Goal: Book appointment/travel/reservation

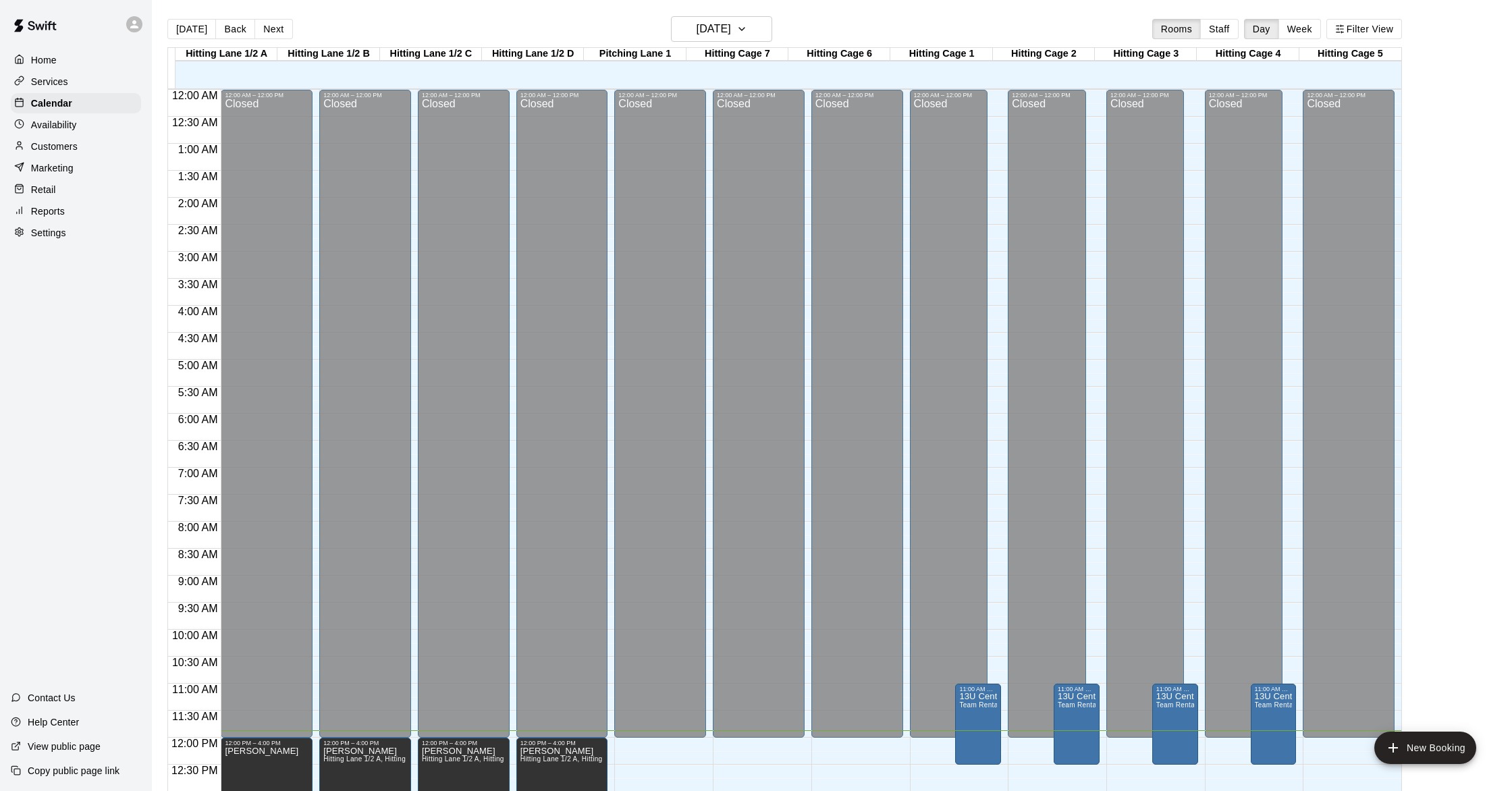
scroll to position [580, 0]
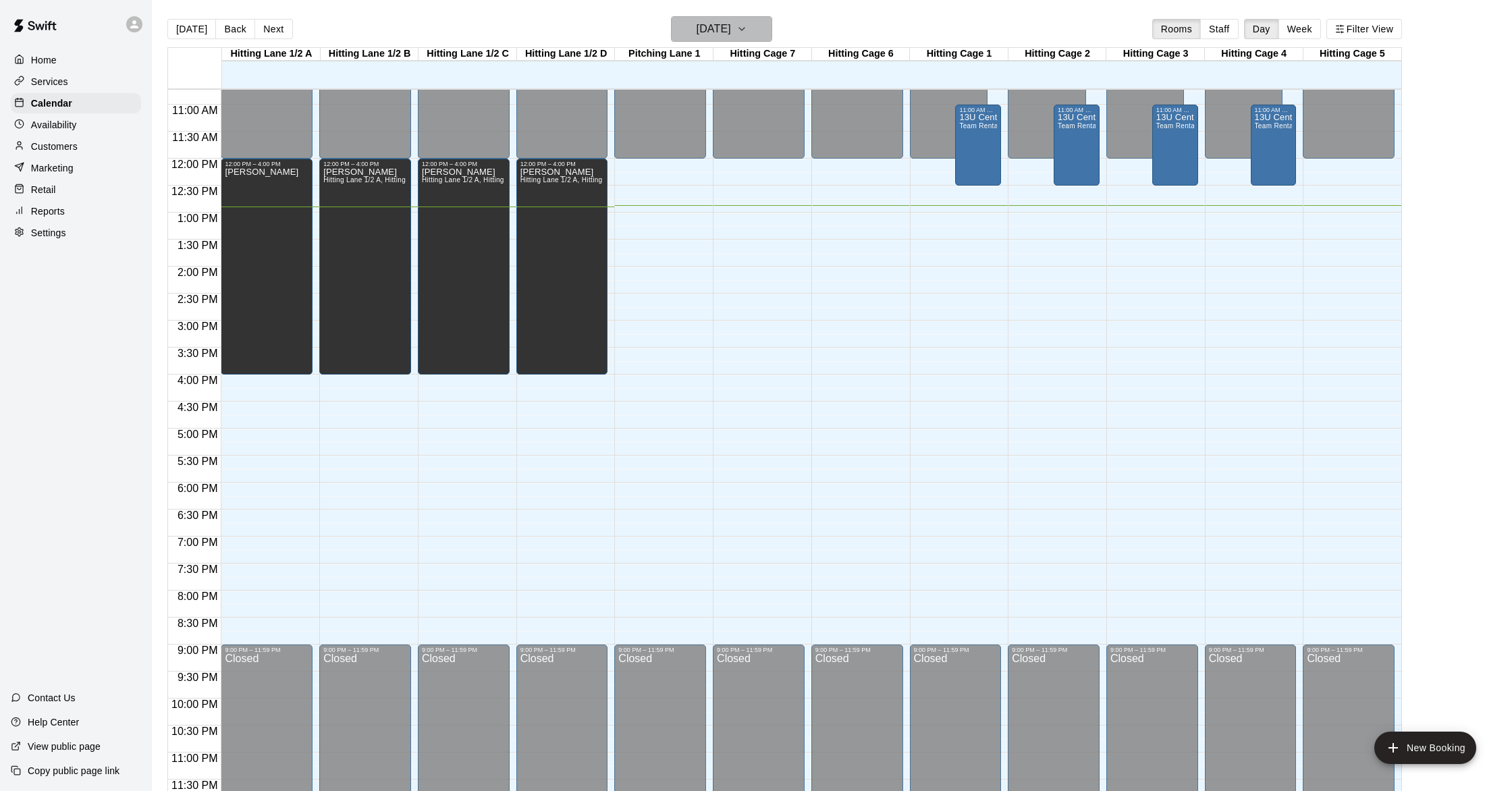
click at [726, 35] on h6 "[DATE]" at bounding box center [714, 28] width 34 height 19
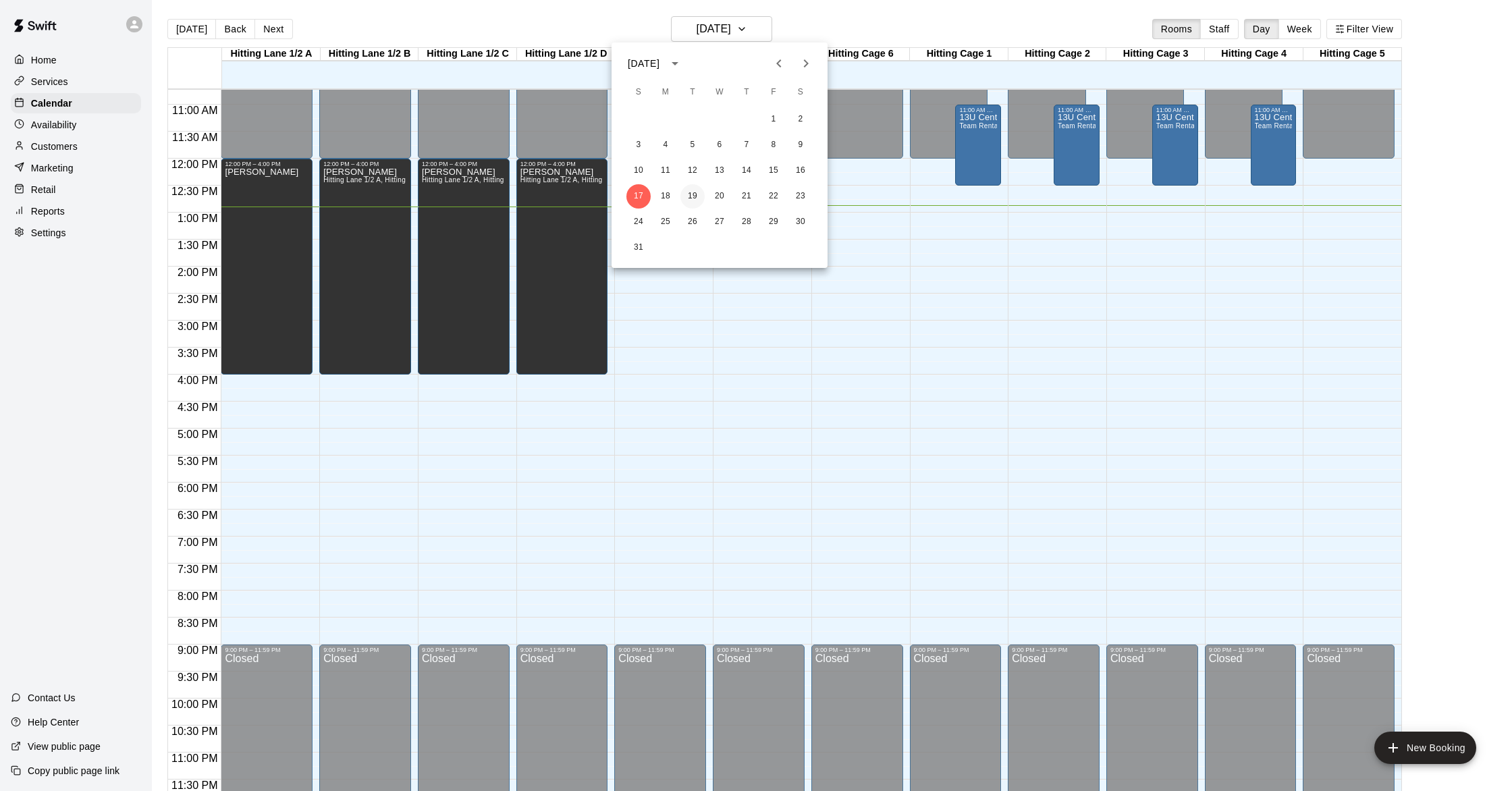
click at [695, 196] on button "19" at bounding box center [692, 196] width 24 height 24
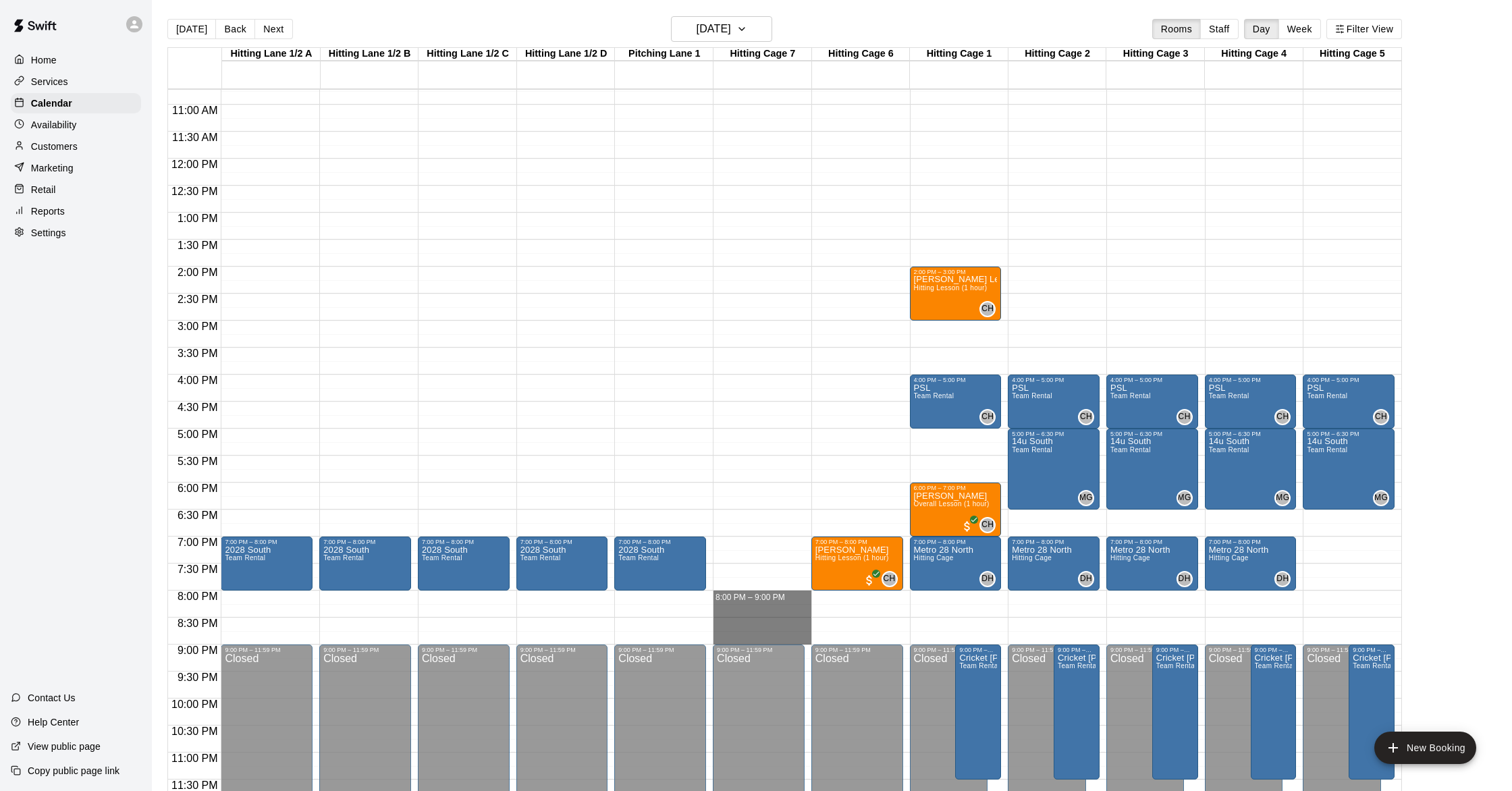
drag, startPoint x: 764, startPoint y: 602, endPoint x: 1177, endPoint y: 636, distance: 414.4
click at [760, 637] on div "12:00 AM 12:30 AM 1:00 AM 1:30 AM 2:00 AM 2:30 AM 3:00 AM 3:30 AM 4:00 AM 4:30 …" at bounding box center [784, 447] width 1233 height 718
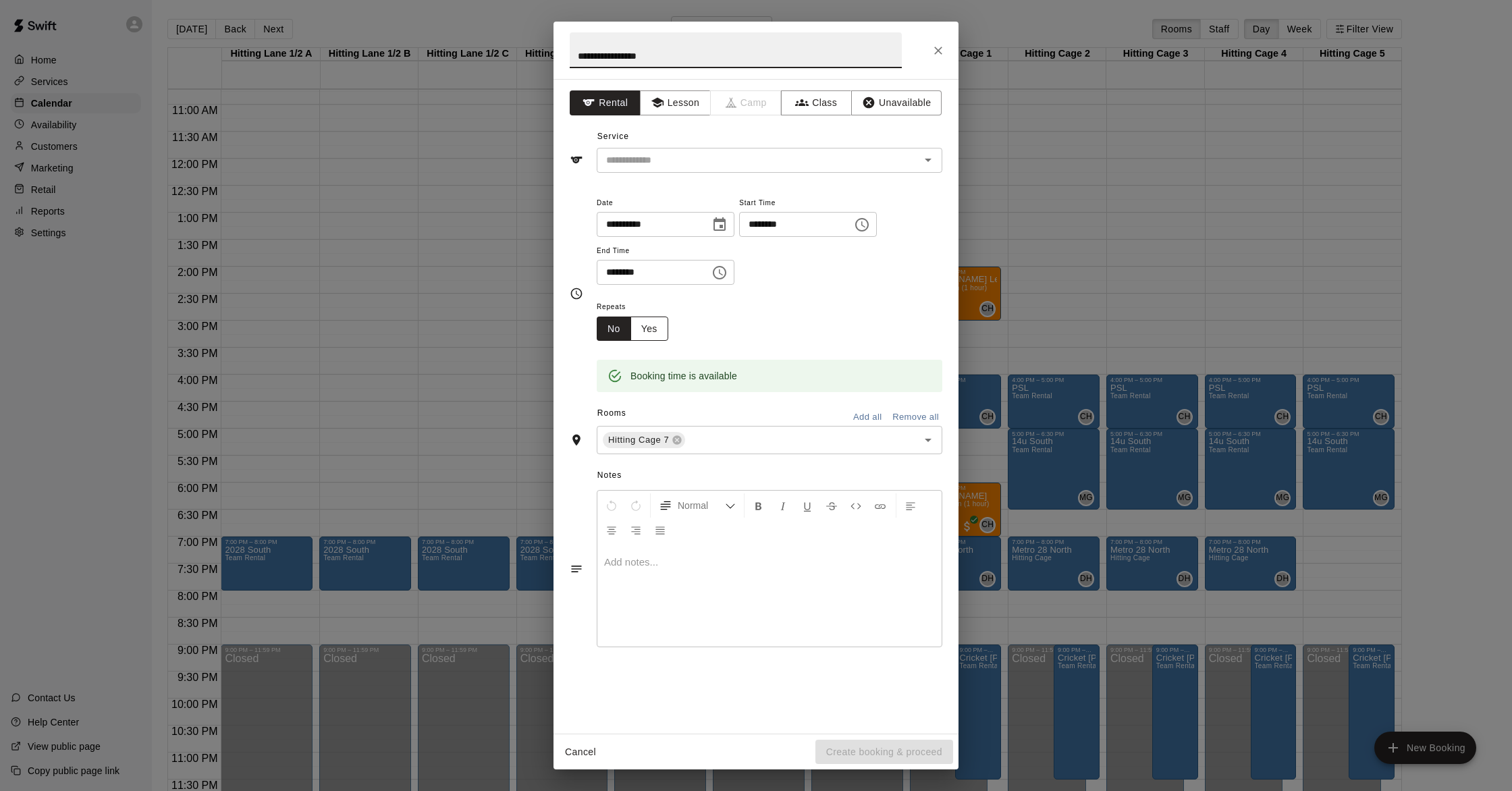
type input "**********"
click at [654, 329] on button "Yes" at bounding box center [649, 329] width 38 height 25
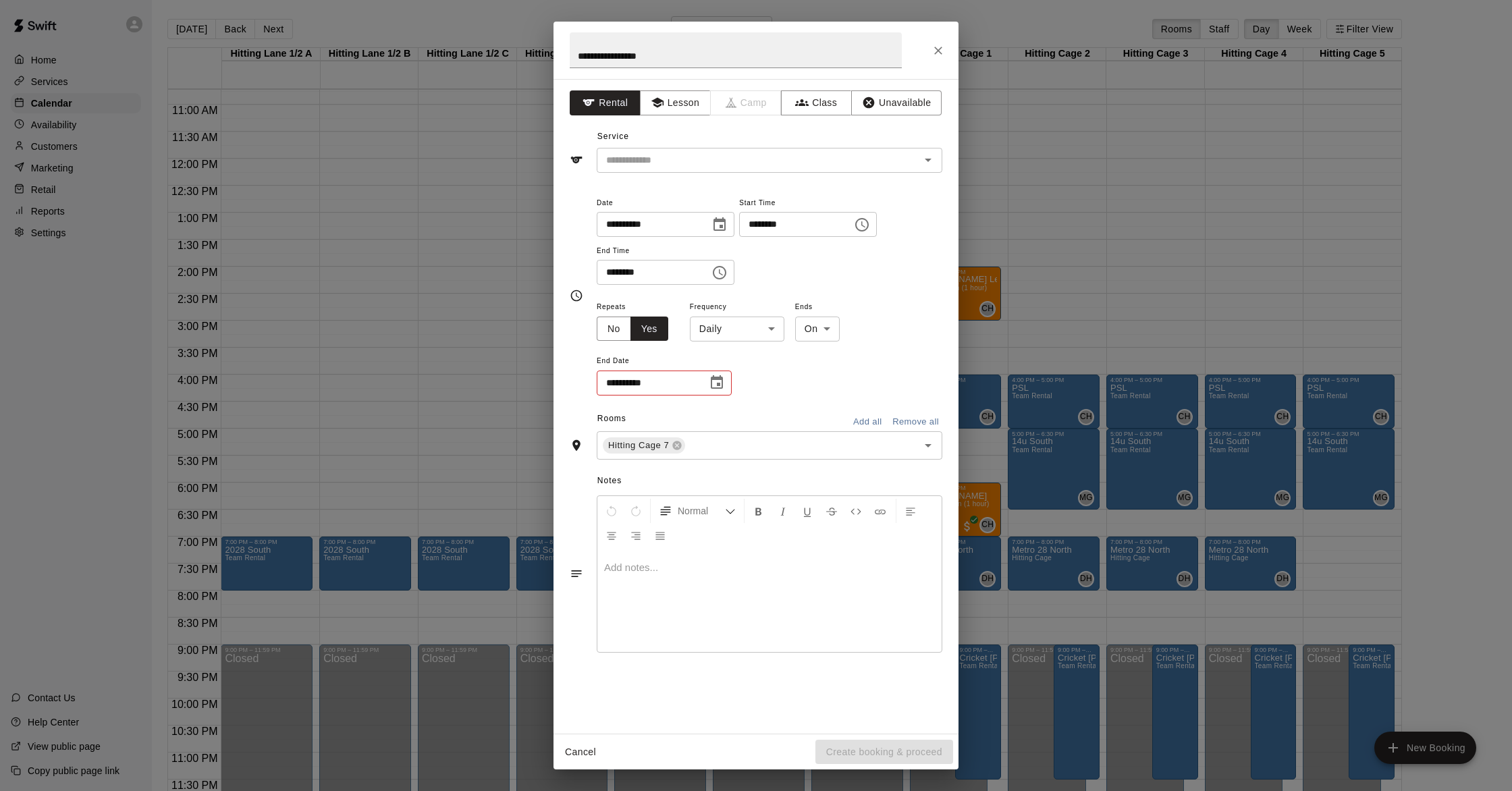
click at [753, 336] on body "Home Services Calendar Availability Customers Marketing Retail Reports Settings…" at bounding box center [756, 406] width 1512 height 812
click at [731, 376] on li "Weekly [DATE]" at bounding box center [737, 380] width 169 height 22
type input "******"
click at [760, 328] on body "Home Services Calendar Availability Customers Marketing Retail Reports Settings…" at bounding box center [756, 406] width 1512 height 812
click at [760, 384] on li "After" at bounding box center [842, 380] width 45 height 22
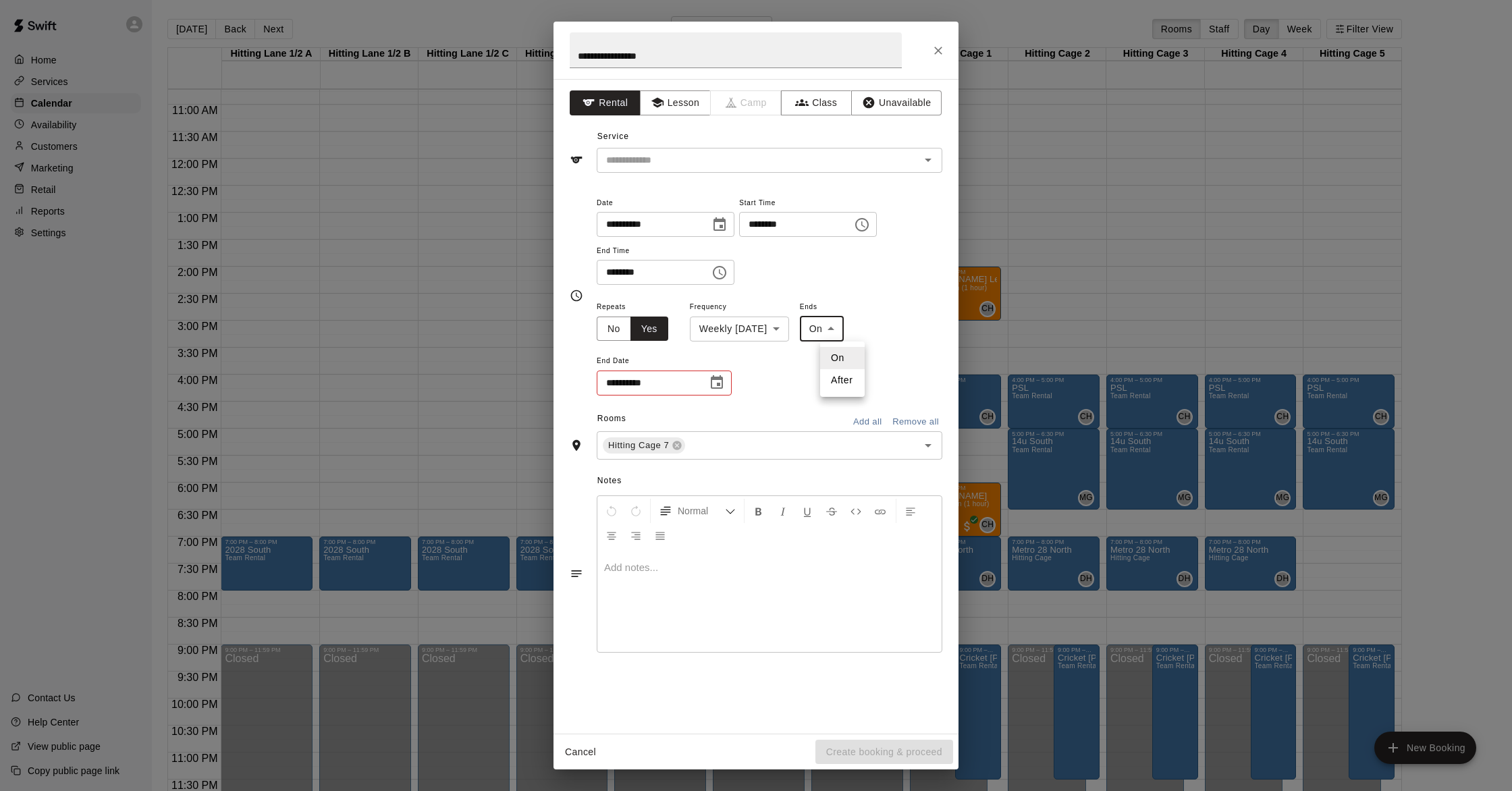
type input "*****"
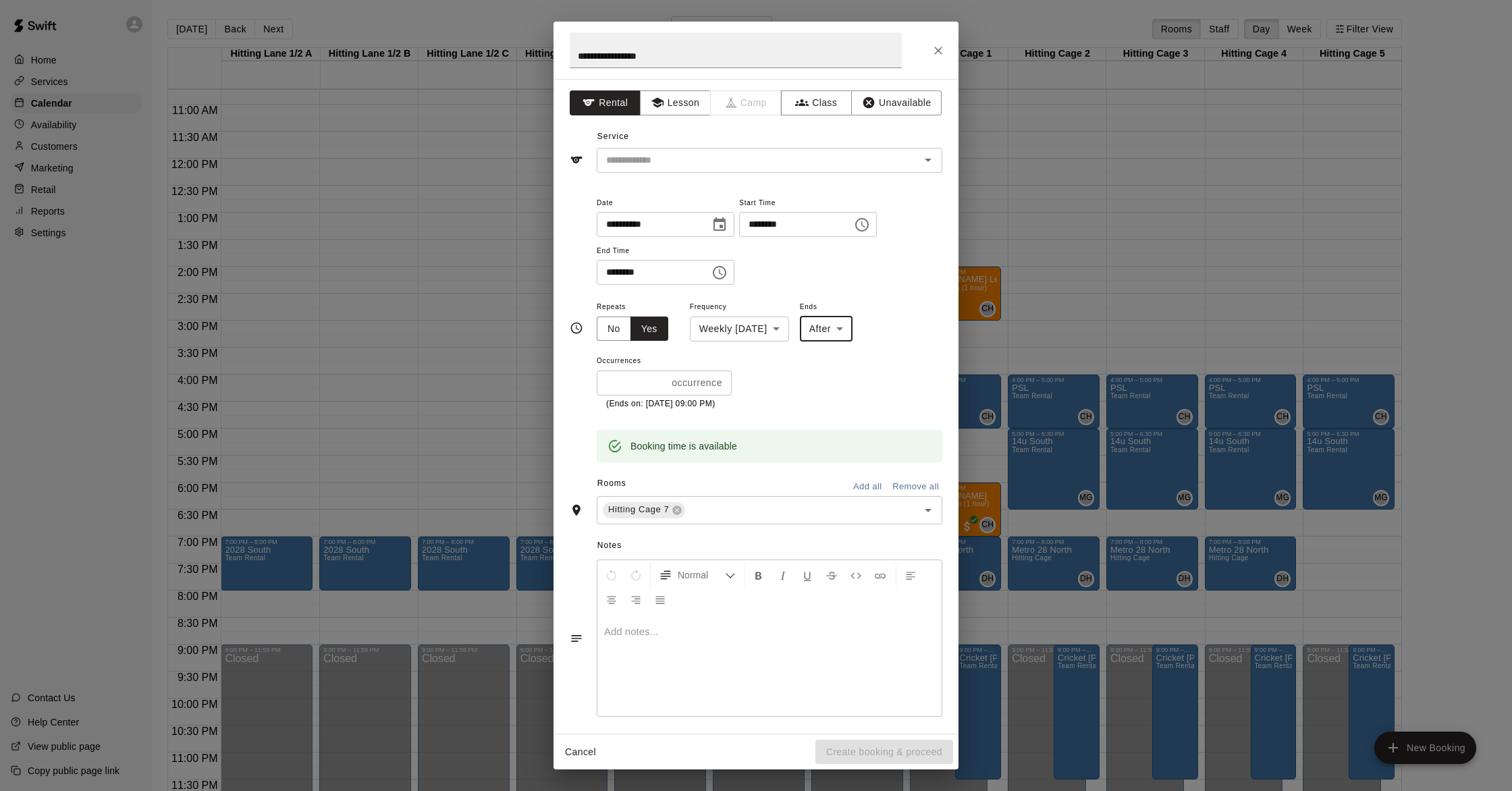
click at [686, 384] on p "occurrence" at bounding box center [697, 383] width 51 height 14
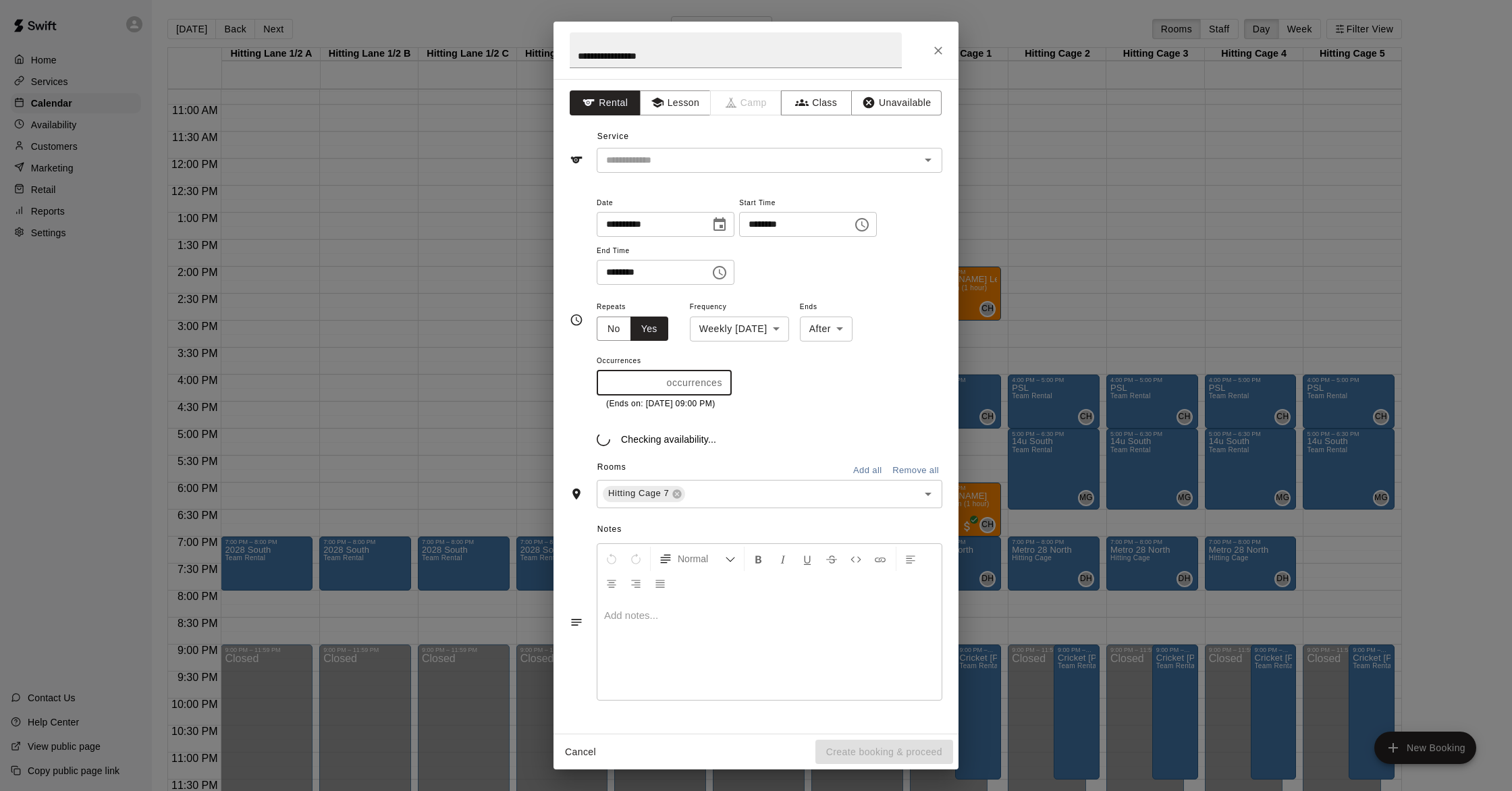
type input "*"
click at [658, 380] on input "*" at bounding box center [629, 383] width 65 height 25
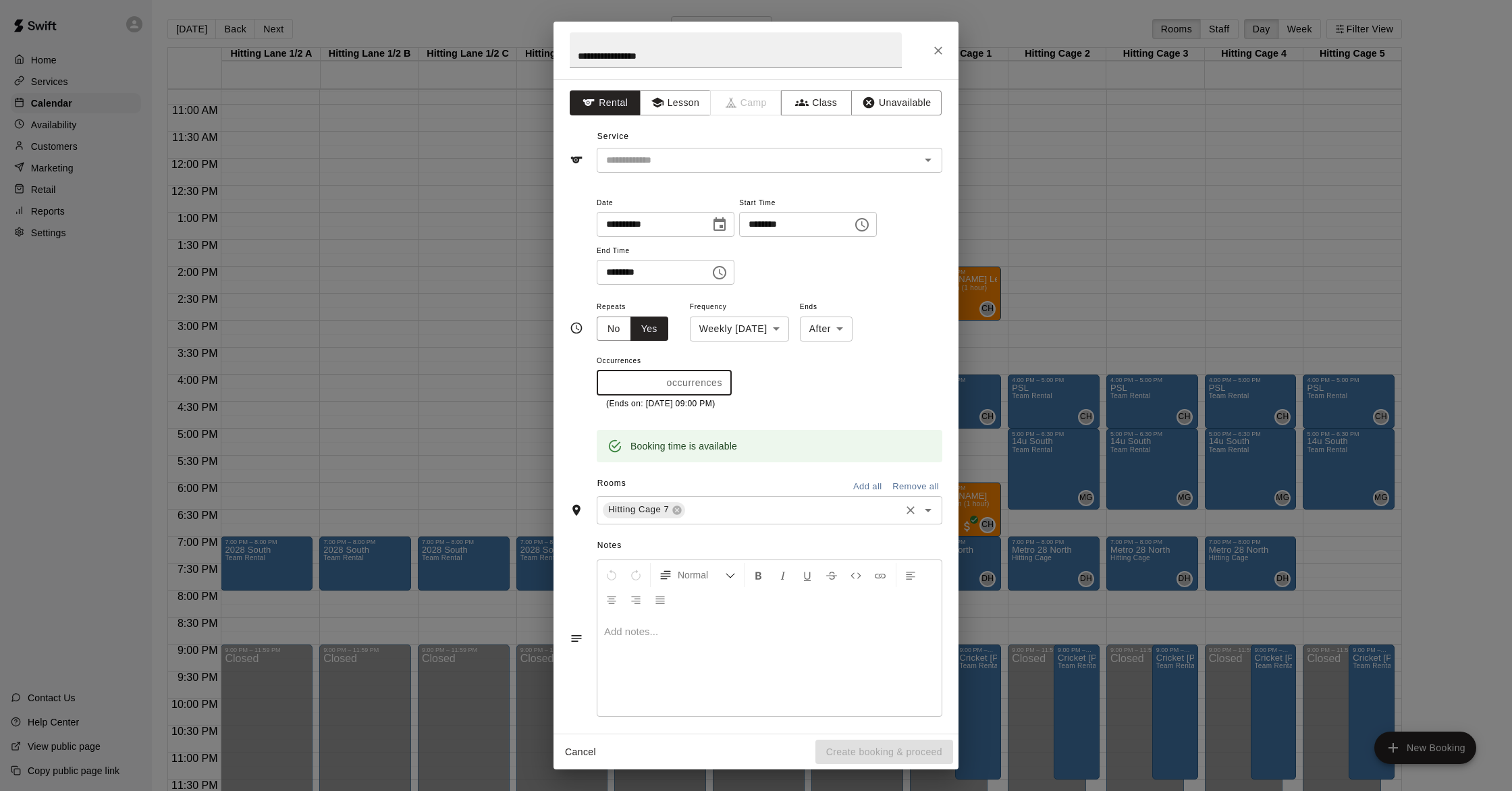
click at [716, 516] on input "text" at bounding box center [792, 509] width 211 height 17
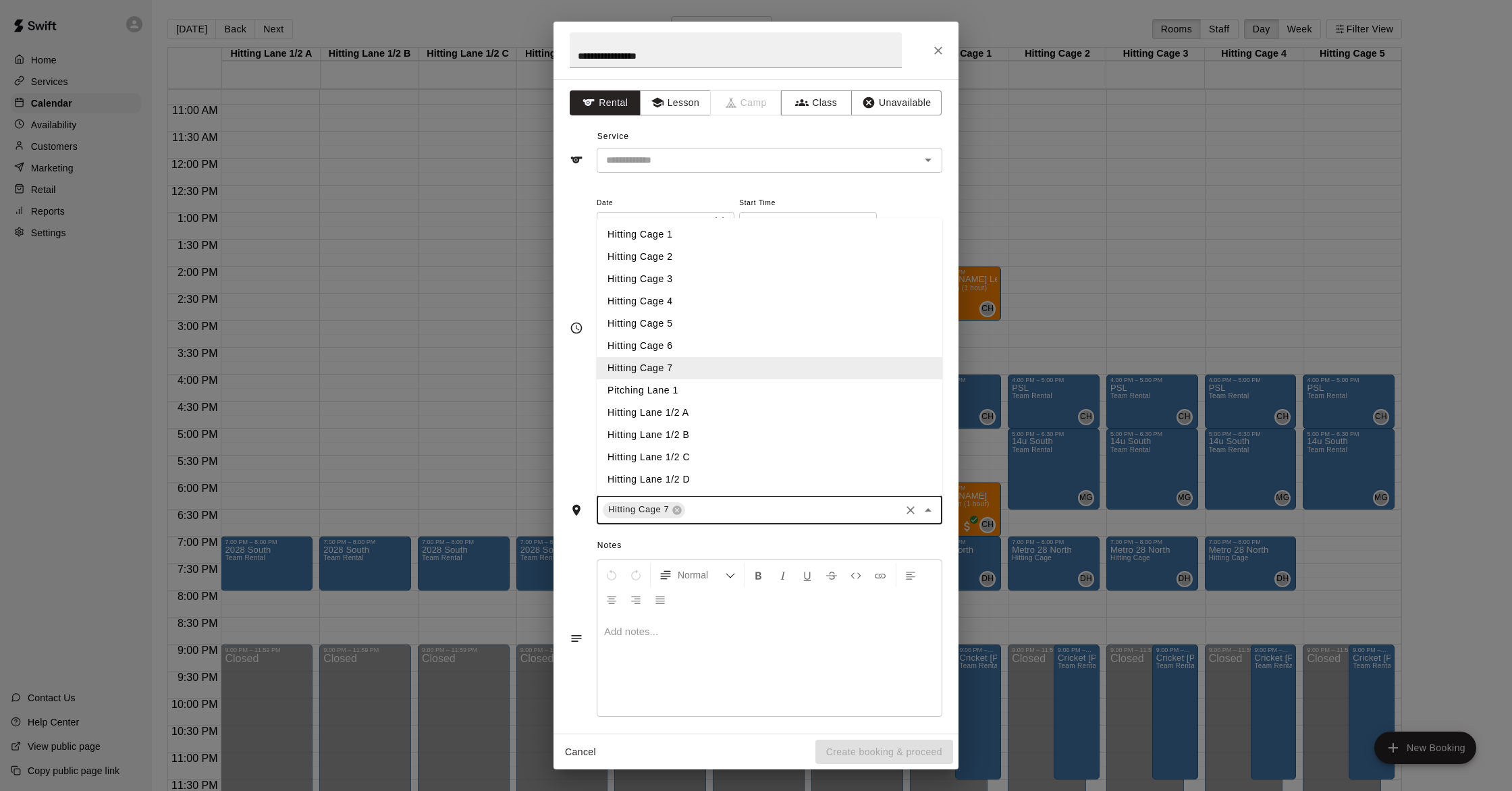
drag, startPoint x: 678, startPoint y: 509, endPoint x: 682, endPoint y: 500, distance: 9.8
click at [678, 507] on icon at bounding box center [678, 510] width 11 height 11
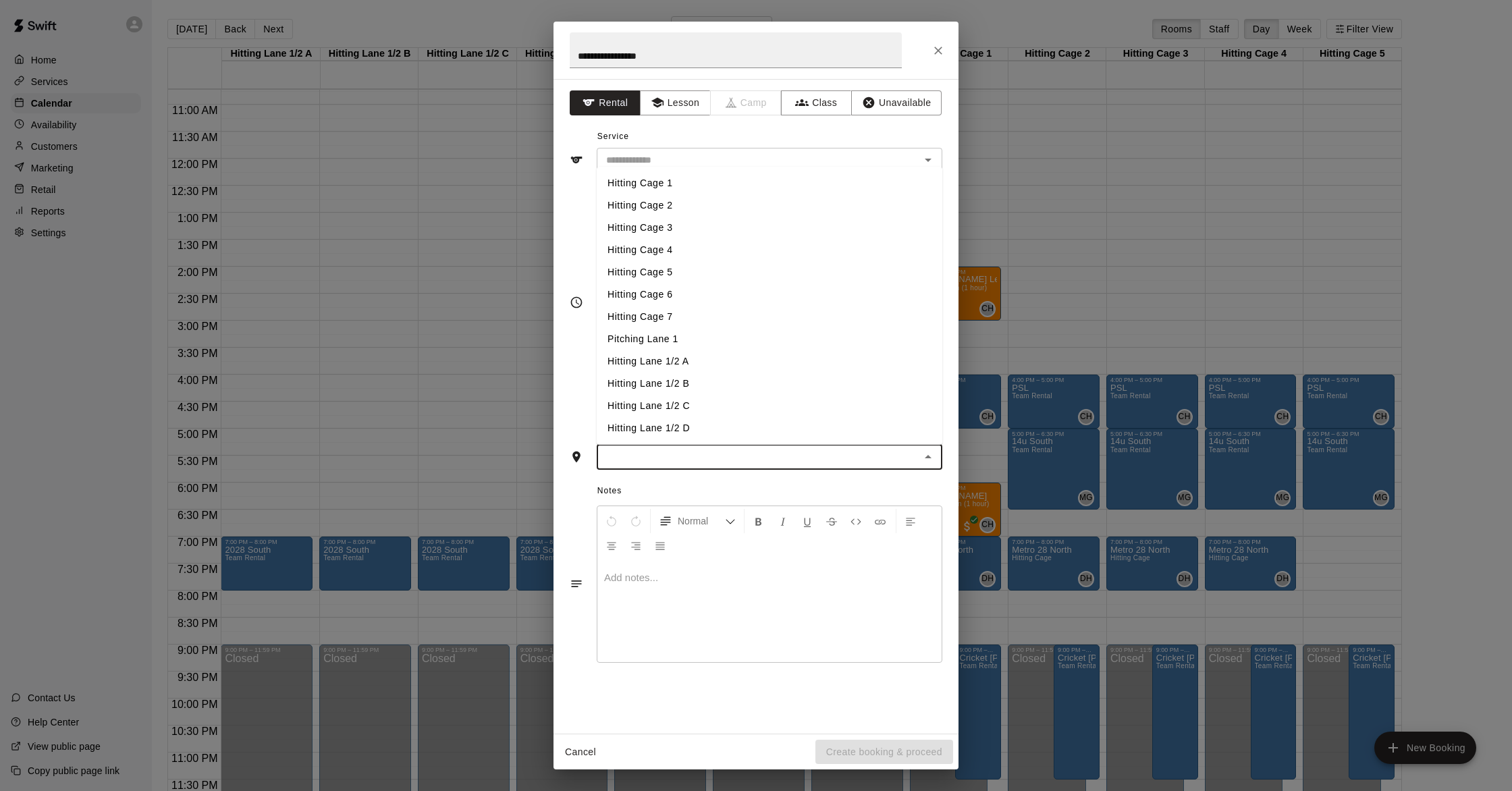
click at [653, 186] on li "Hitting Cage 1" at bounding box center [770, 183] width 346 height 22
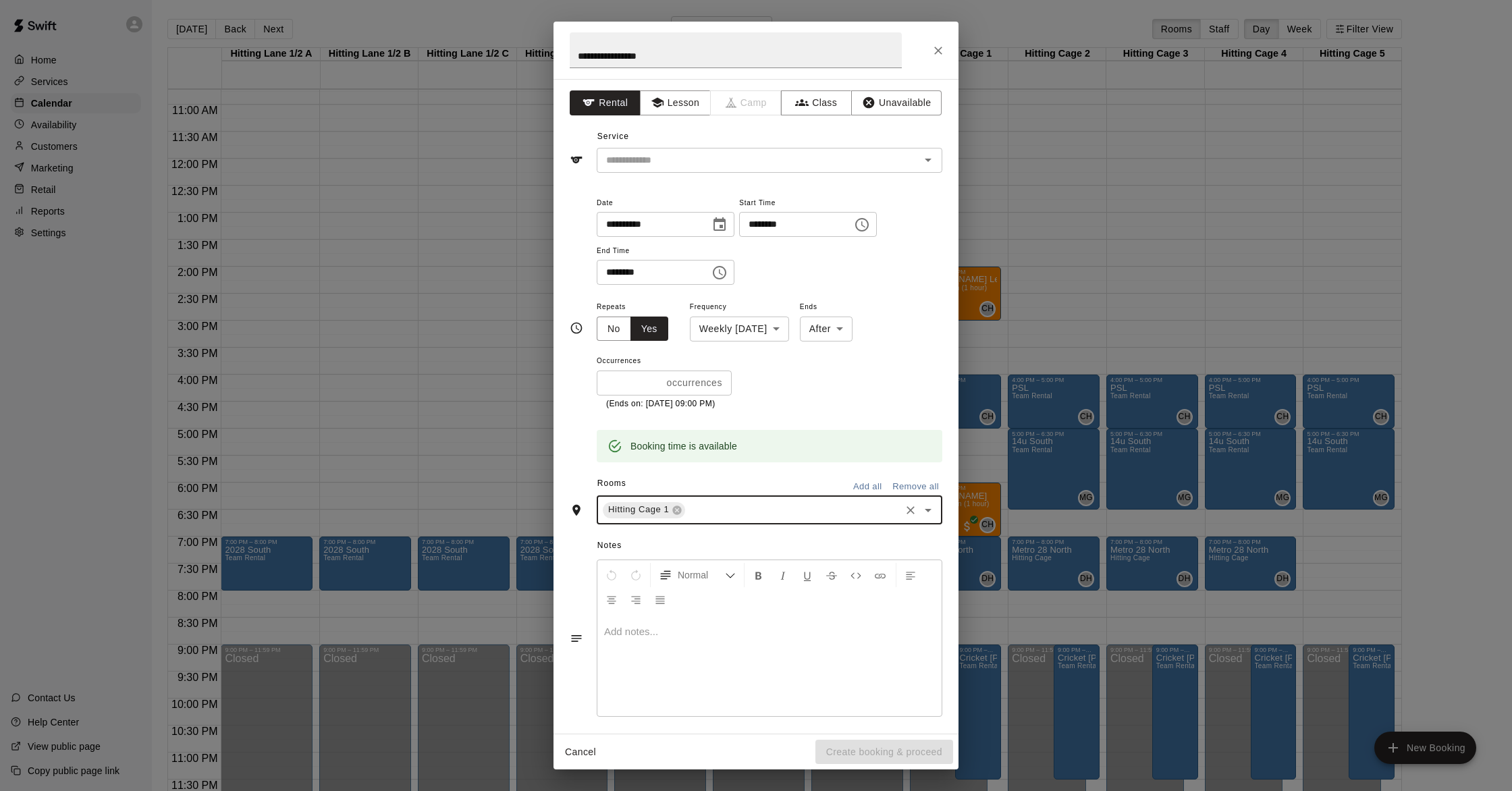
click at [661, 619] on div at bounding box center [770, 665] width 344 height 101
click at [760, 509] on icon "Clear" at bounding box center [911, 510] width 14 height 14
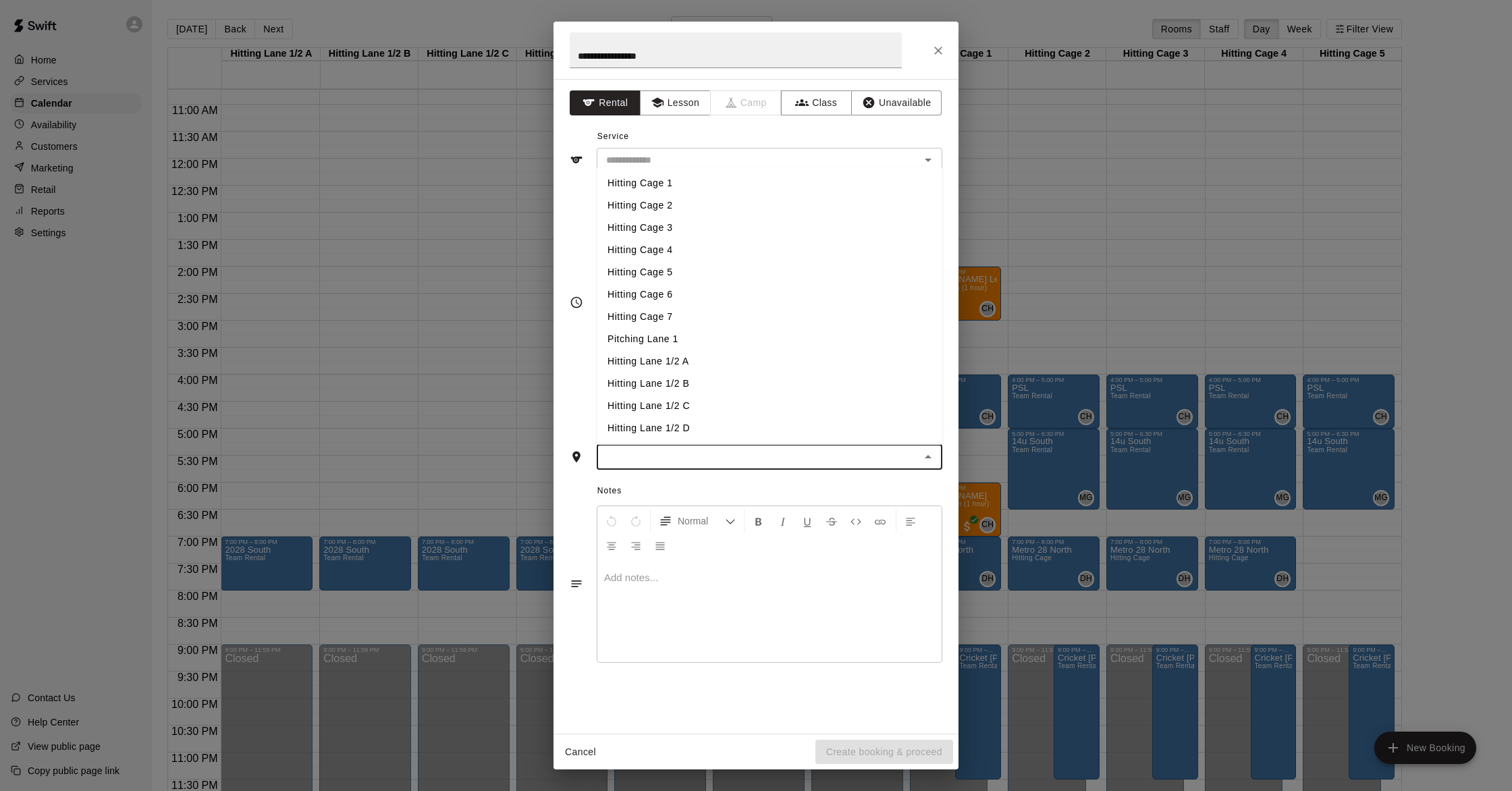
click at [760, 459] on input "text" at bounding box center [759, 457] width 315 height 17
drag, startPoint x: 673, startPoint y: 187, endPoint x: 677, endPoint y: 205, distance: 18.4
click at [673, 187] on li "Hitting Cage 1" at bounding box center [770, 183] width 346 height 22
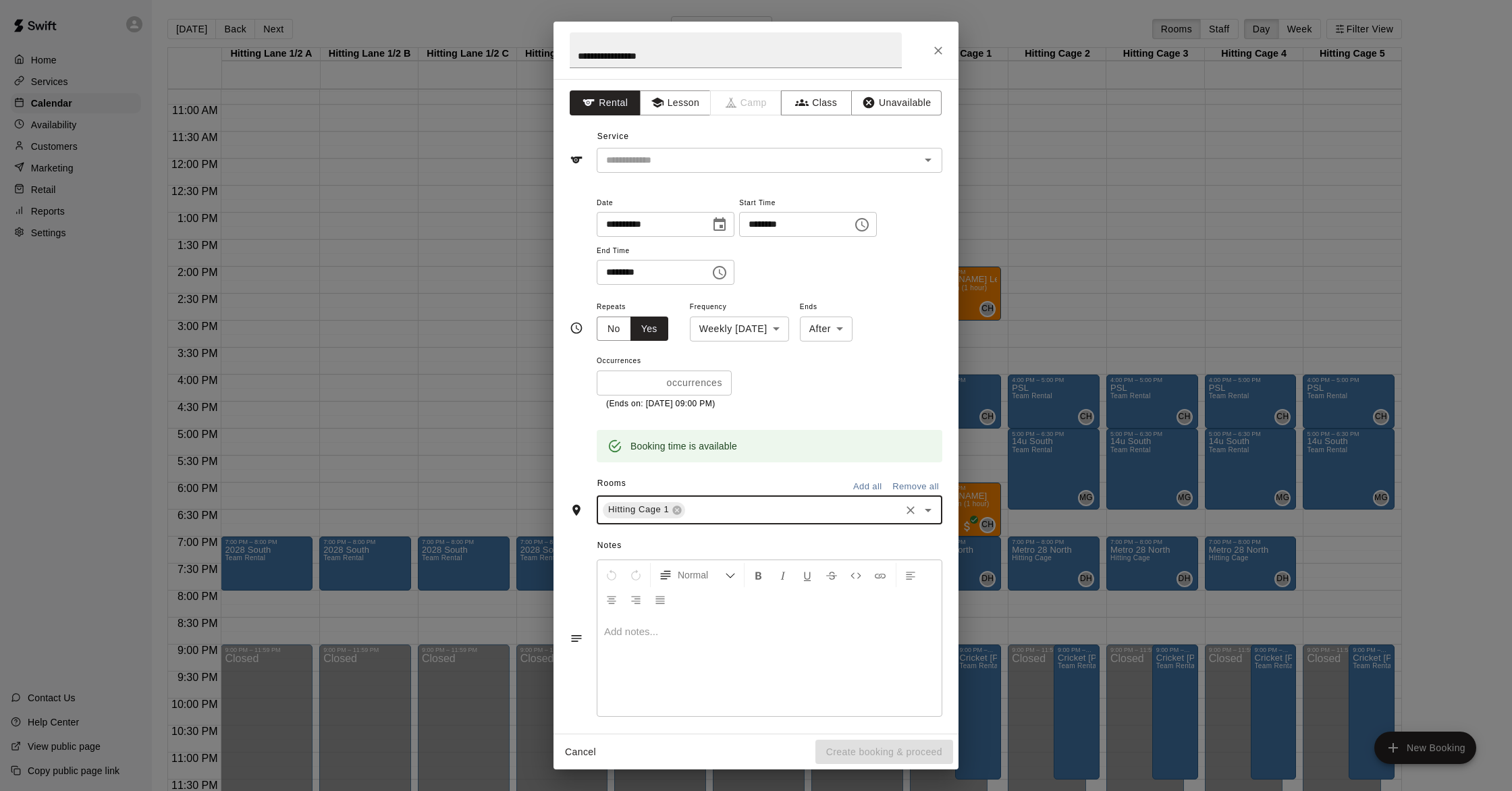
click at [702, 515] on input "text" at bounding box center [792, 509] width 211 height 17
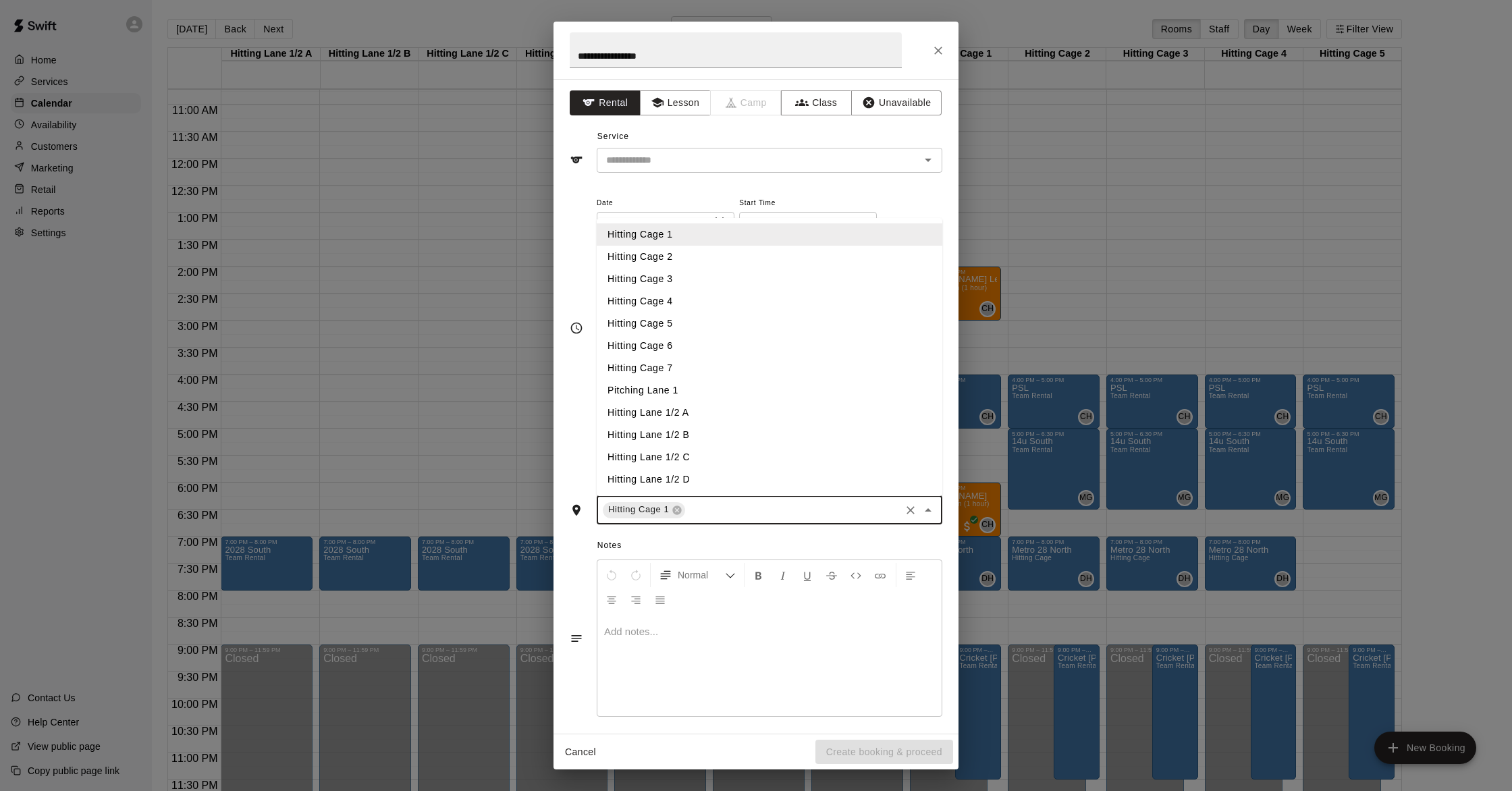
click at [660, 260] on li "Hitting Cage 2" at bounding box center [770, 257] width 346 height 22
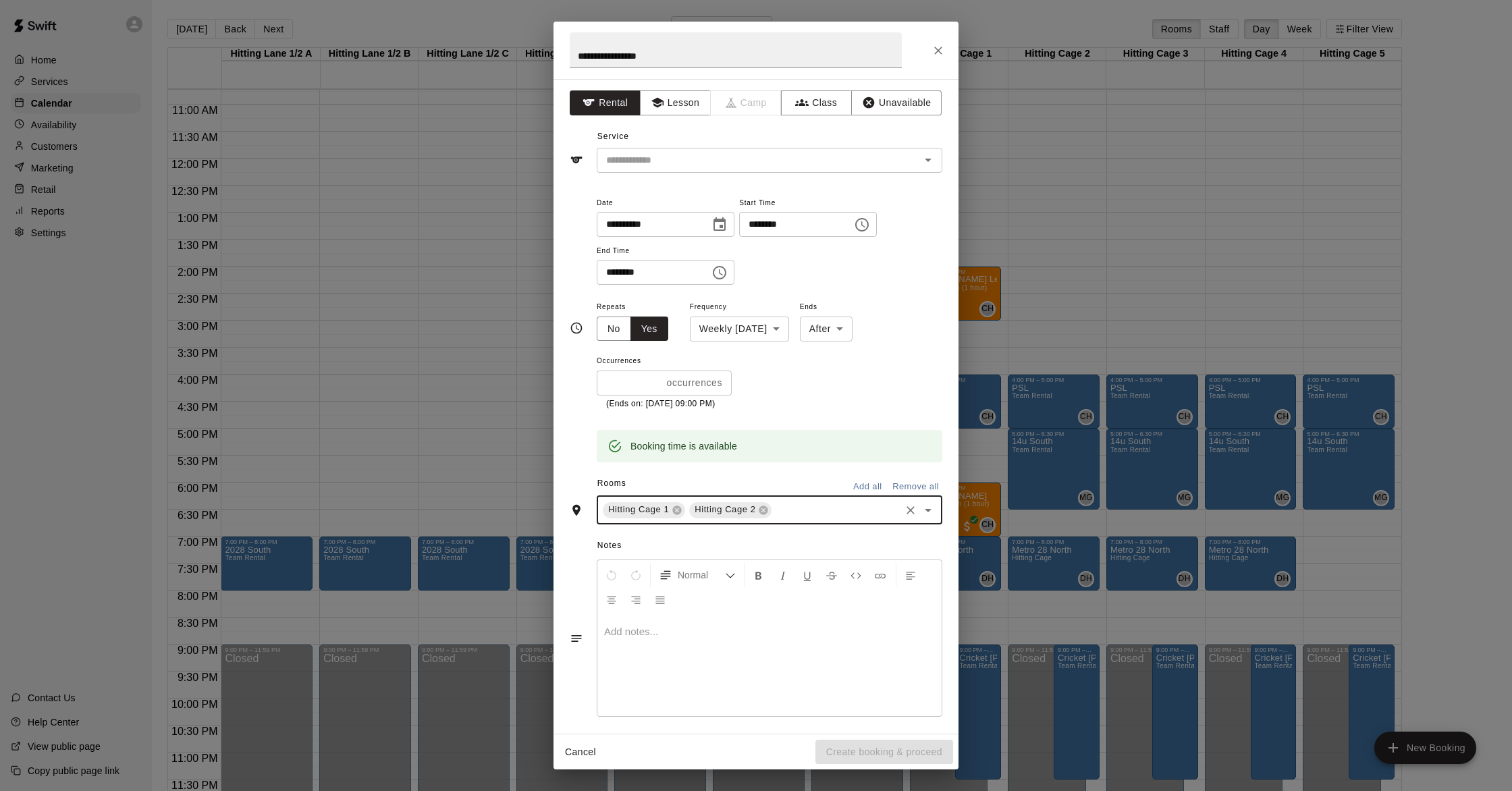
click at [760, 505] on input "text" at bounding box center [836, 509] width 125 height 17
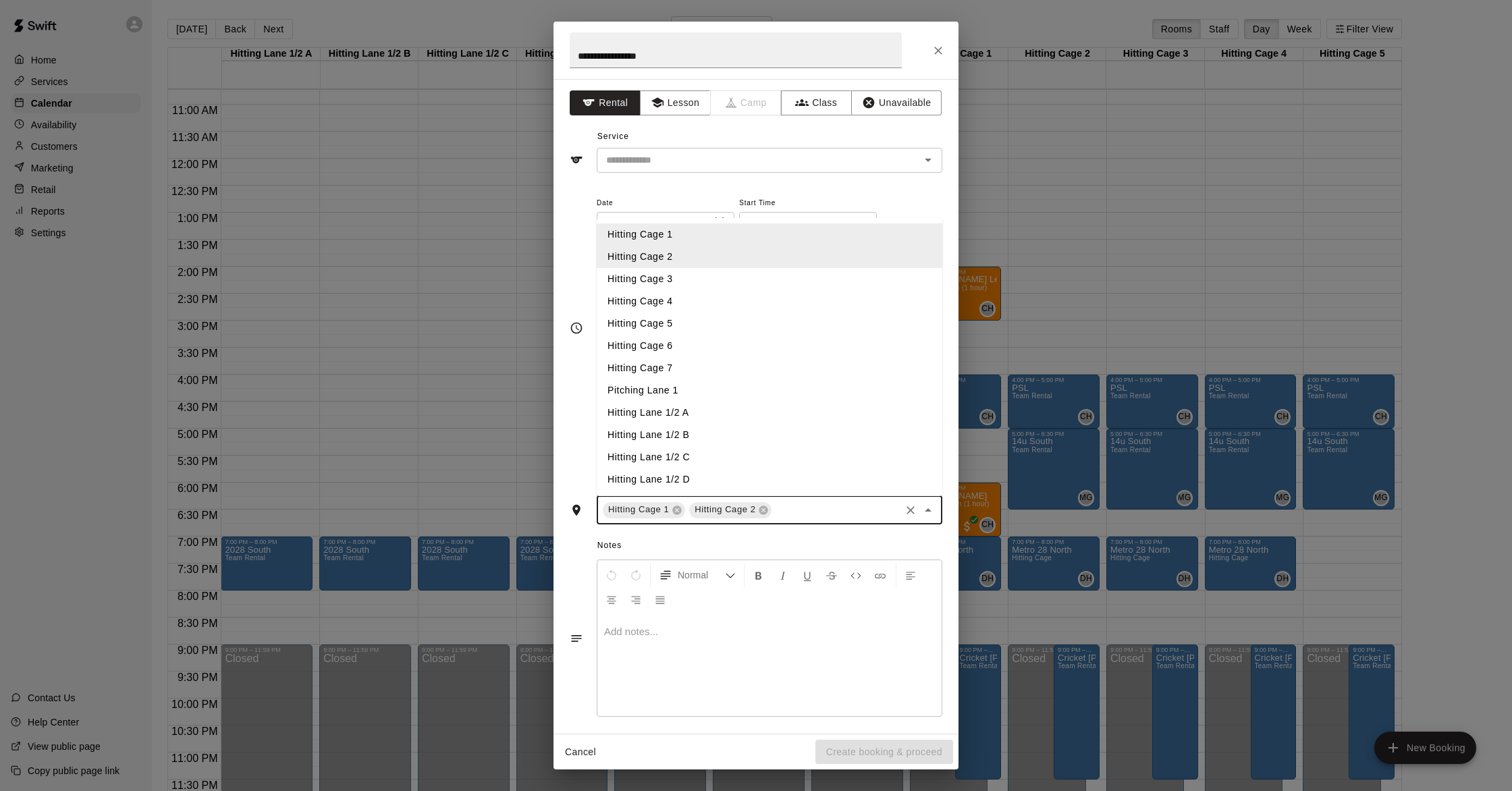
drag, startPoint x: 660, startPoint y: 275, endPoint x: 686, endPoint y: 308, distance: 42.0
click at [660, 275] on li "Hitting Cage 3" at bounding box center [770, 279] width 346 height 22
click at [760, 509] on input "text" at bounding box center [879, 509] width 38 height 17
click at [622, 297] on li "Hitting Cage 4" at bounding box center [770, 302] width 346 height 22
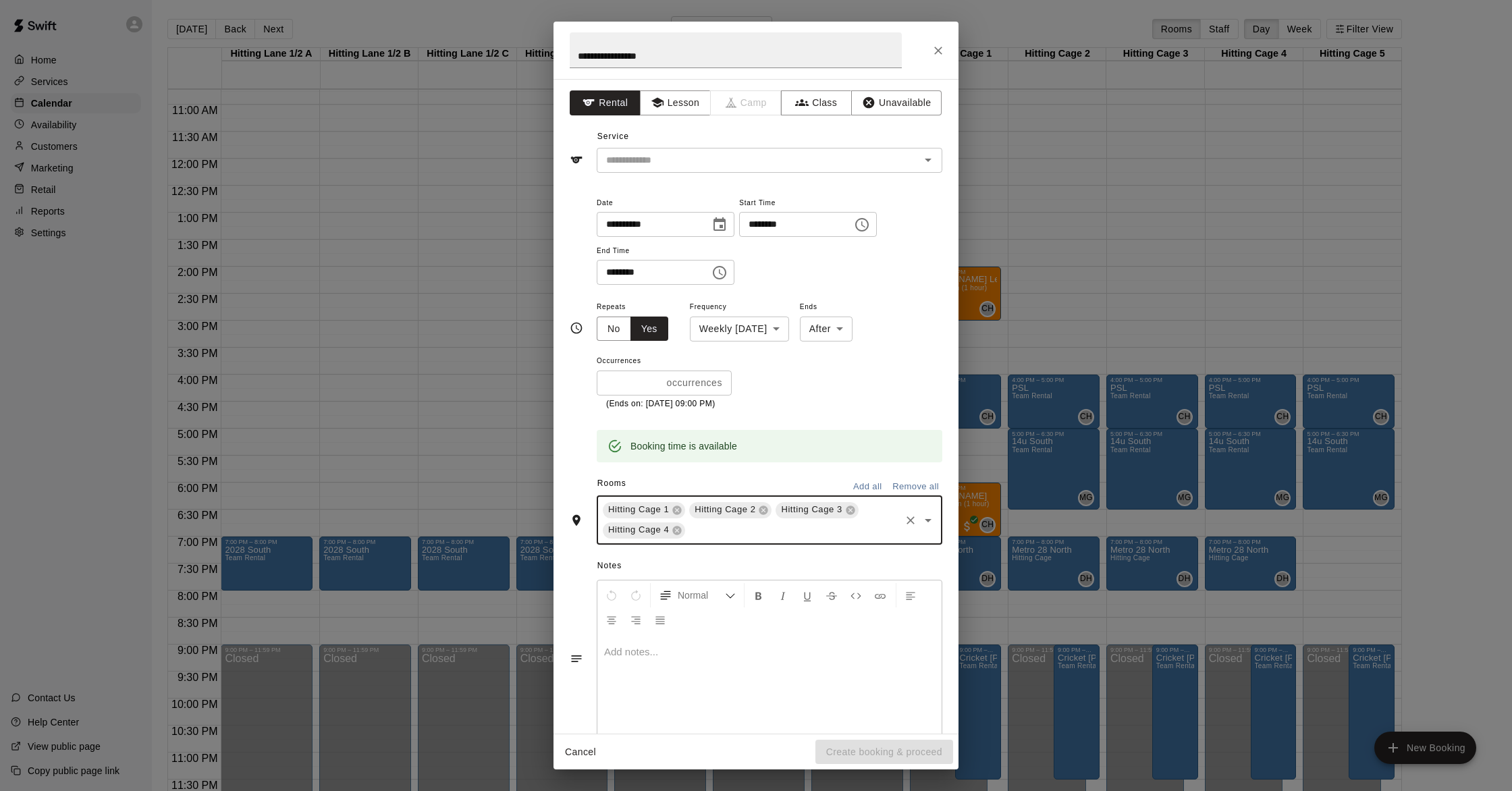
click at [710, 526] on input "text" at bounding box center [792, 530] width 211 height 17
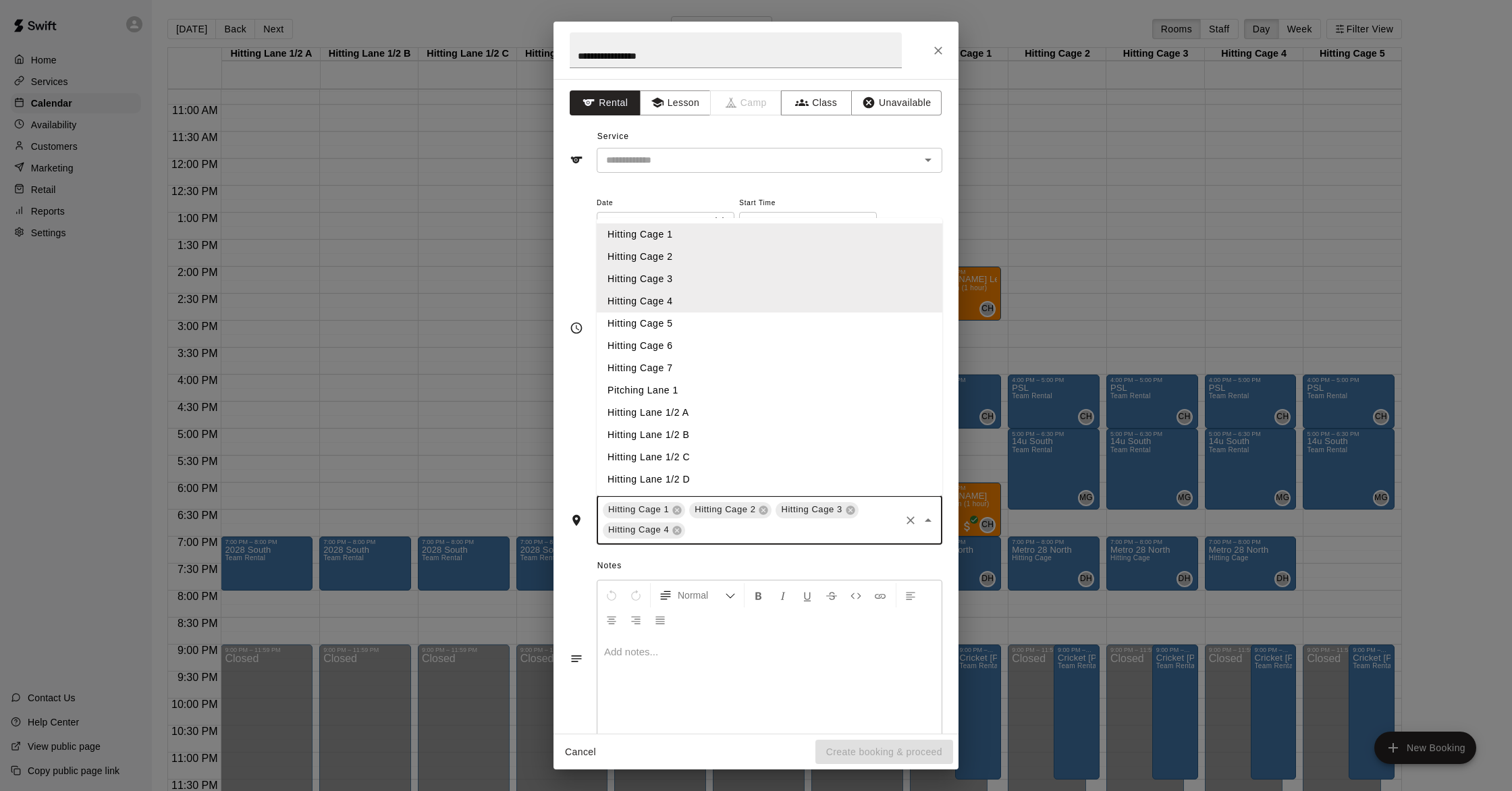
click at [692, 322] on li "Hitting Cage 5" at bounding box center [770, 324] width 346 height 22
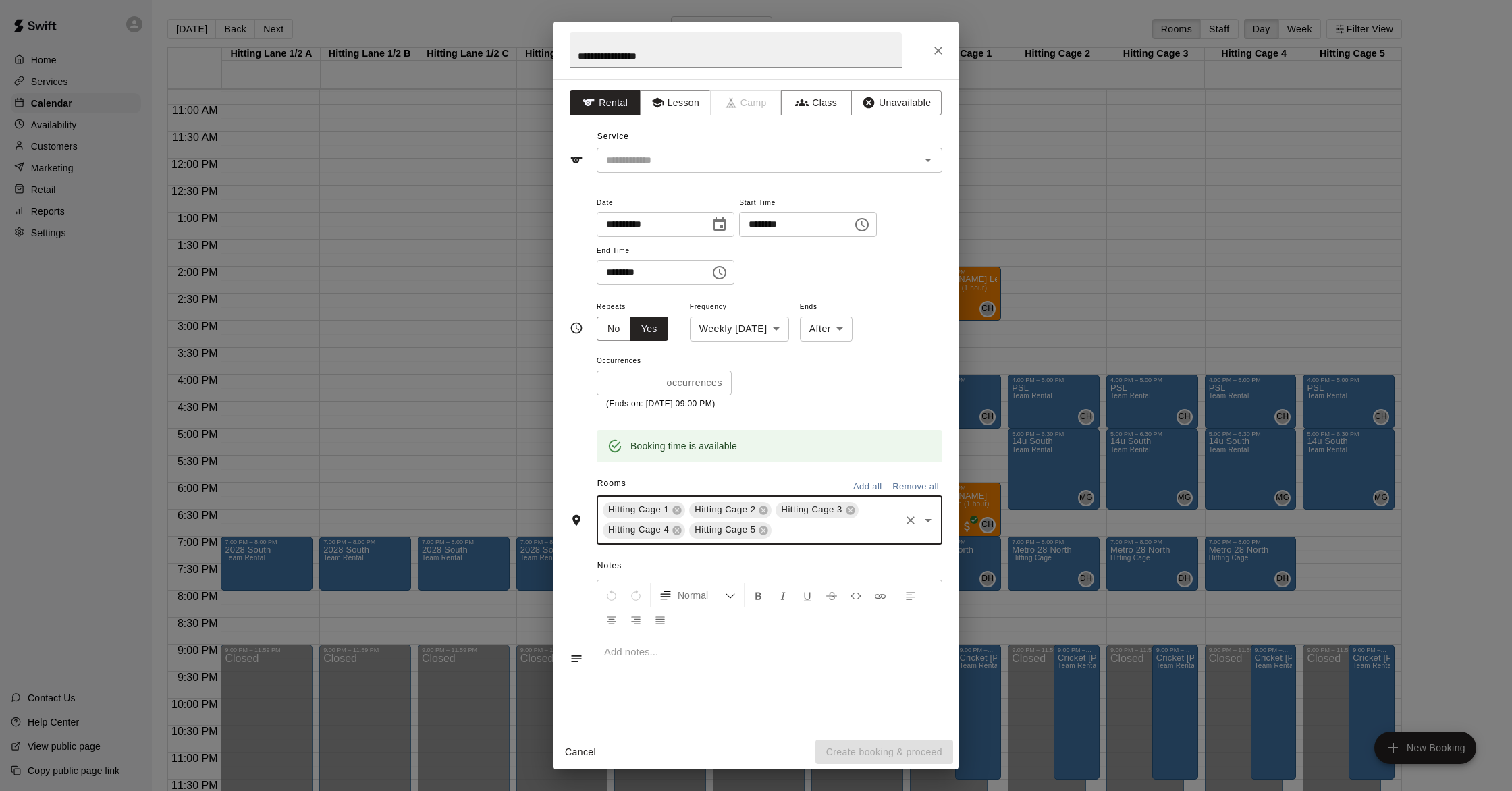
drag, startPoint x: 872, startPoint y: 751, endPoint x: 852, endPoint y: 741, distance: 22.4
click at [760, 717] on div "Cancel Create booking & proceed" at bounding box center [756, 752] width 405 height 36
click at [680, 665] on div at bounding box center [770, 686] width 344 height 101
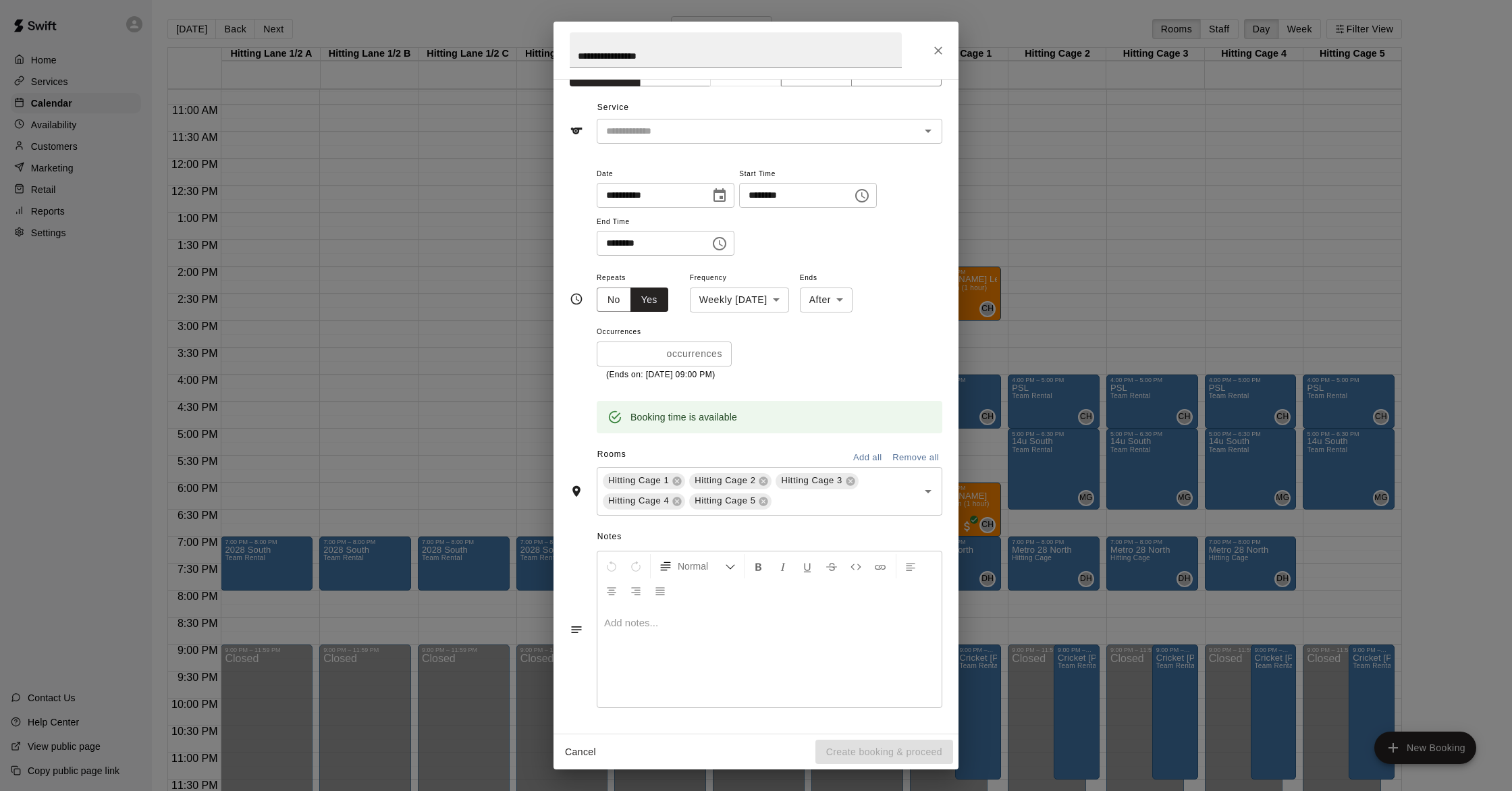
click at [760, 717] on div "Cancel Create booking & proceed" at bounding box center [756, 752] width 405 height 36
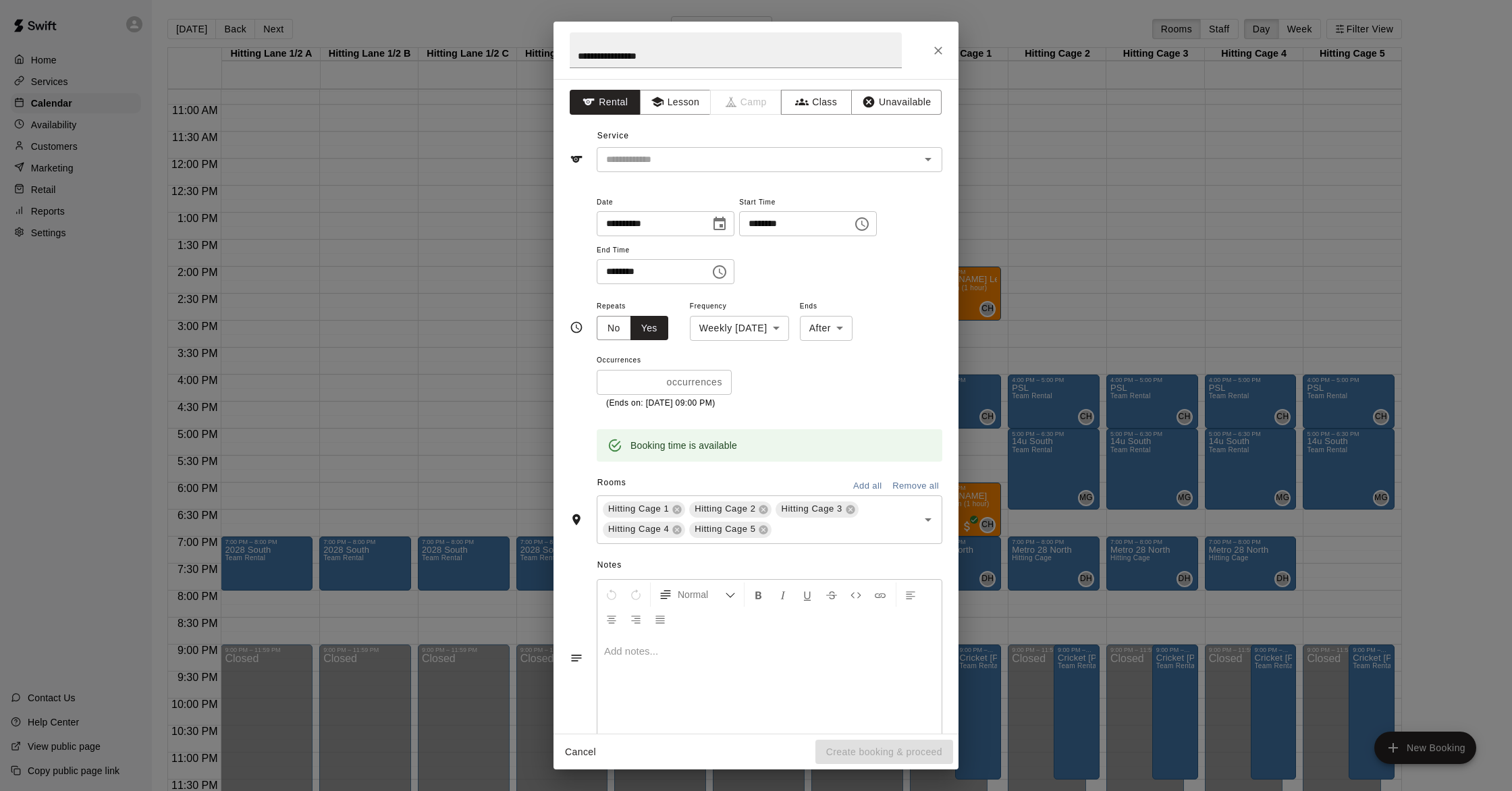
scroll to position [0, 0]
click at [647, 658] on p at bounding box center [769, 652] width 330 height 14
click at [577, 662] on icon "Notes" at bounding box center [576, 659] width 10 height 7
click at [760, 164] on input "text" at bounding box center [750, 160] width 297 height 17
click at [661, 231] on li "Team Rental" at bounding box center [770, 234] width 346 height 22
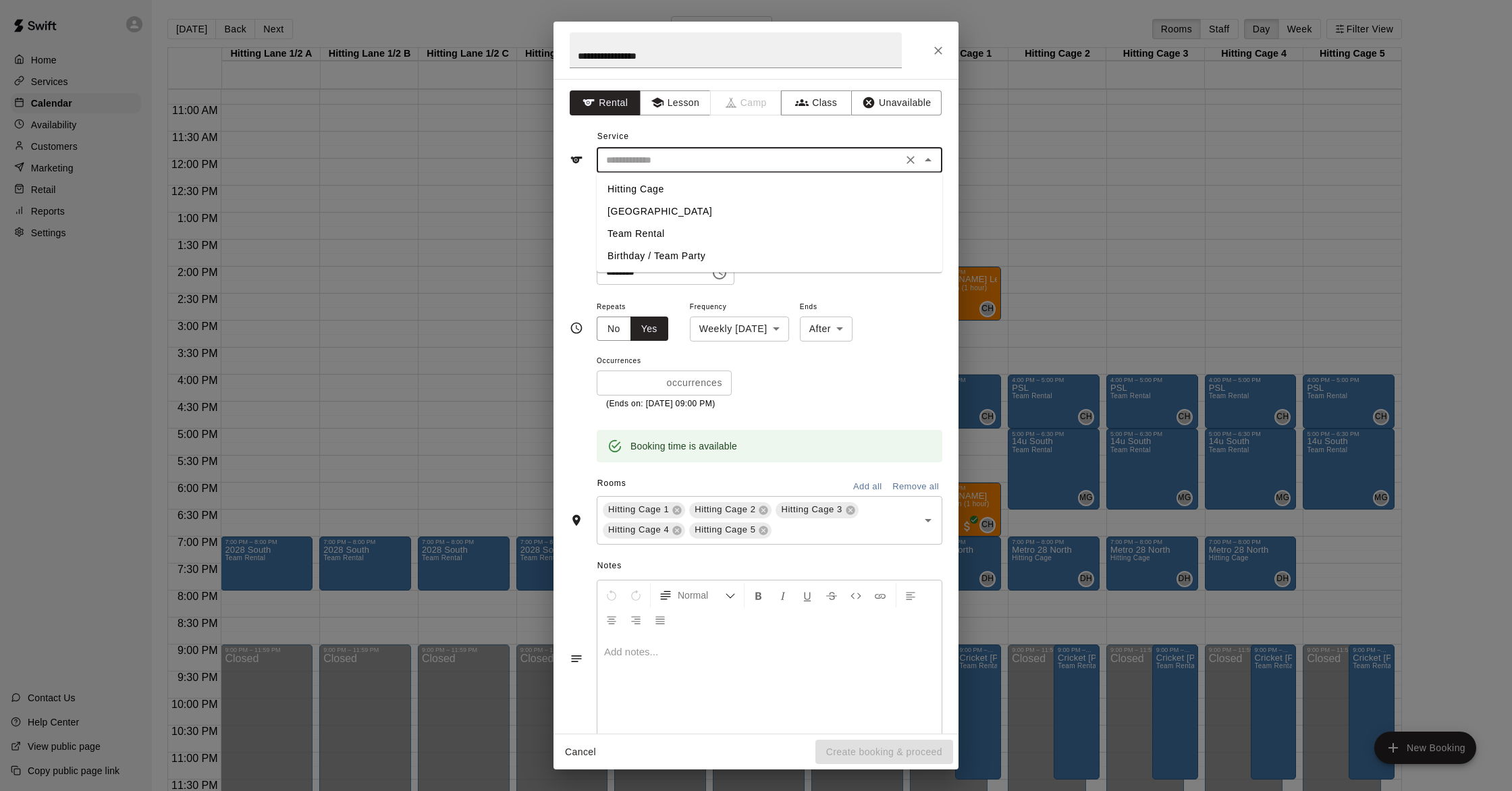
type input "**********"
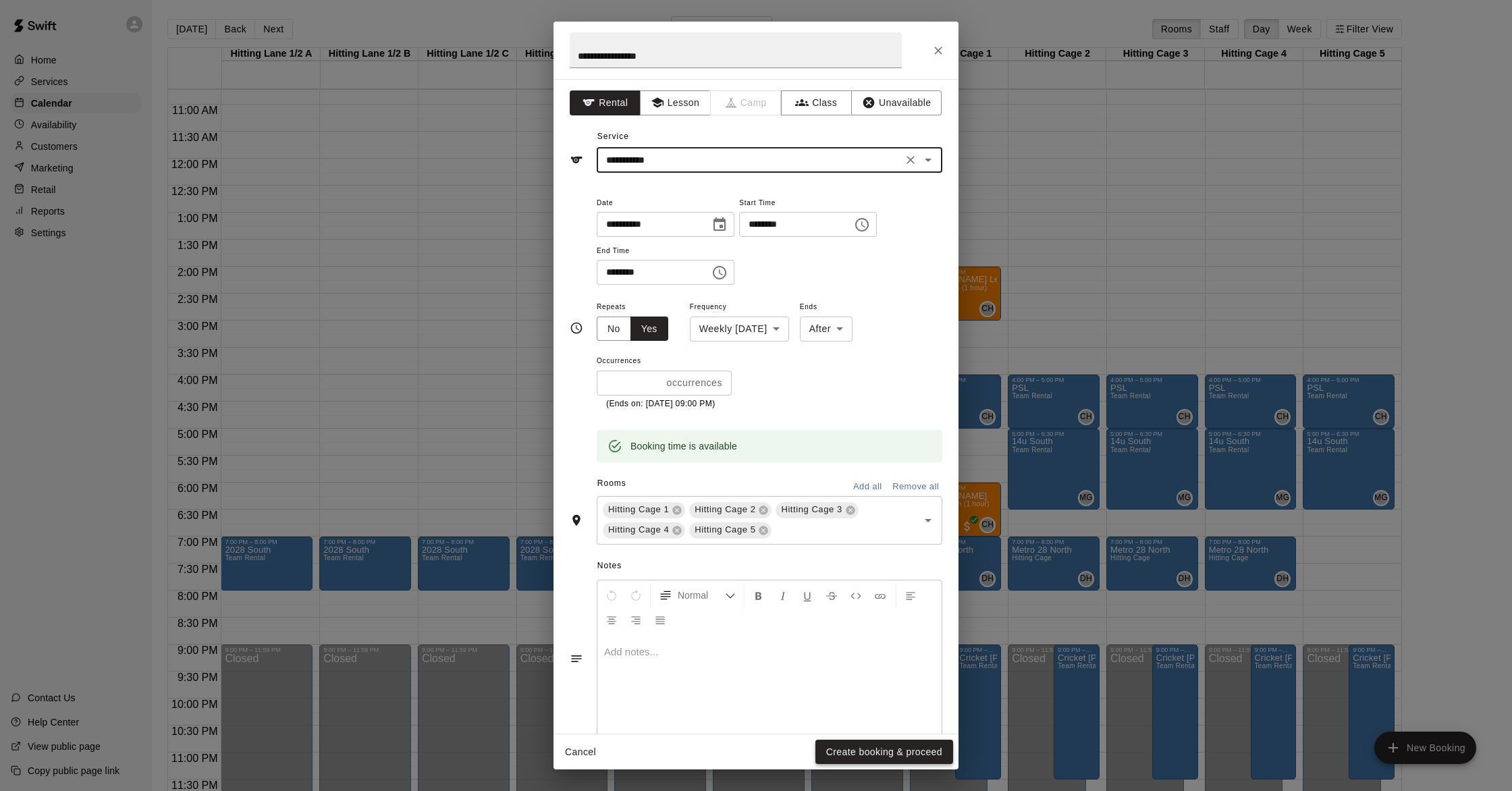
click at [760, 717] on button "Create booking & proceed" at bounding box center [884, 752] width 138 height 25
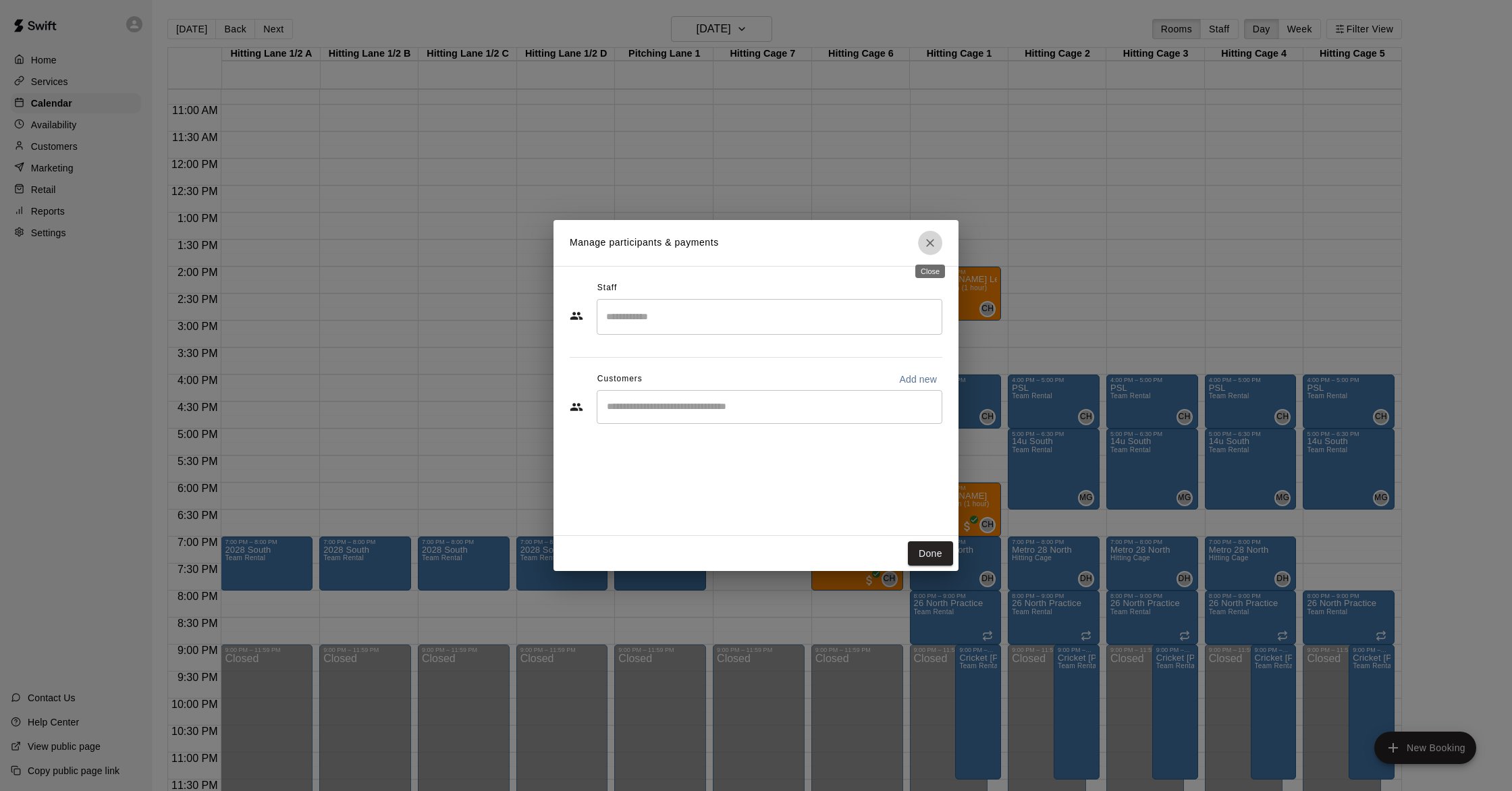
click at [760, 240] on icon "Close" at bounding box center [930, 243] width 14 height 14
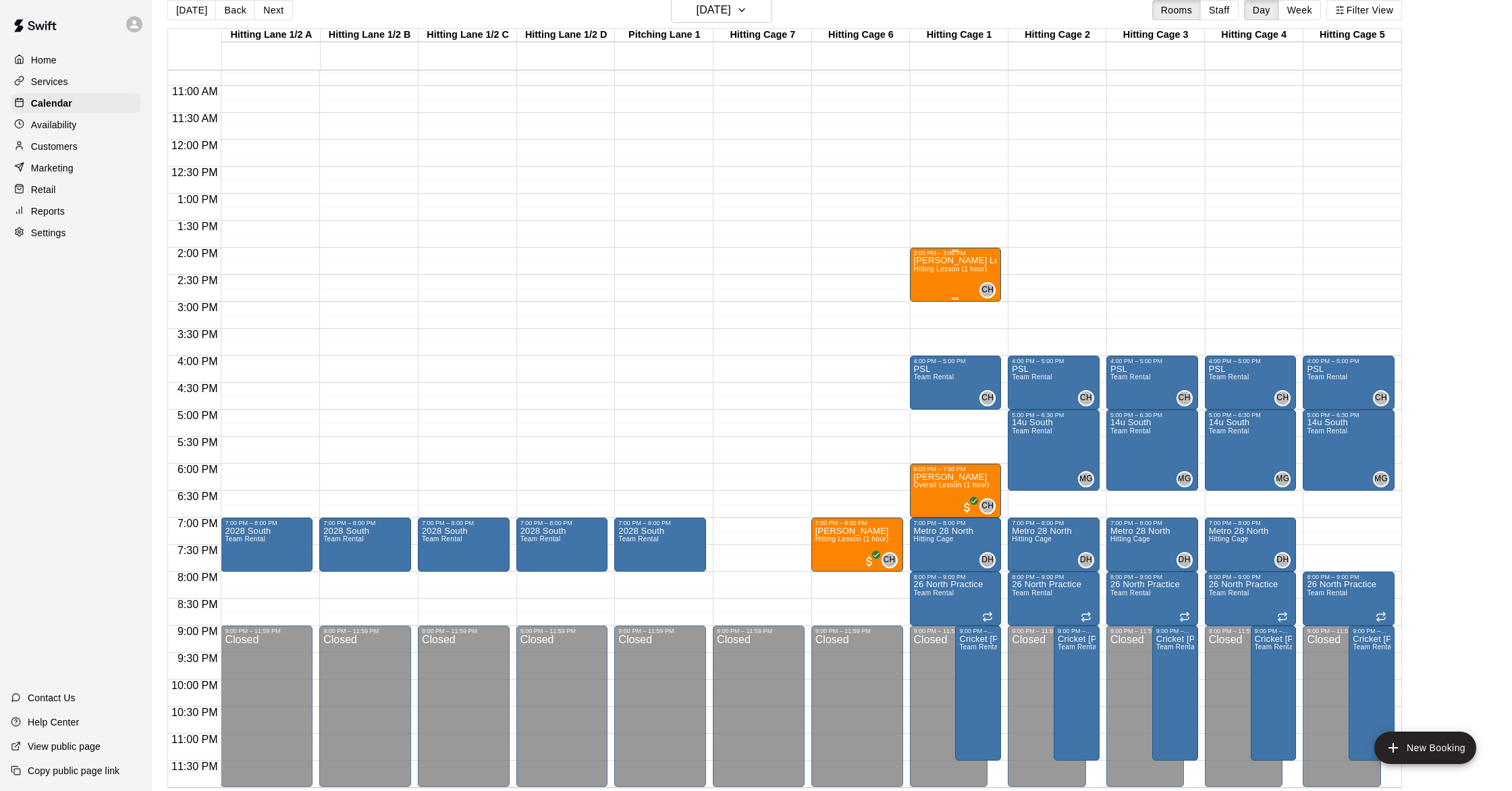
scroll to position [21, 0]
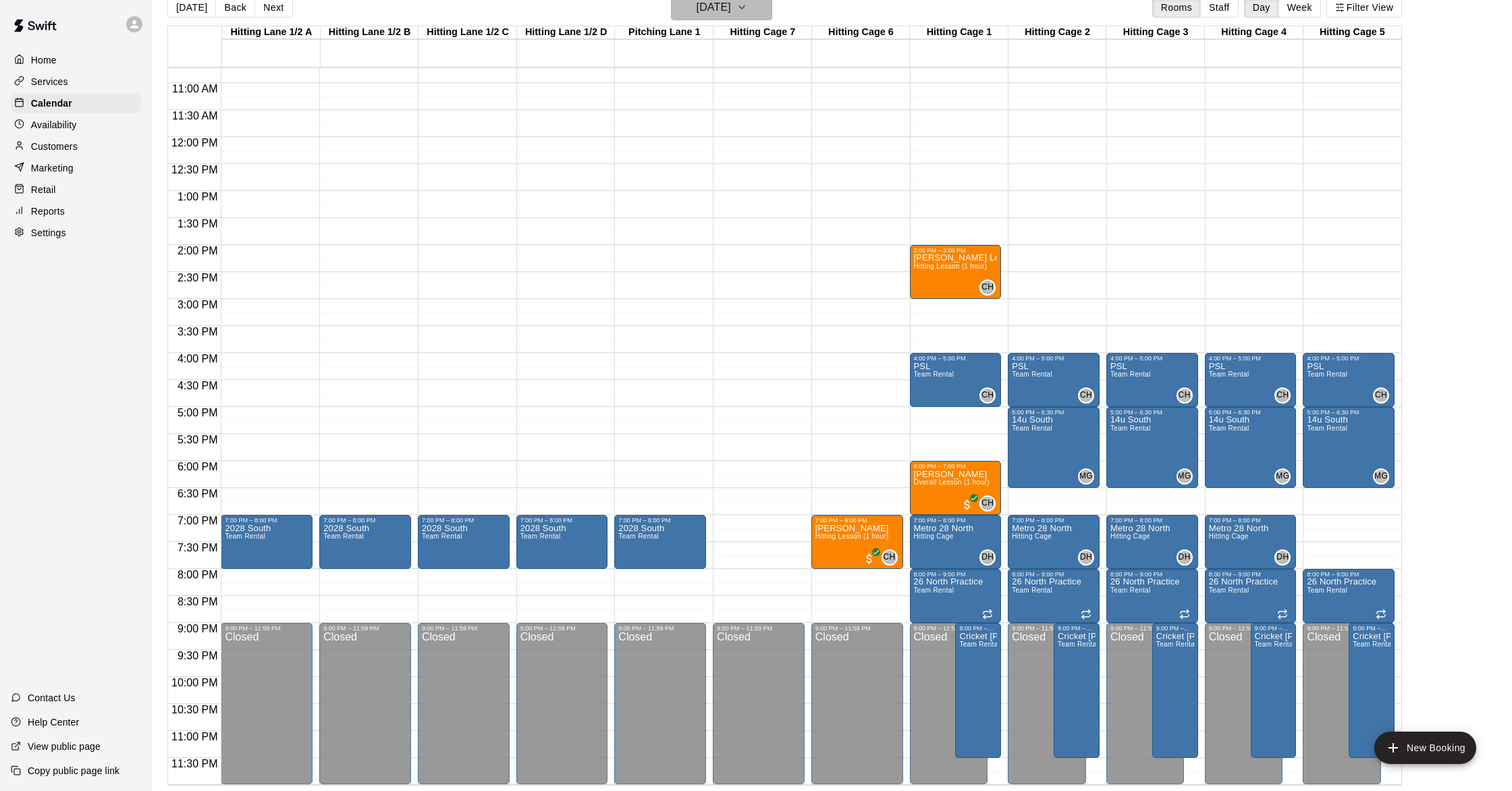
click at [753, 17] on button "[DATE]" at bounding box center [722, 7] width 101 height 25
click at [691, 201] on button "26" at bounding box center [692, 200] width 24 height 24
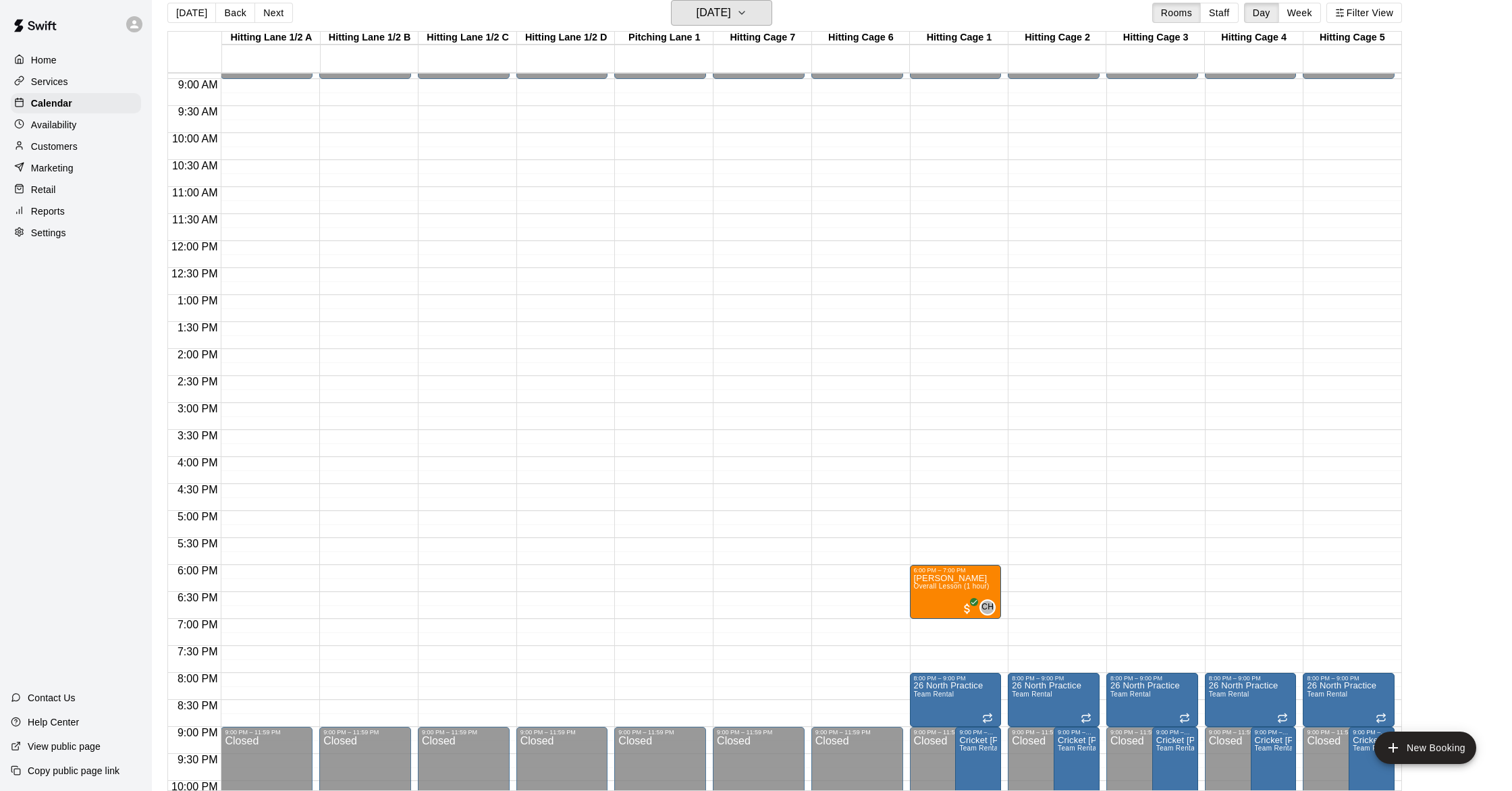
scroll to position [476, 0]
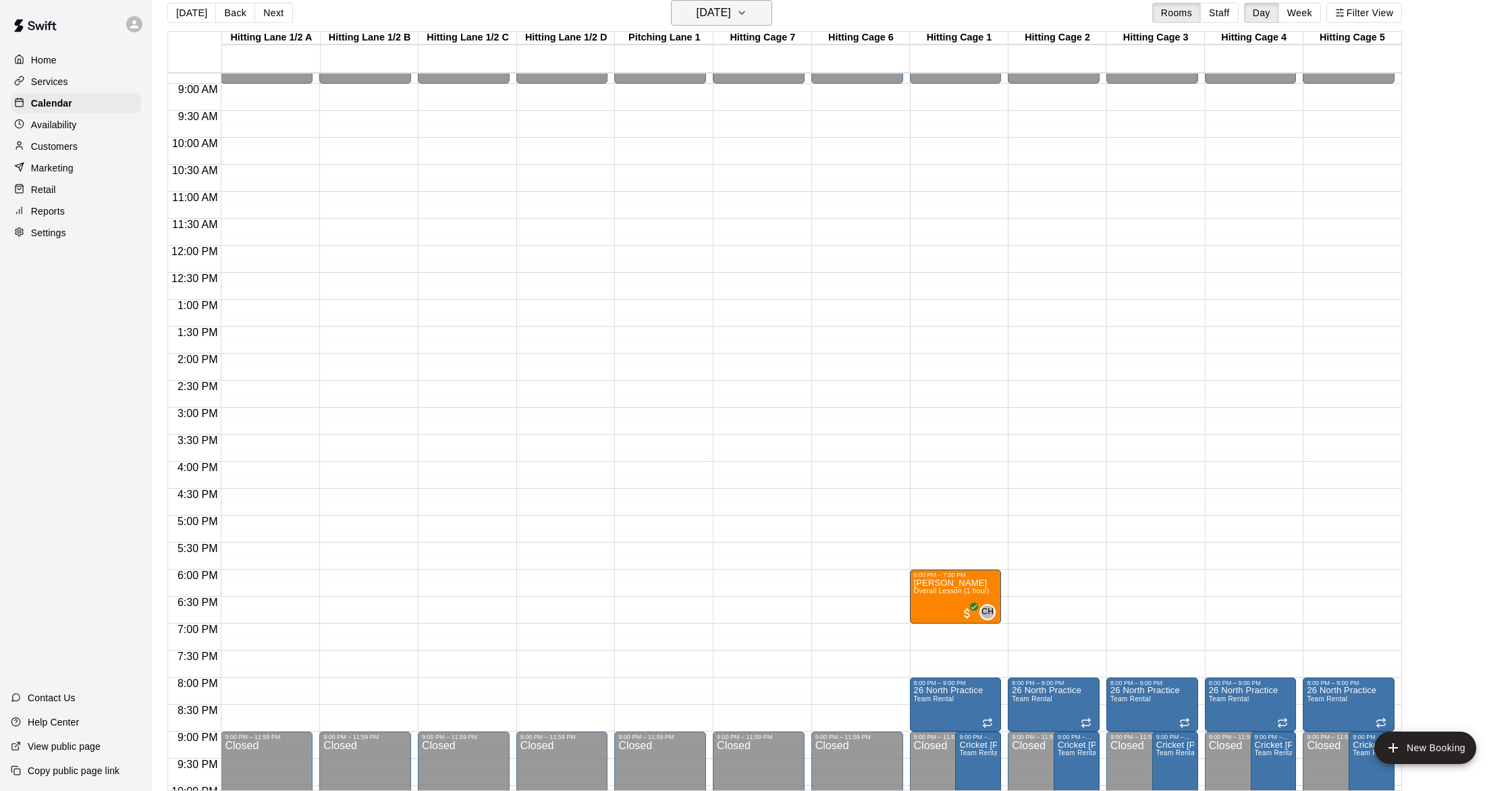
click at [747, 16] on icon "button" at bounding box center [742, 13] width 11 height 17
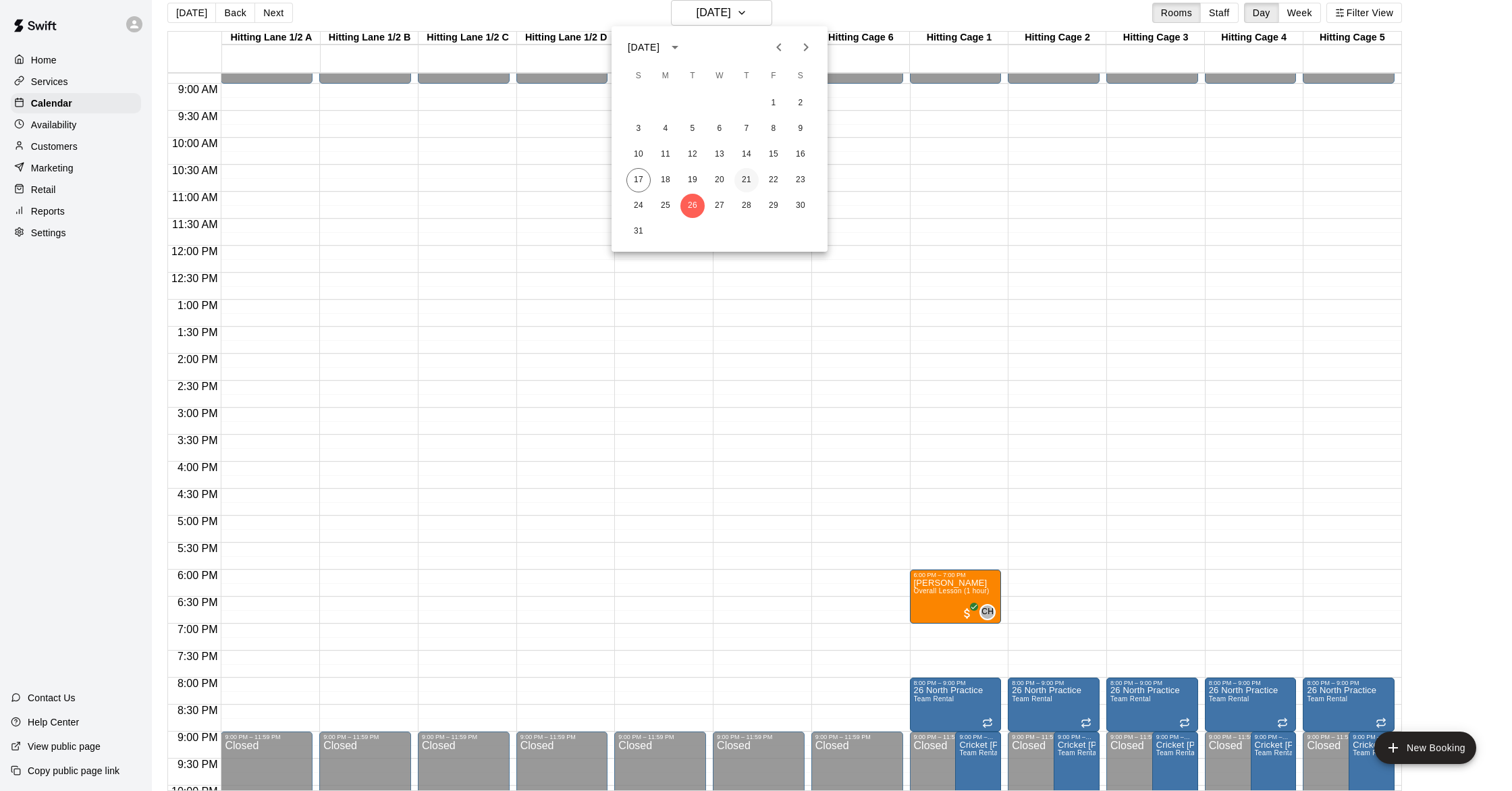
click at [748, 181] on button "21" at bounding box center [746, 180] width 24 height 24
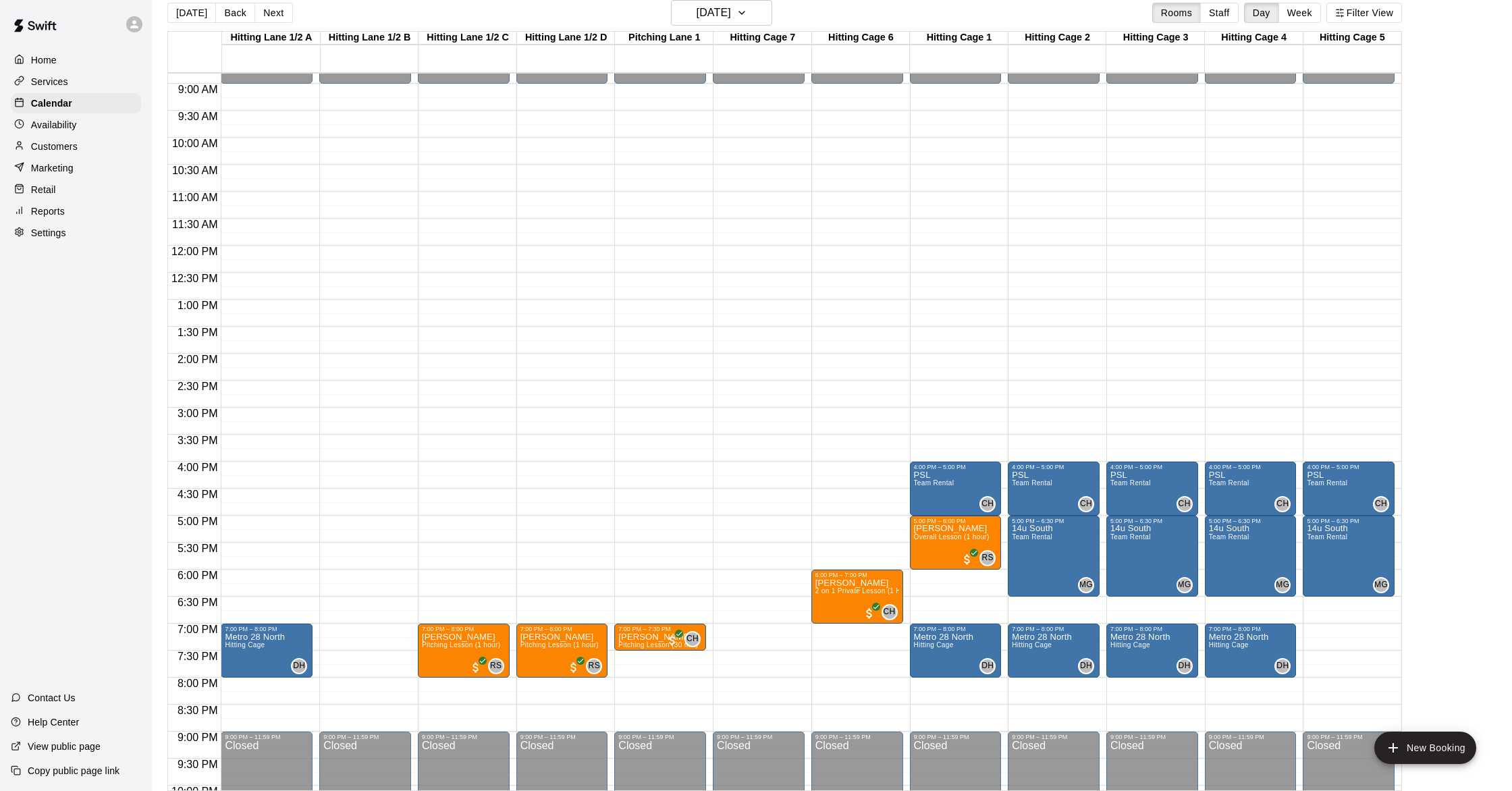
click at [760, 697] on div "12:00 AM – 9:00 AM Closed 4:00 PM – 5:00 PM PSL Team Rental CH 0 5:00 PM – 6:00…" at bounding box center [956, 246] width 92 height 1296
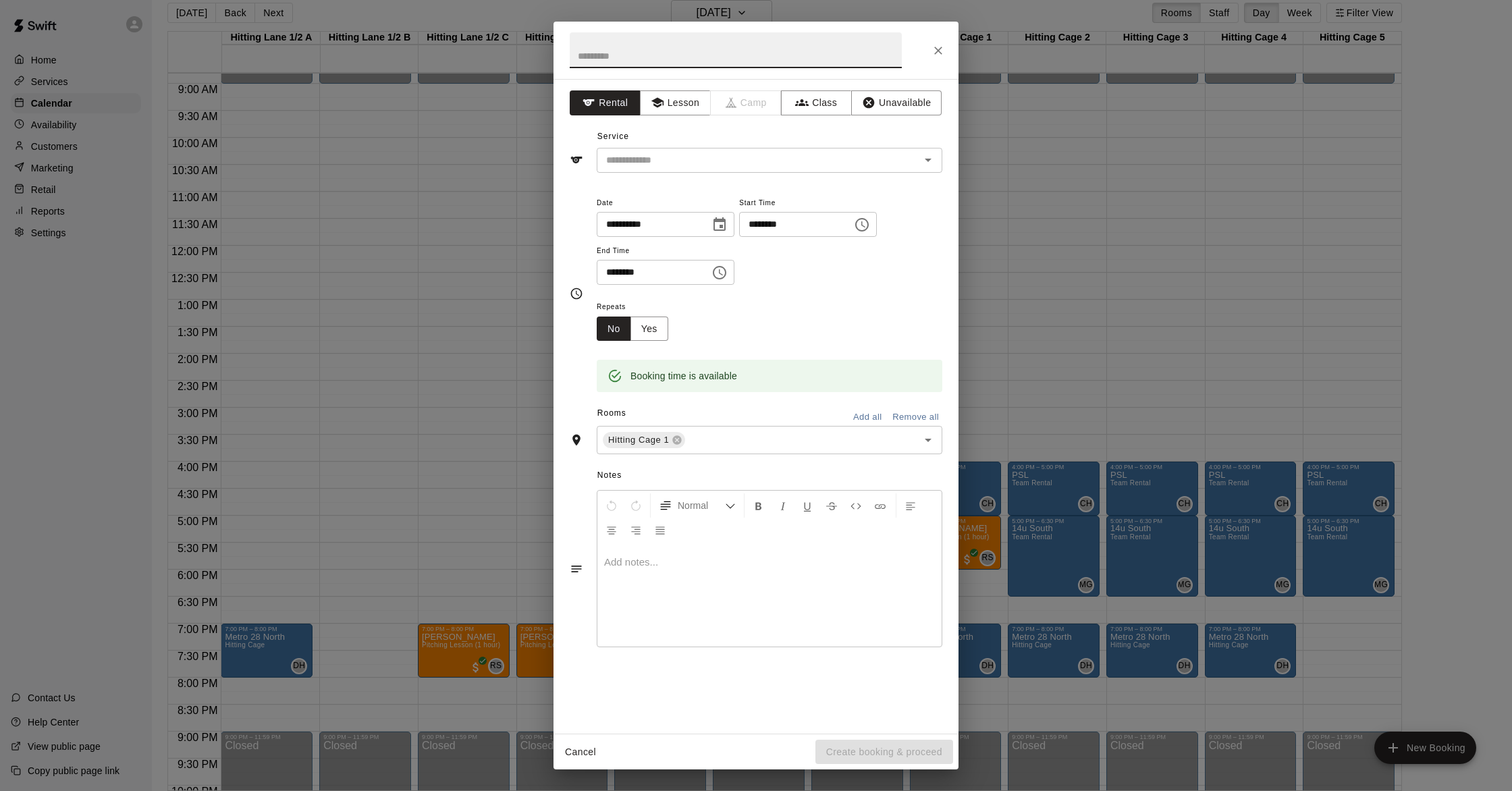
click at [760, 220] on div "******** ​" at bounding box center [808, 224] width 138 height 25
drag, startPoint x: 775, startPoint y: 226, endPoint x: 793, endPoint y: 226, distance: 18.0
click at [760, 226] on input "********" at bounding box center [791, 224] width 104 height 25
click at [760, 225] on icon "Choose time, selected time is 8:15 PM" at bounding box center [862, 225] width 17 height 17
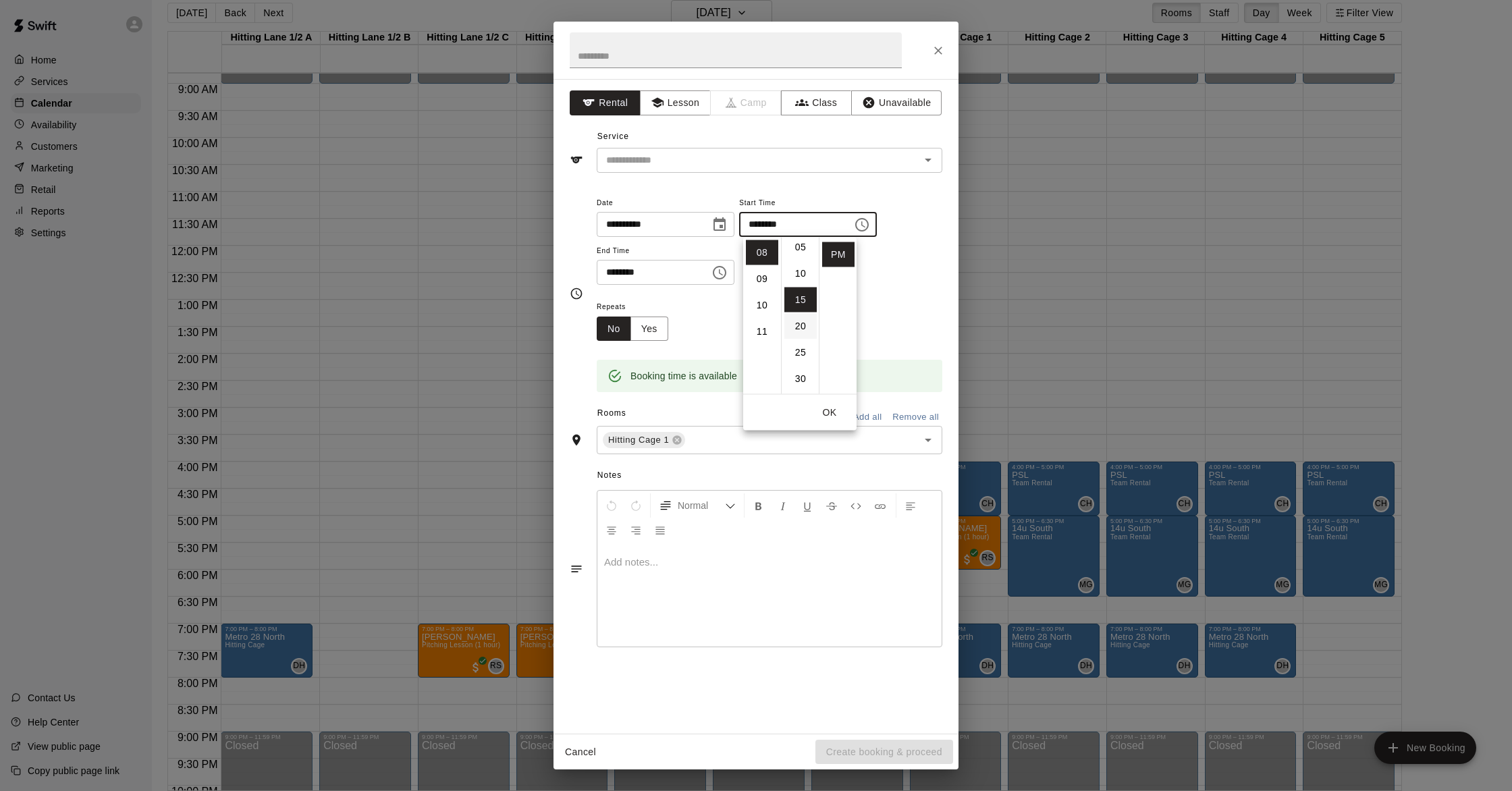
scroll to position [0, 0]
click at [760, 260] on li "00" at bounding box center [800, 253] width 32 height 25
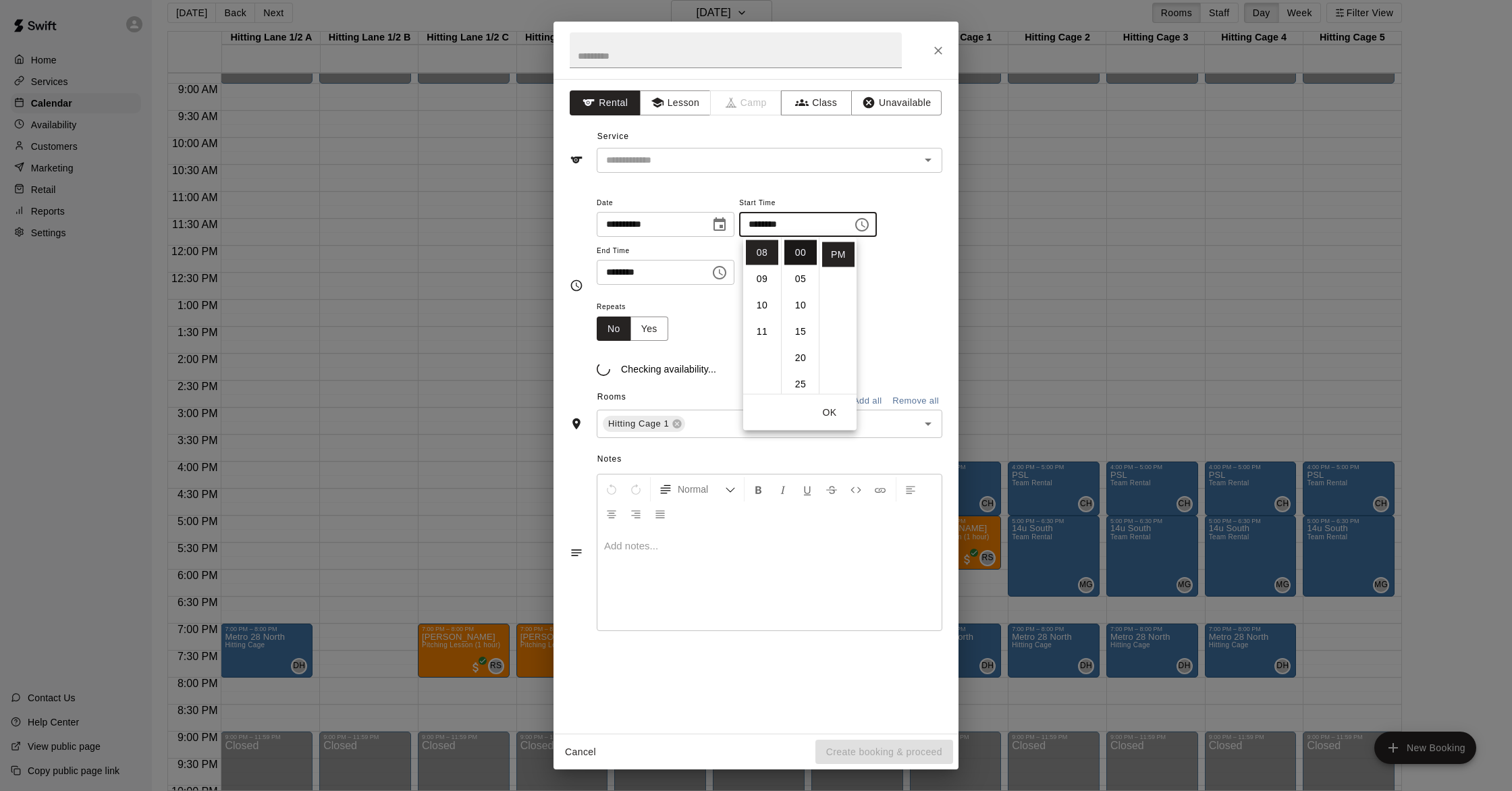
type input "********"
click at [662, 271] on input "********" at bounding box center [649, 272] width 104 height 25
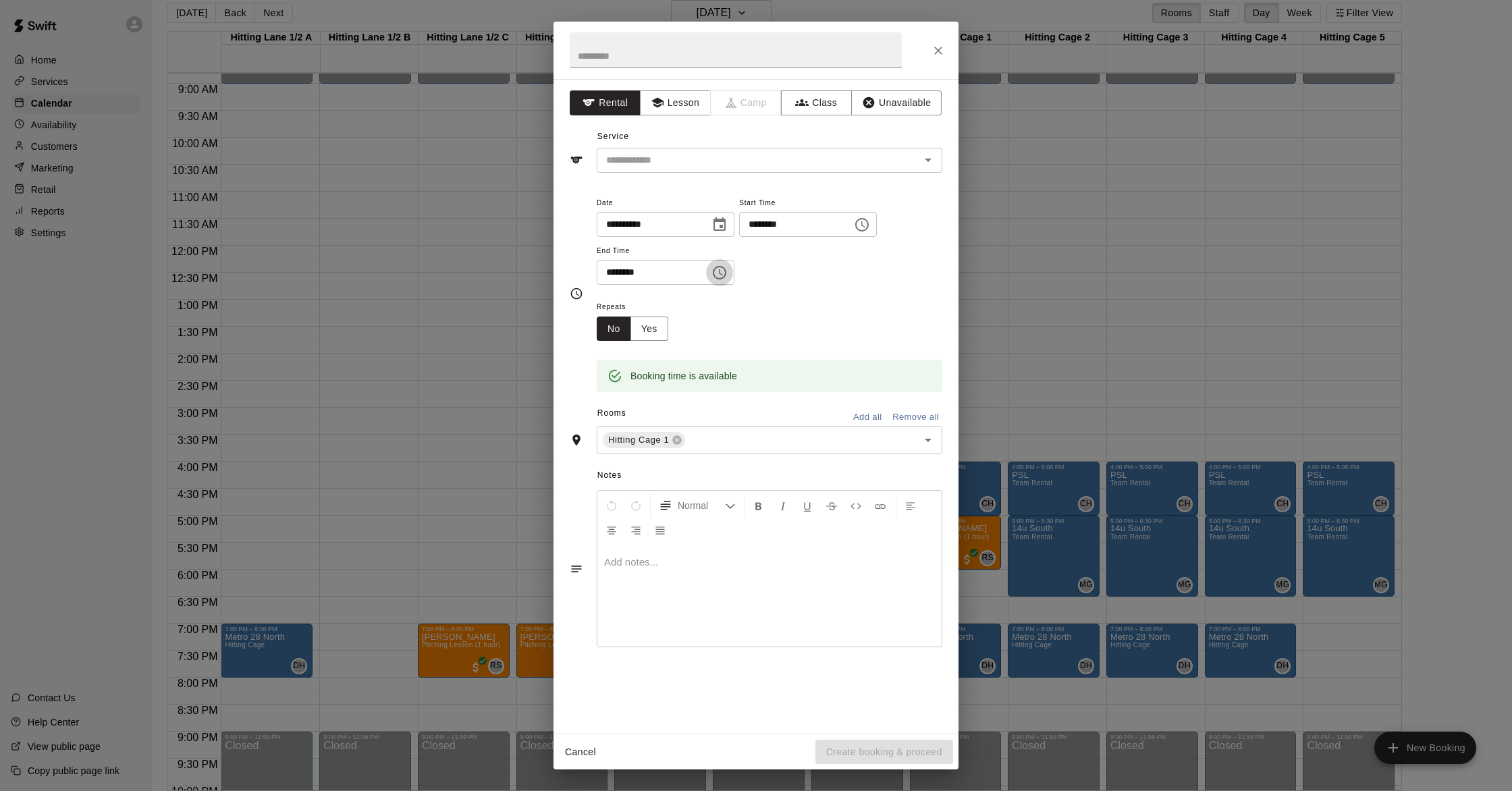
click at [720, 273] on icon "Choose time, selected time is 8:45 PM" at bounding box center [720, 273] width 17 height 17
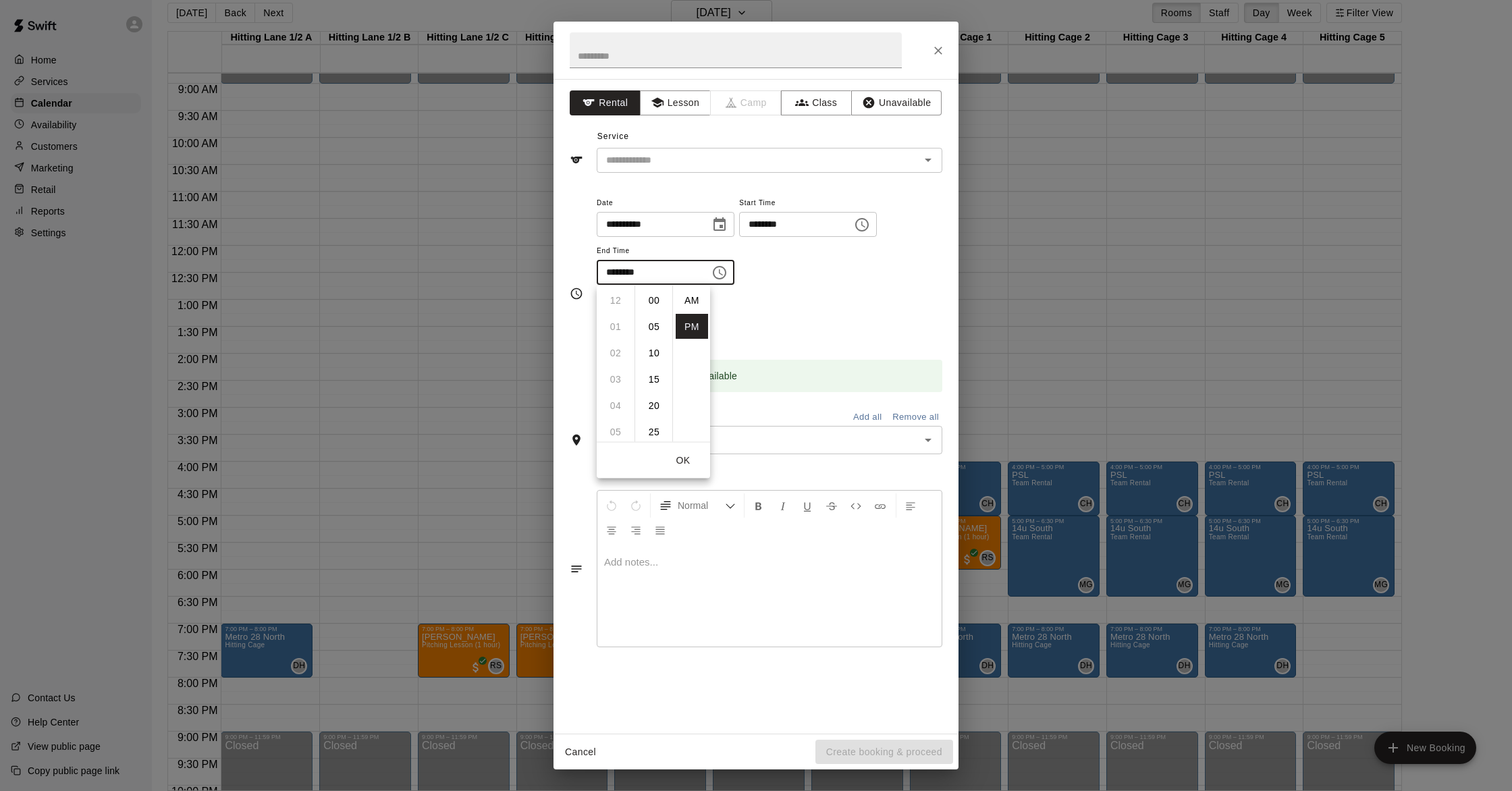
scroll to position [24, 0]
click at [626, 322] on li "09" at bounding box center [616, 327] width 32 height 25
click at [655, 304] on li "00" at bounding box center [653, 301] width 32 height 25
type input "********"
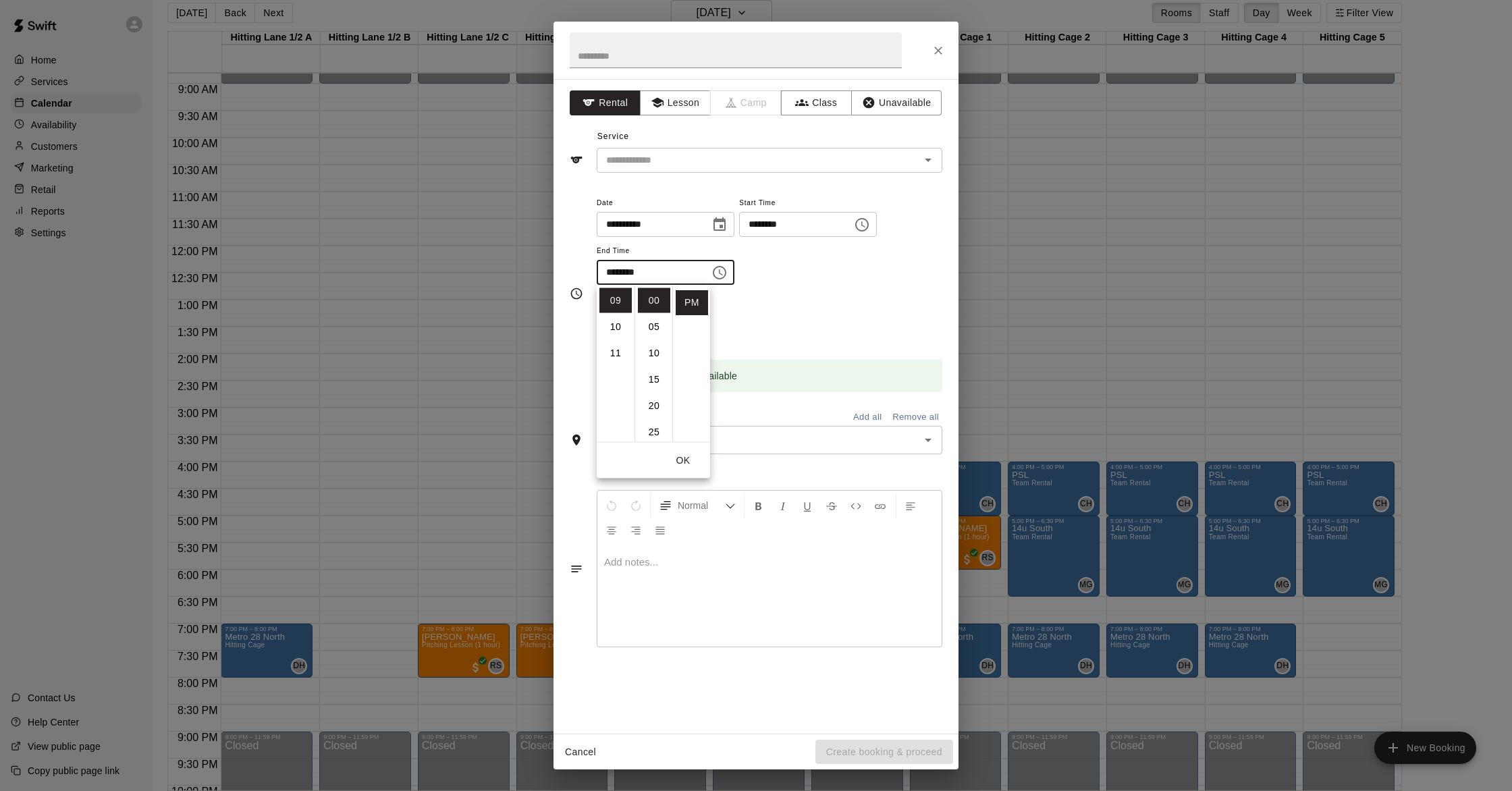
click at [760, 275] on div "**********" at bounding box center [770, 240] width 346 height 91
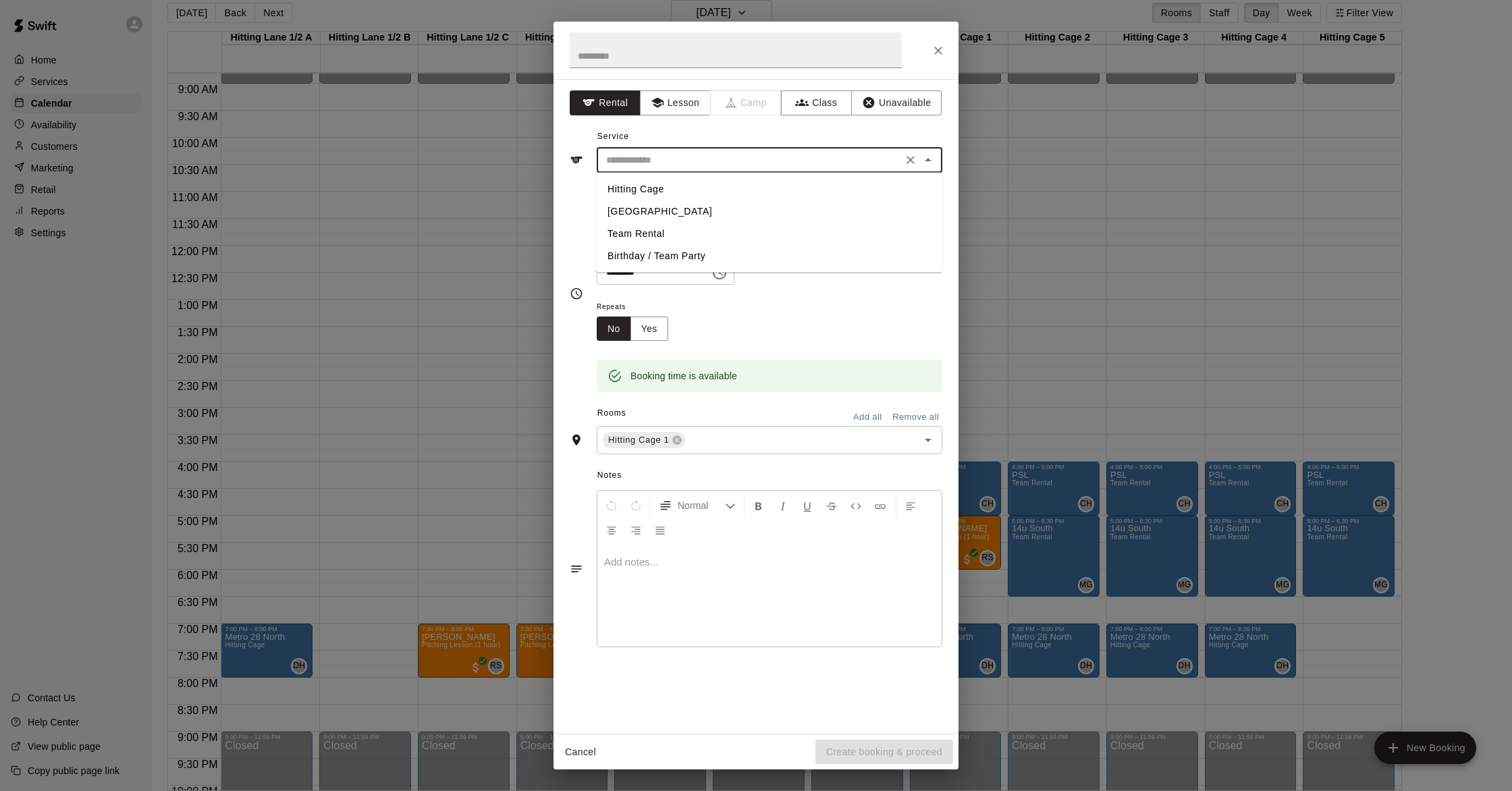
click at [724, 168] on input "text" at bounding box center [750, 160] width 297 height 17
click at [650, 233] on li "Team Rental" at bounding box center [770, 234] width 346 height 22
type input "**********"
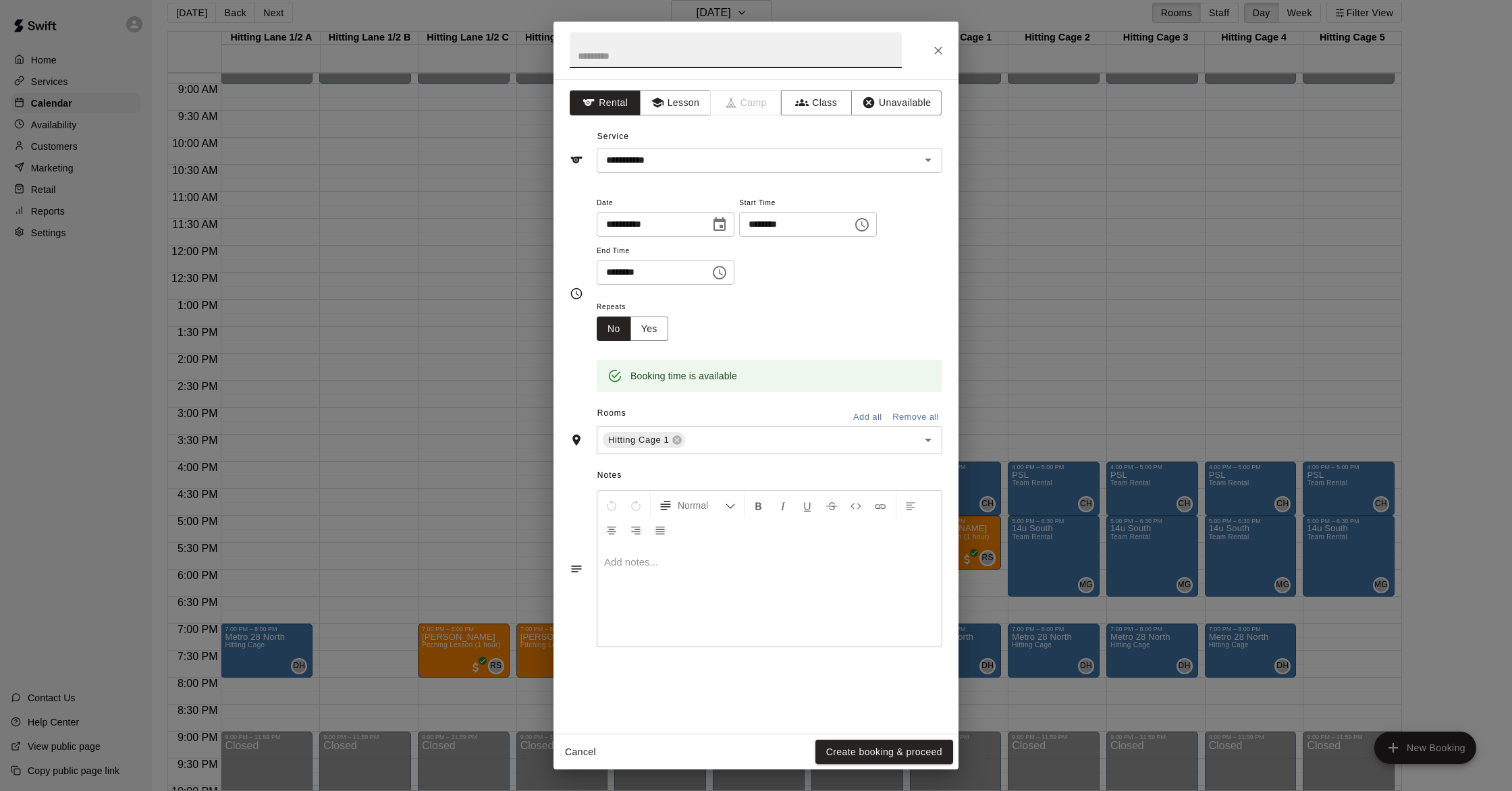
click at [673, 58] on input "text" at bounding box center [735, 50] width 332 height 36
type input "**********"
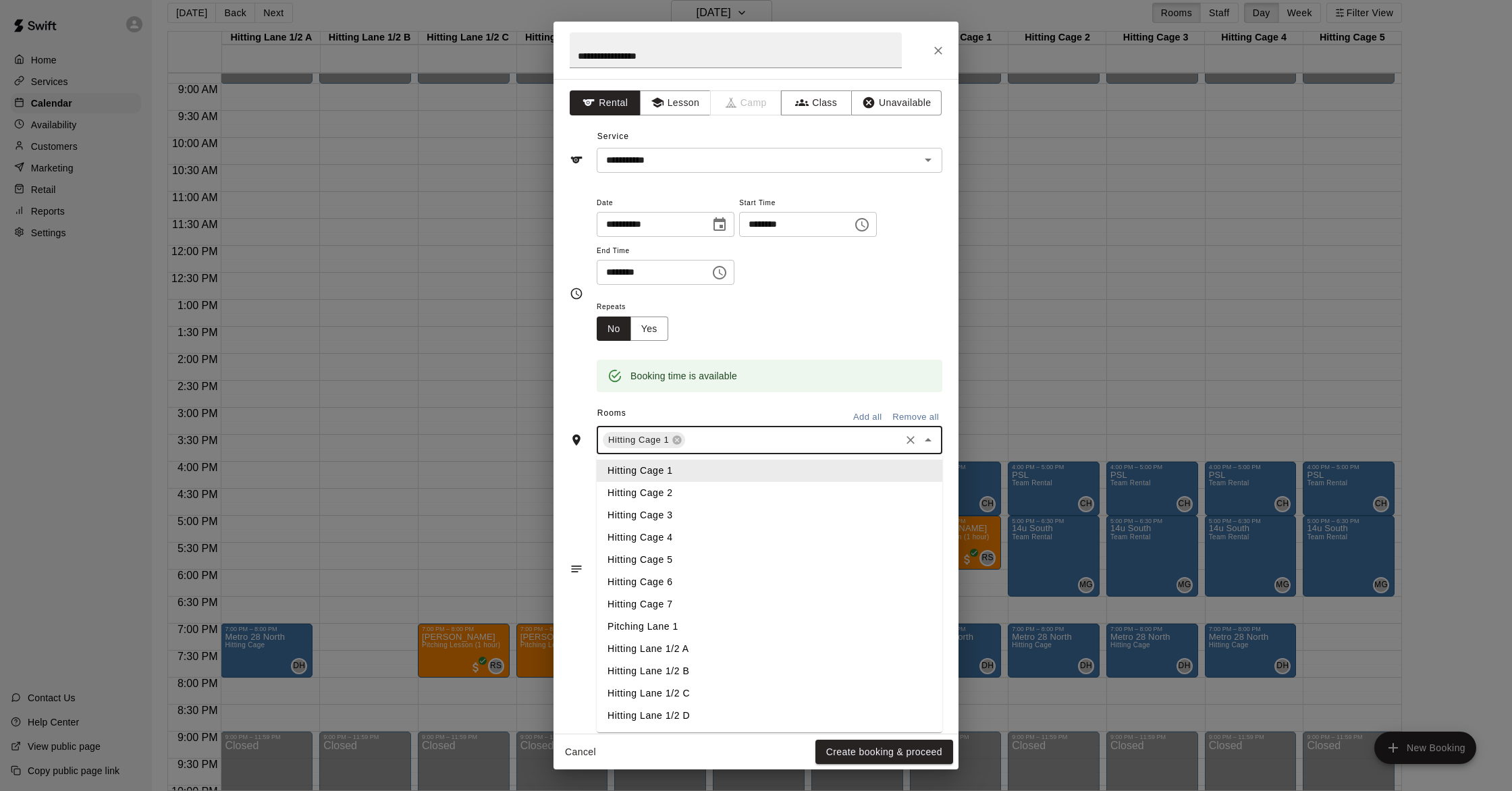
drag, startPoint x: 808, startPoint y: 440, endPoint x: 801, endPoint y: 438, distance: 7.3
click at [760, 440] on input "text" at bounding box center [792, 440] width 211 height 17
click at [650, 498] on li "Hitting Cage 2" at bounding box center [770, 493] width 346 height 22
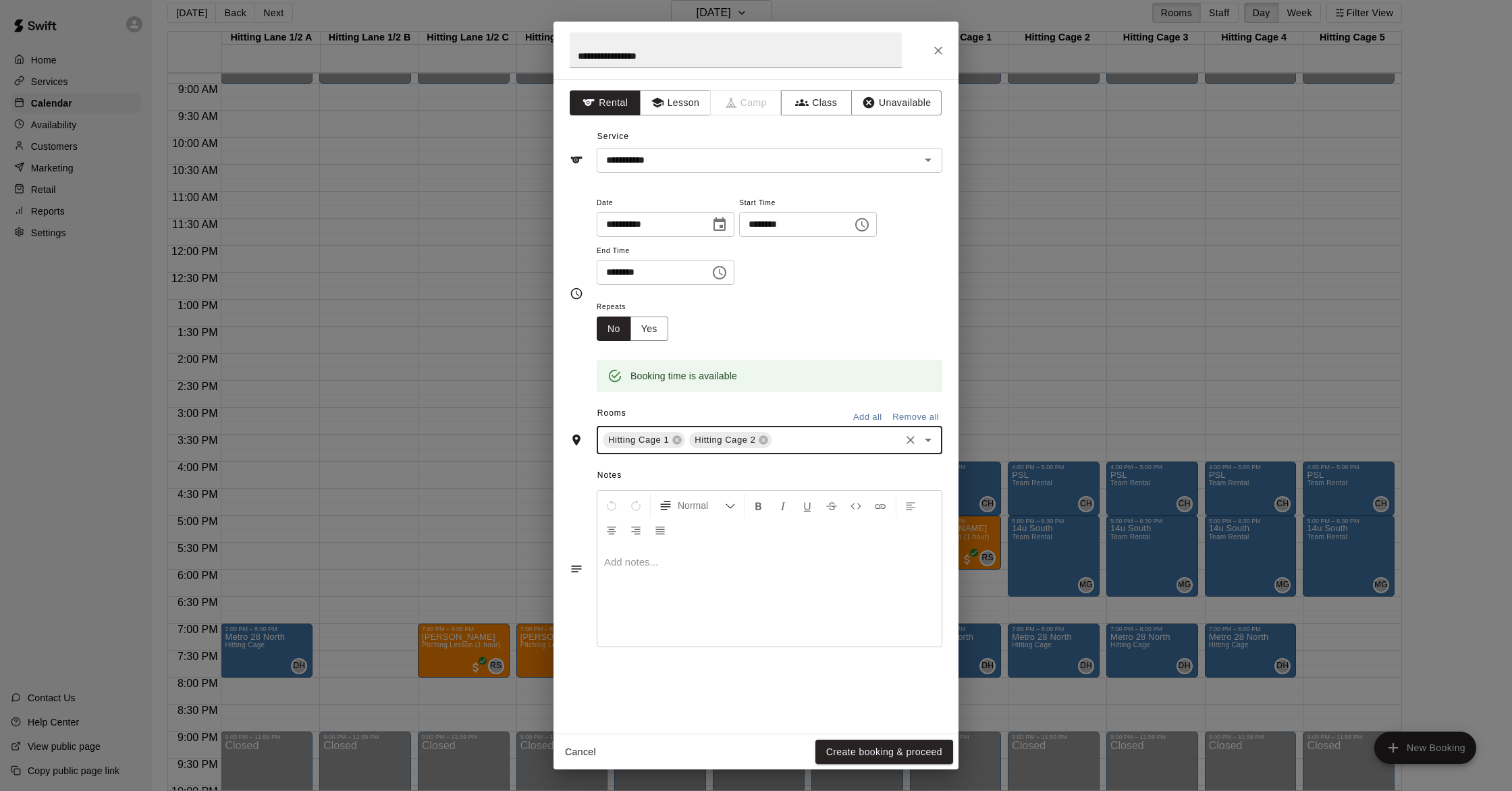
click at [760, 445] on input "text" at bounding box center [836, 440] width 125 height 17
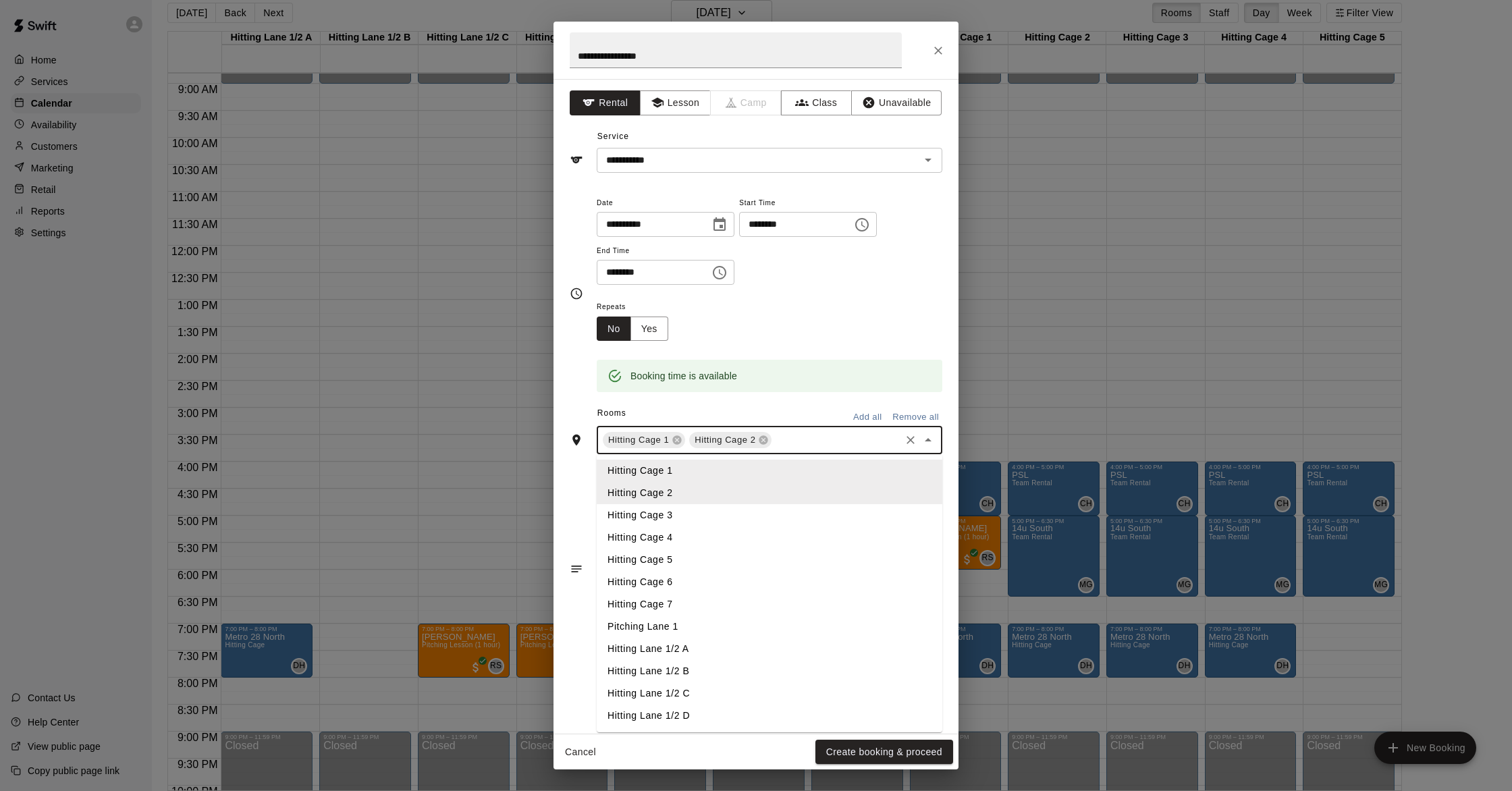
drag, startPoint x: 666, startPoint y: 513, endPoint x: 775, endPoint y: 461, distance: 120.8
click at [669, 512] on li "Hitting Cage 3" at bounding box center [770, 515] width 346 height 22
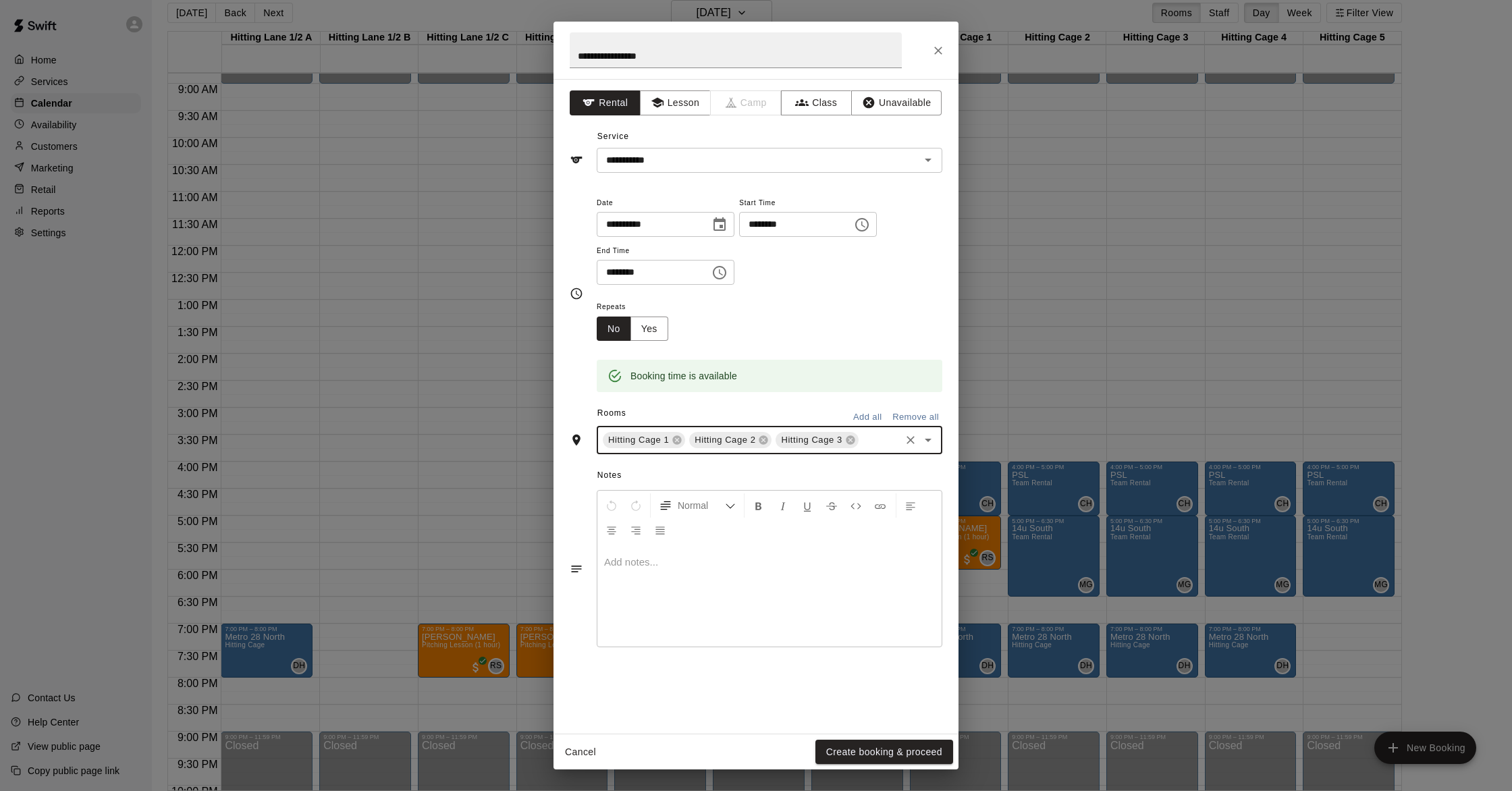
click at [760, 441] on input "text" at bounding box center [879, 440] width 38 height 17
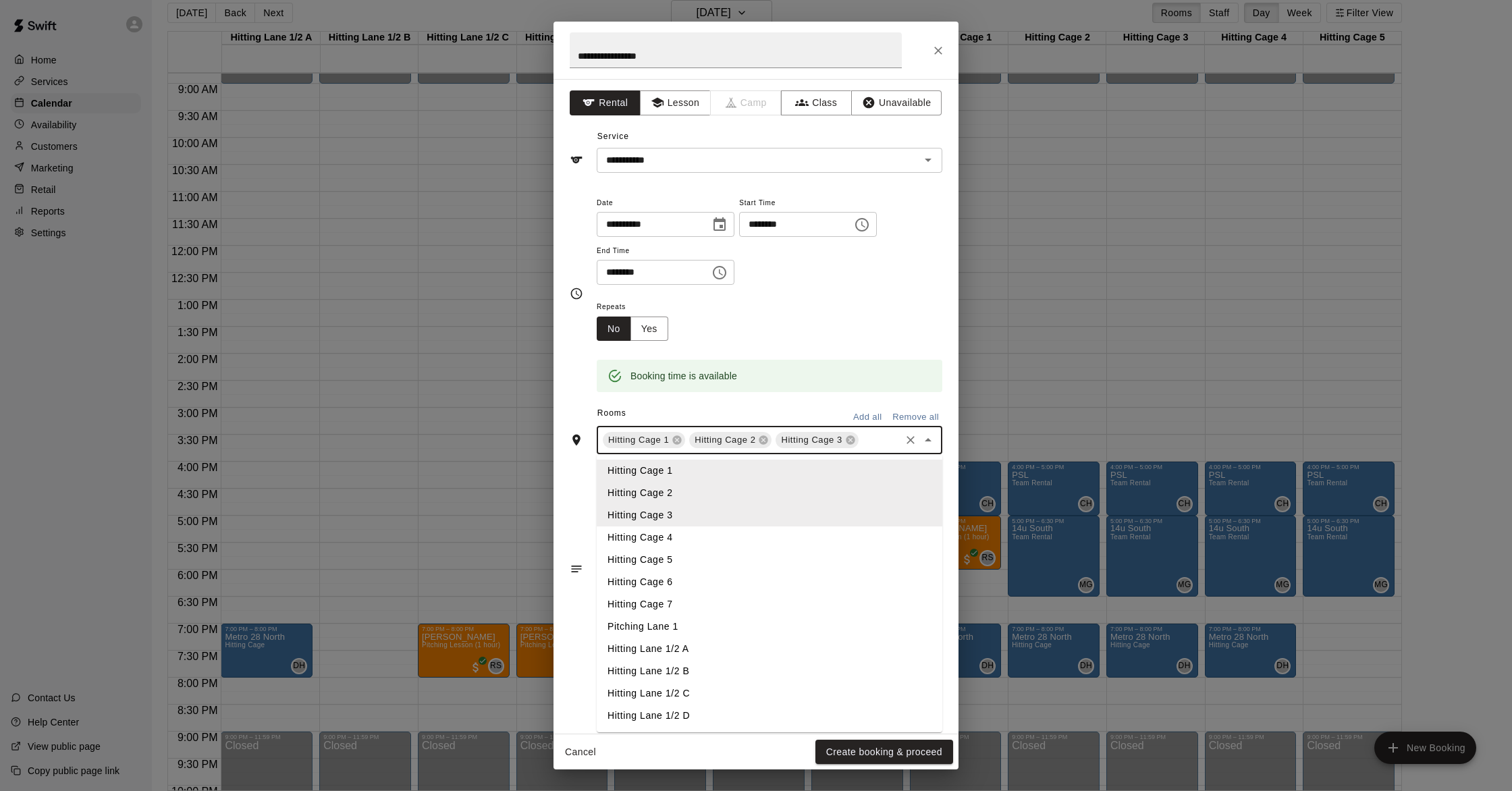
click at [673, 546] on li "Hitting Cage 4" at bounding box center [770, 538] width 346 height 22
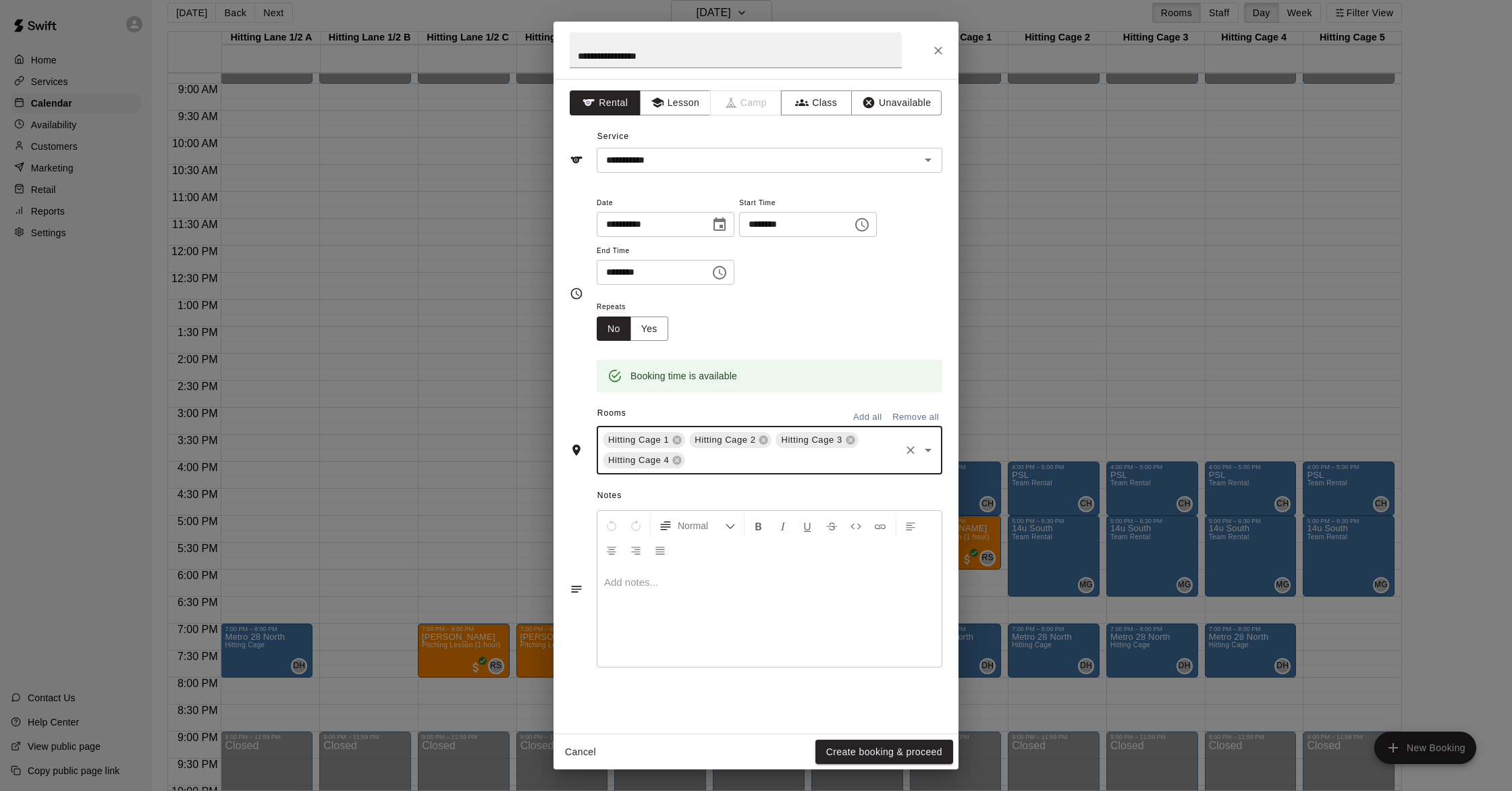
click at [698, 465] on input "text" at bounding box center [792, 461] width 211 height 17
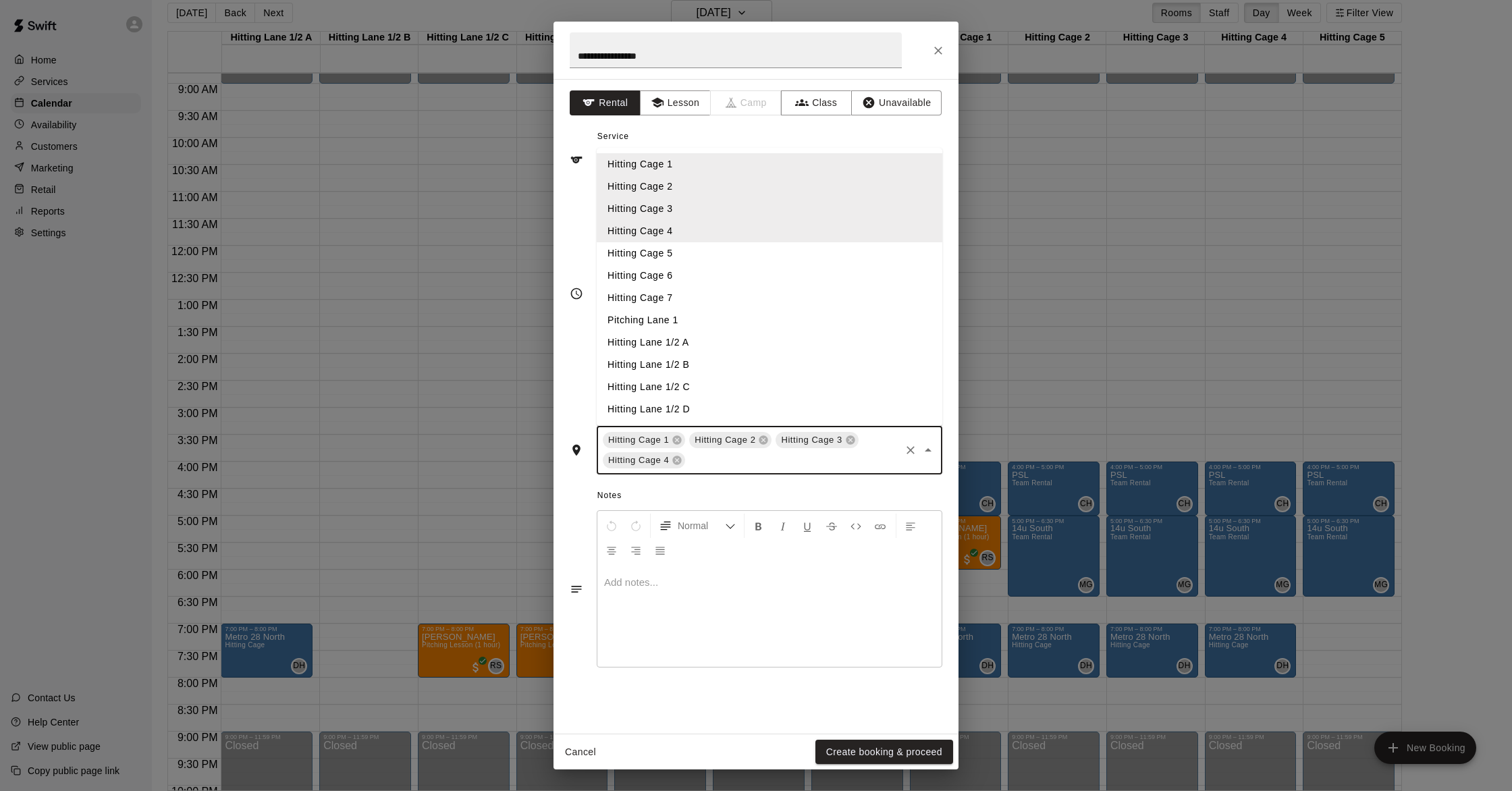
click at [670, 260] on li "Hitting Cage 5" at bounding box center [770, 253] width 346 height 22
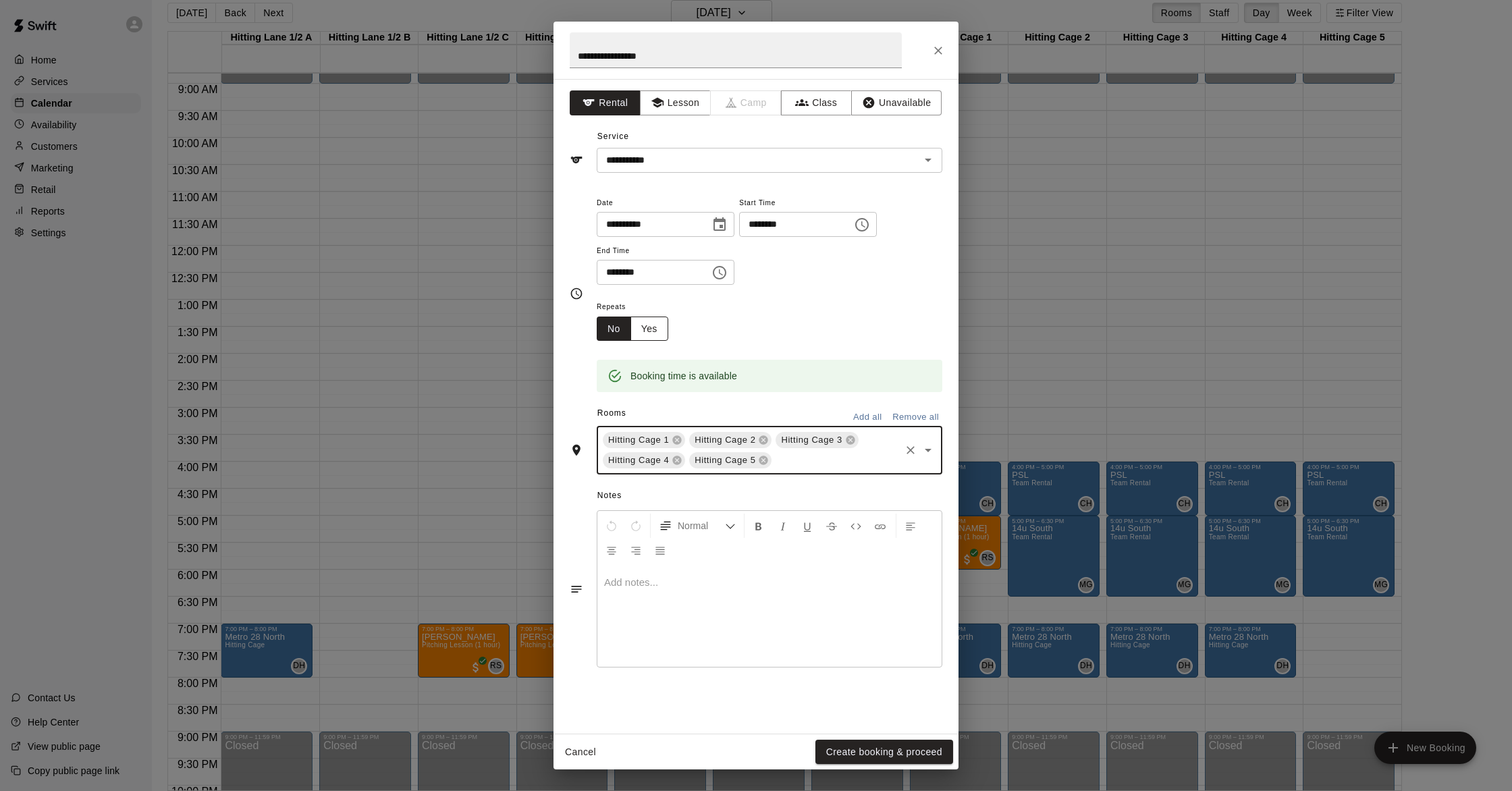
click at [653, 330] on button "Yes" at bounding box center [649, 329] width 38 height 25
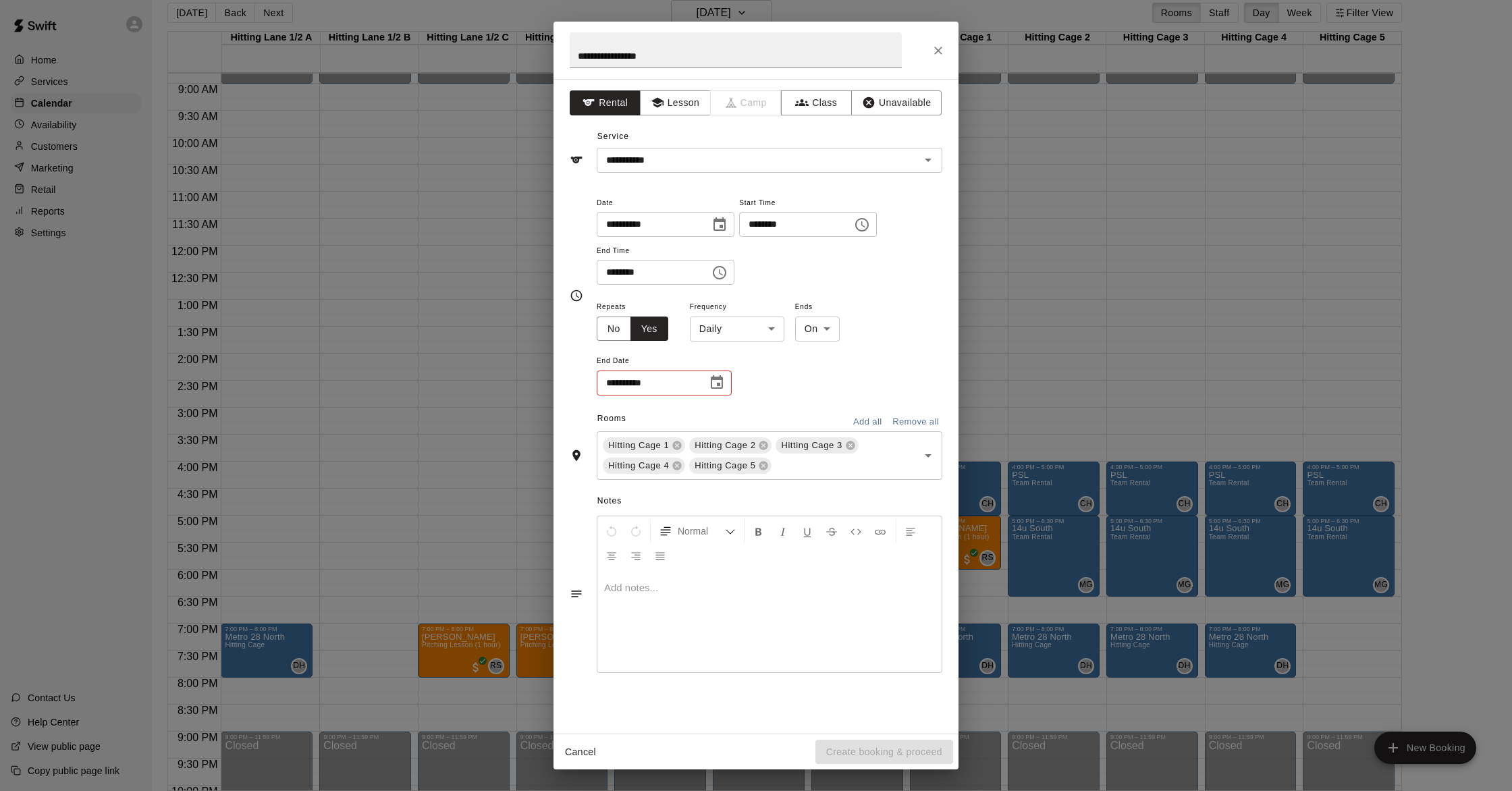
click at [760, 333] on body "Home Services Calendar Availability Customers Marketing Retail Reports Settings…" at bounding box center [756, 390] width 1512 height 812
click at [760, 379] on li "After" at bounding box center [817, 380] width 45 height 22
type input "*****"
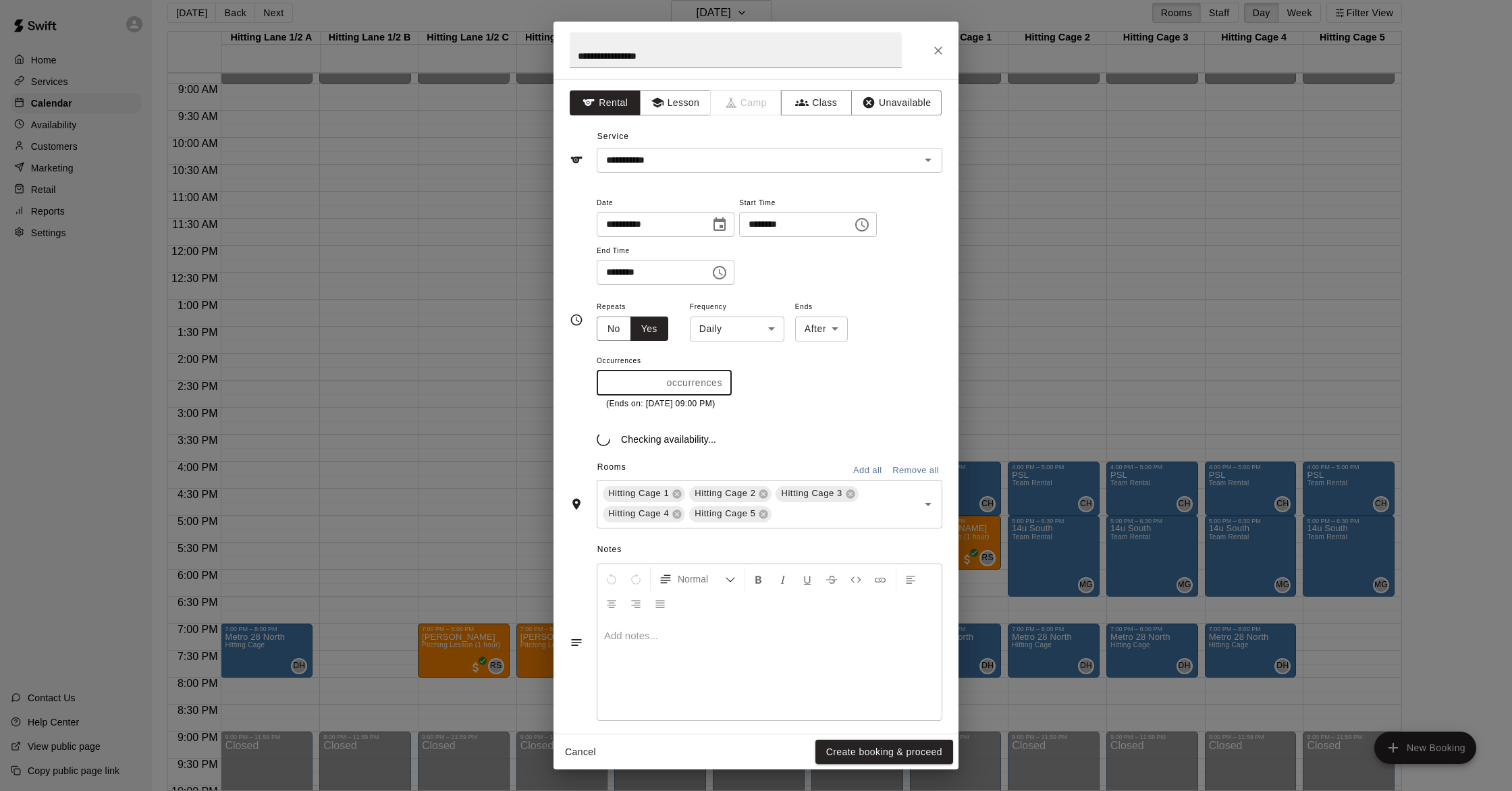
type input "*"
click at [660, 379] on input "*" at bounding box center [629, 383] width 65 height 25
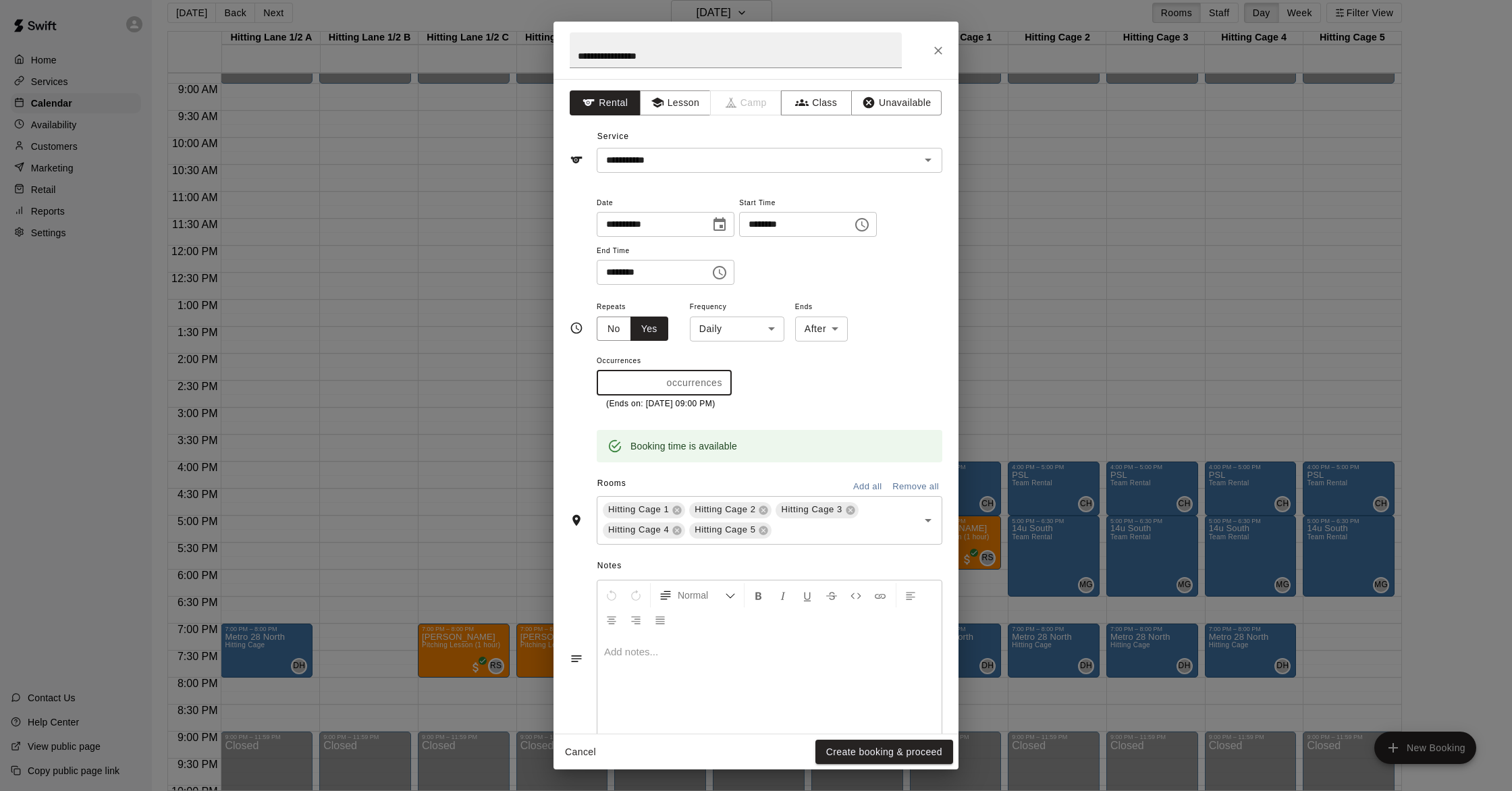
click at [723, 333] on body "Home Services Calendar Availability Customers Marketing Retail Reports Settings…" at bounding box center [756, 390] width 1512 height 812
click at [720, 375] on li "Weekly [DATE]" at bounding box center [737, 380] width 169 height 22
type input "******"
click at [760, 717] on button "Create booking & proceed" at bounding box center [884, 752] width 138 height 25
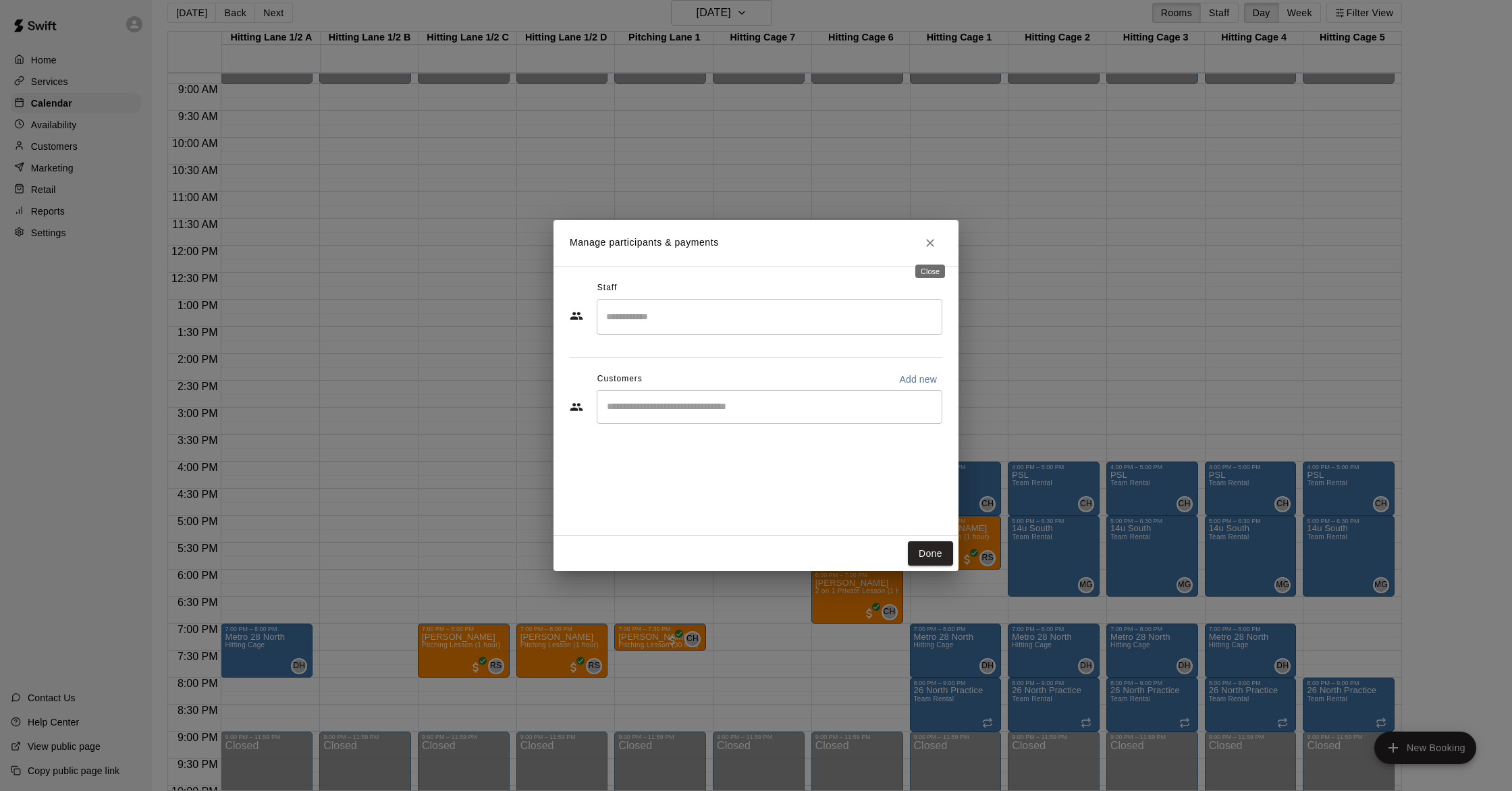
click at [760, 233] on button "Close" at bounding box center [930, 242] width 24 height 24
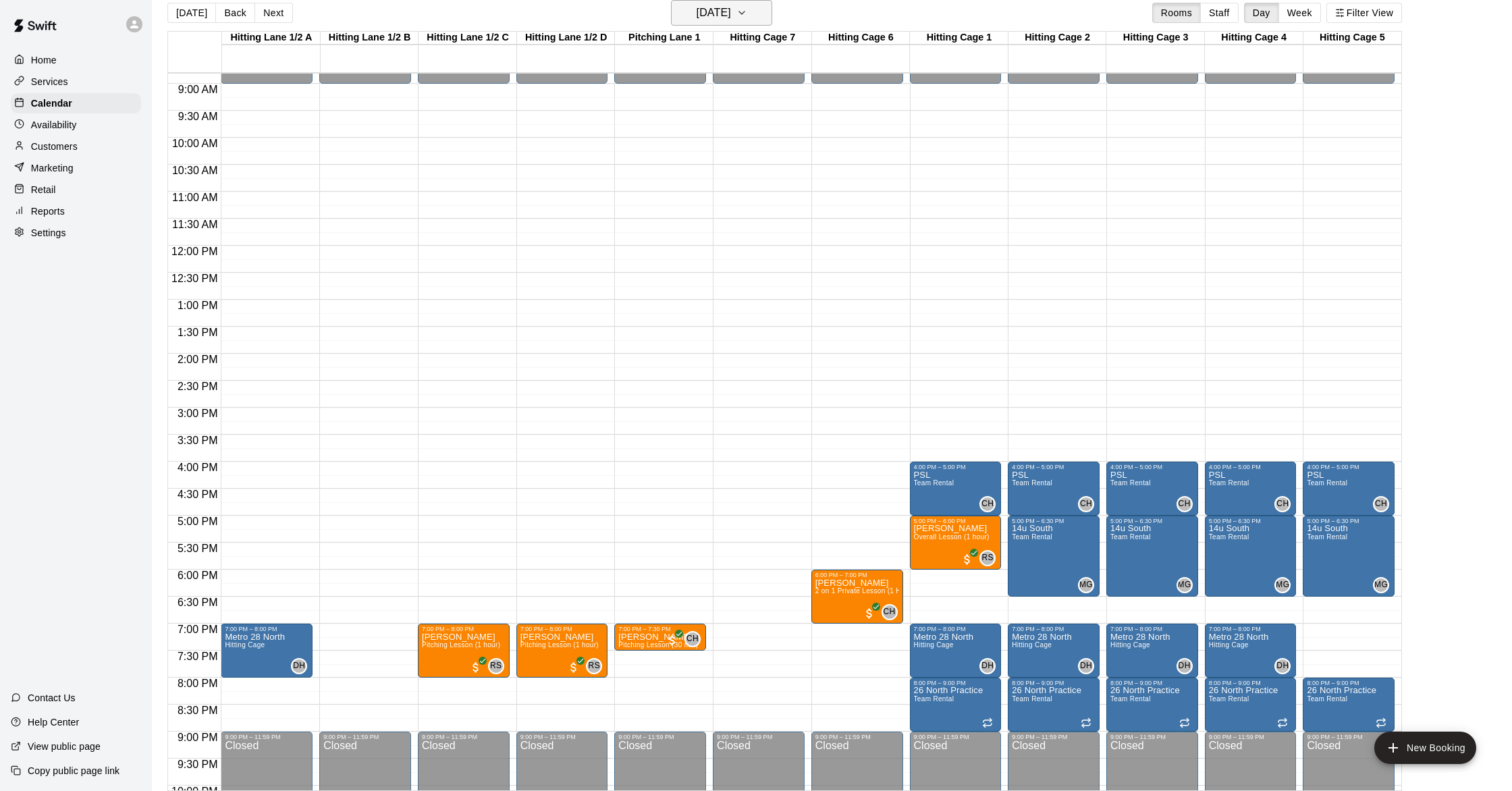
click at [731, 19] on h6 "[DATE]" at bounding box center [714, 12] width 34 height 19
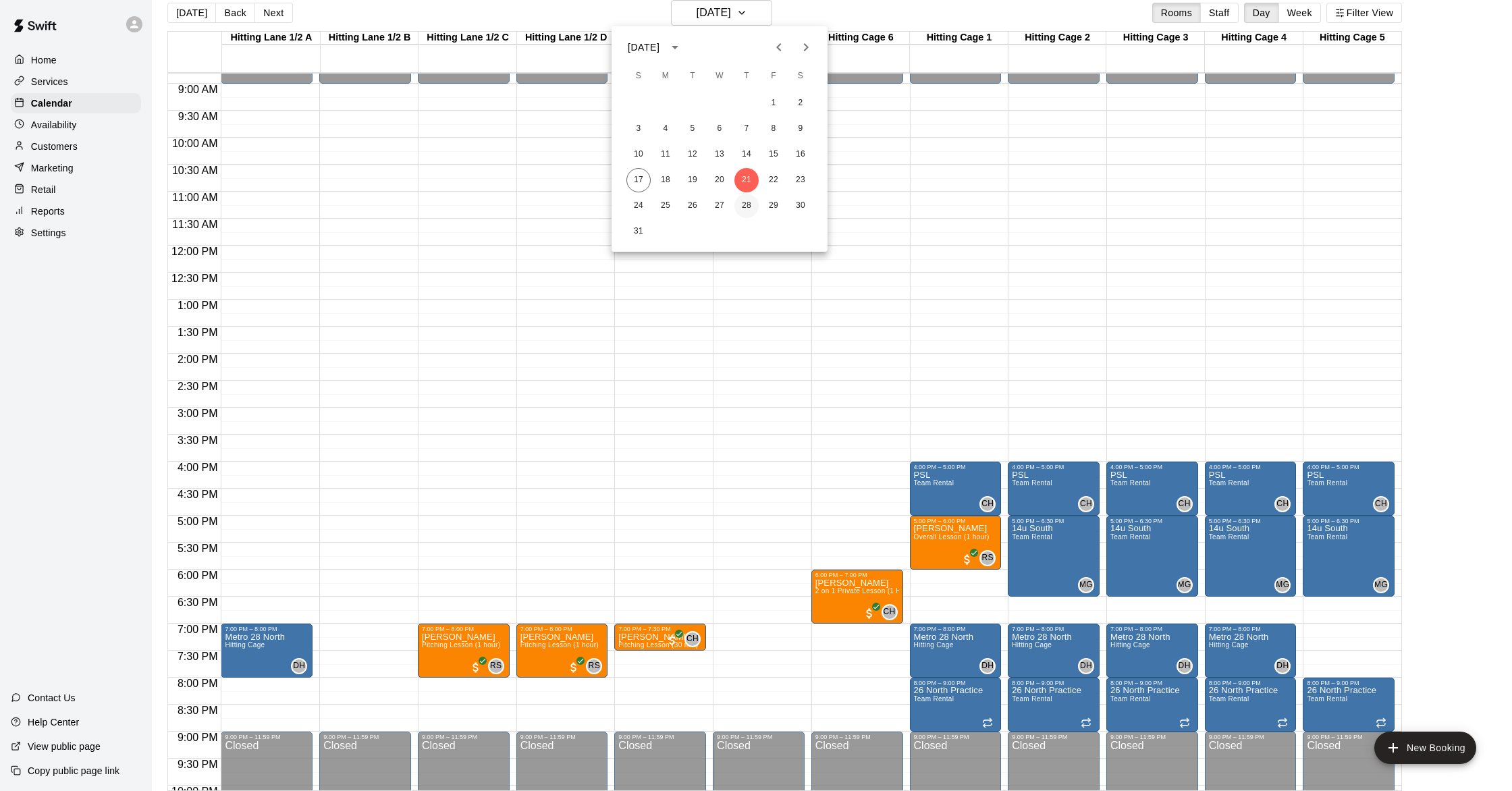
click at [742, 207] on button "28" at bounding box center [746, 205] width 24 height 24
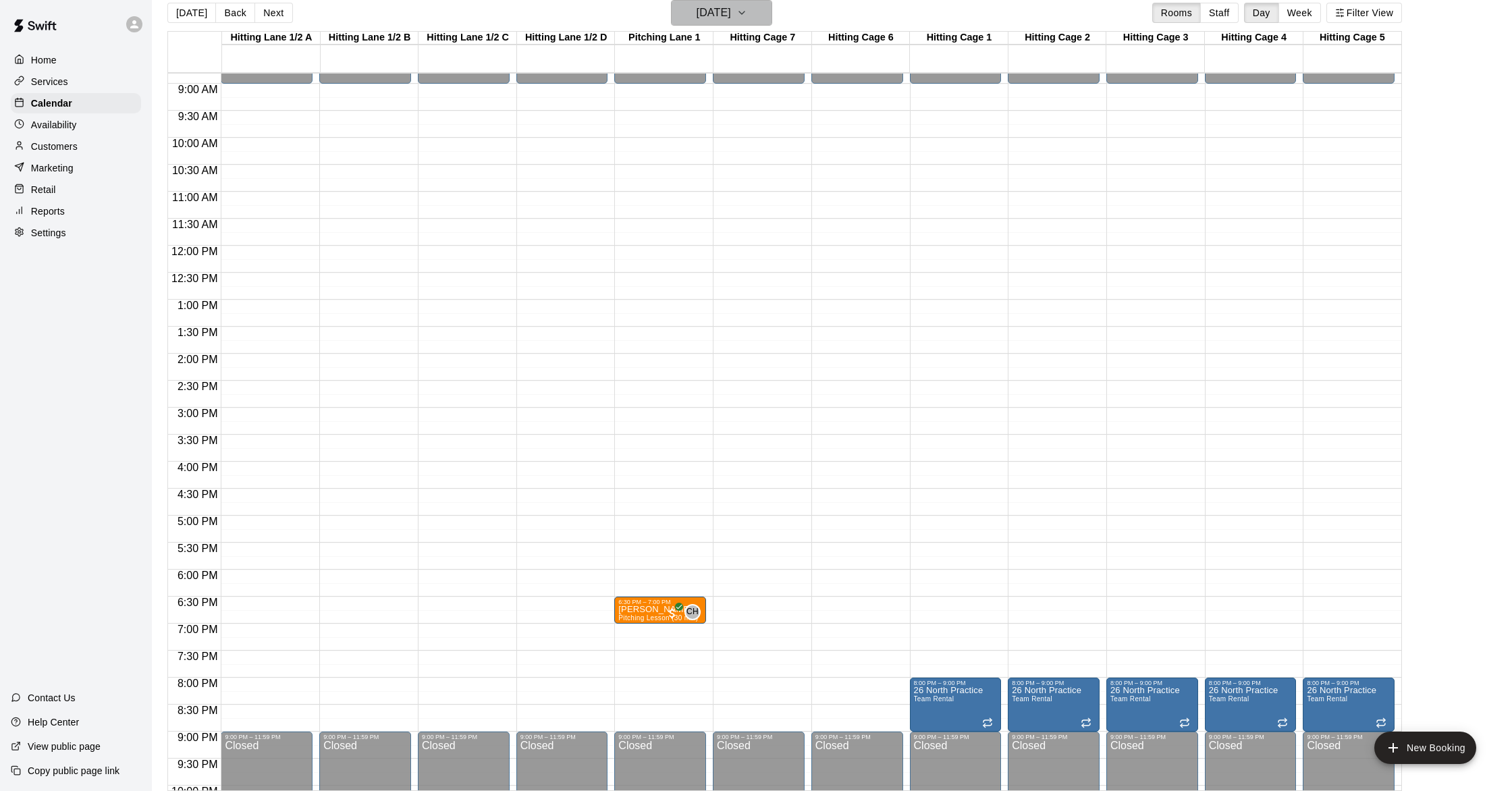
click at [717, 20] on h6 "[DATE]" at bounding box center [714, 12] width 34 height 19
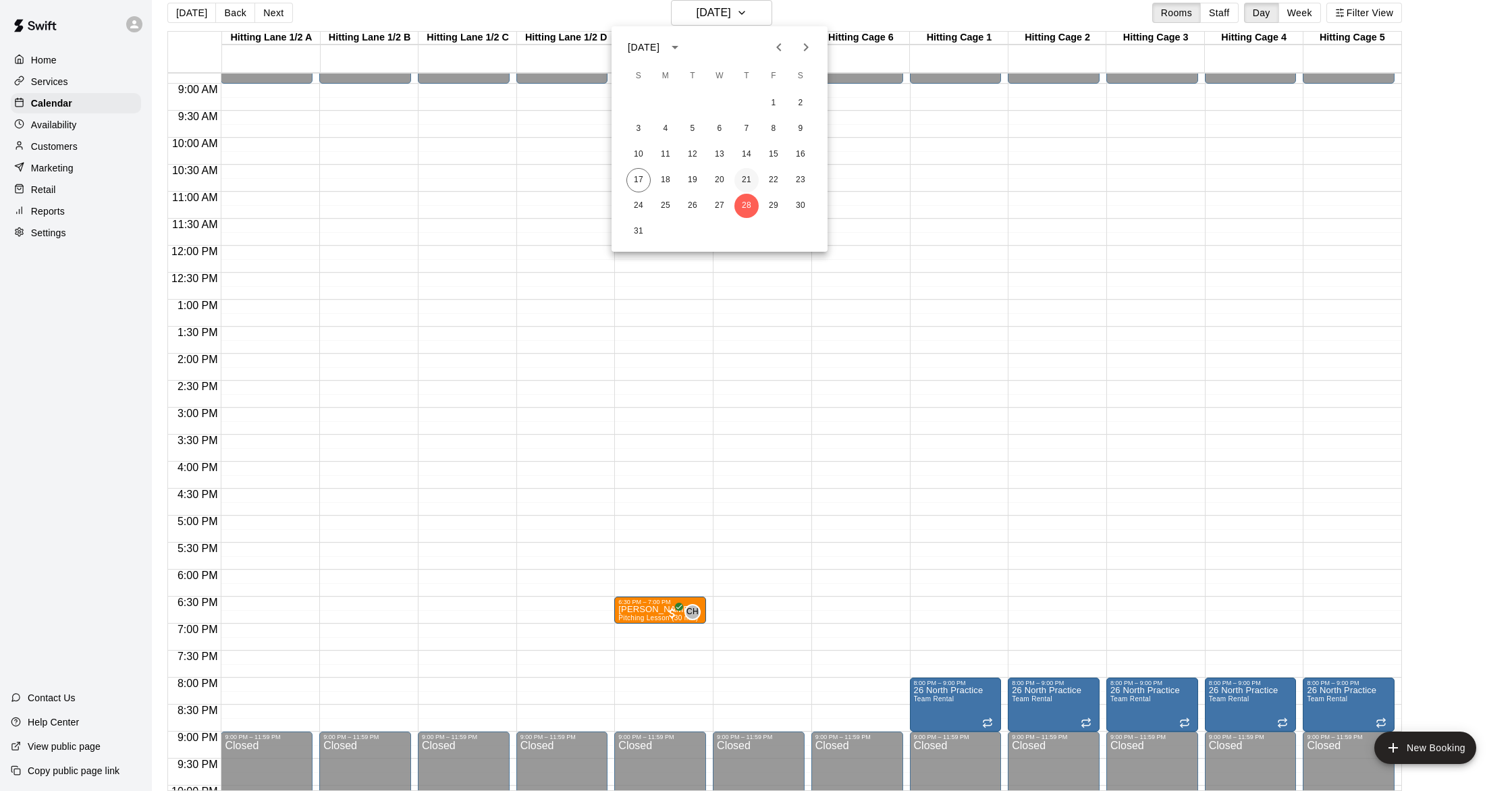
click at [743, 177] on button "21" at bounding box center [746, 180] width 24 height 24
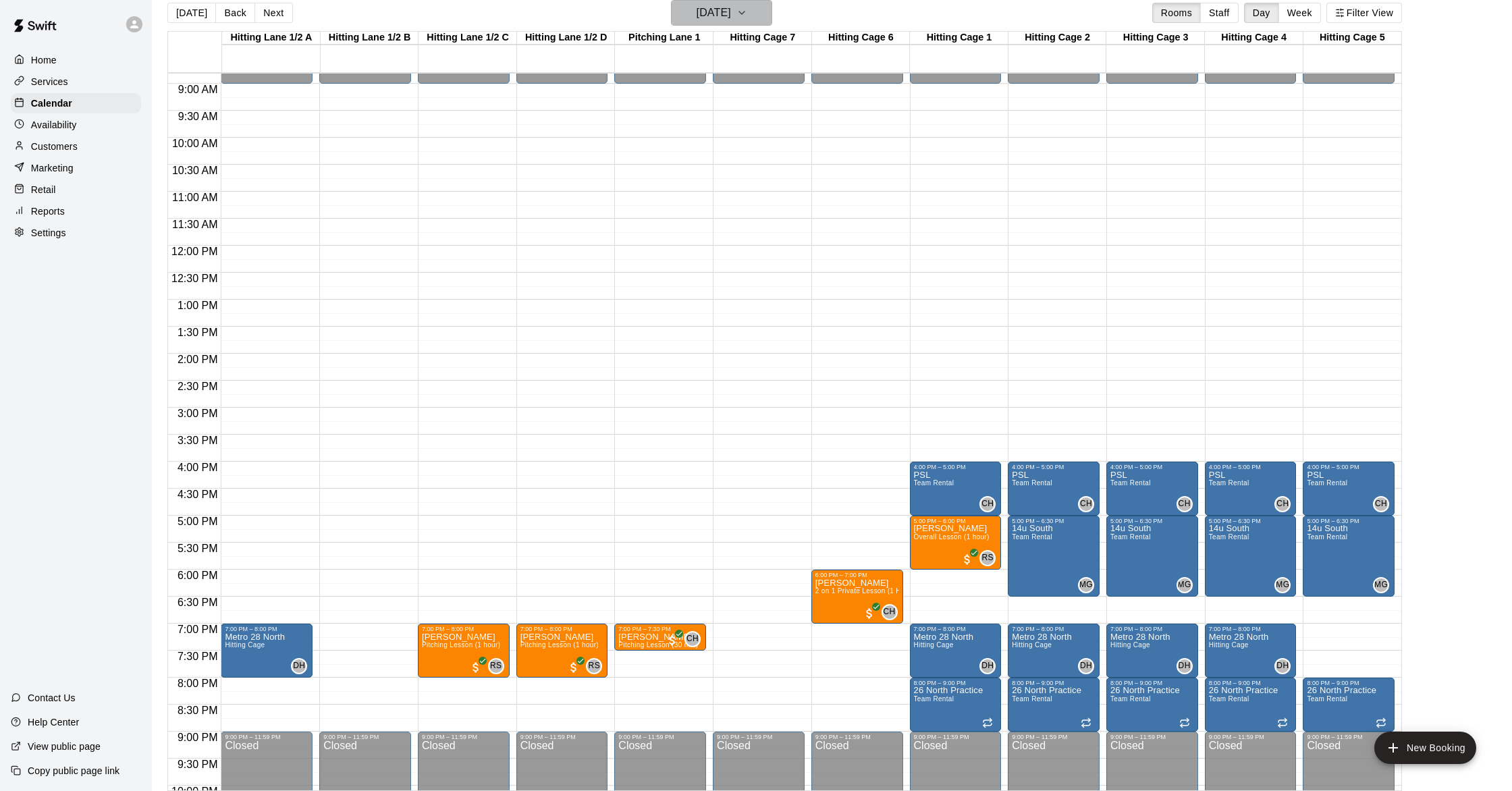
click at [731, 12] on h6 "[DATE]" at bounding box center [714, 12] width 34 height 19
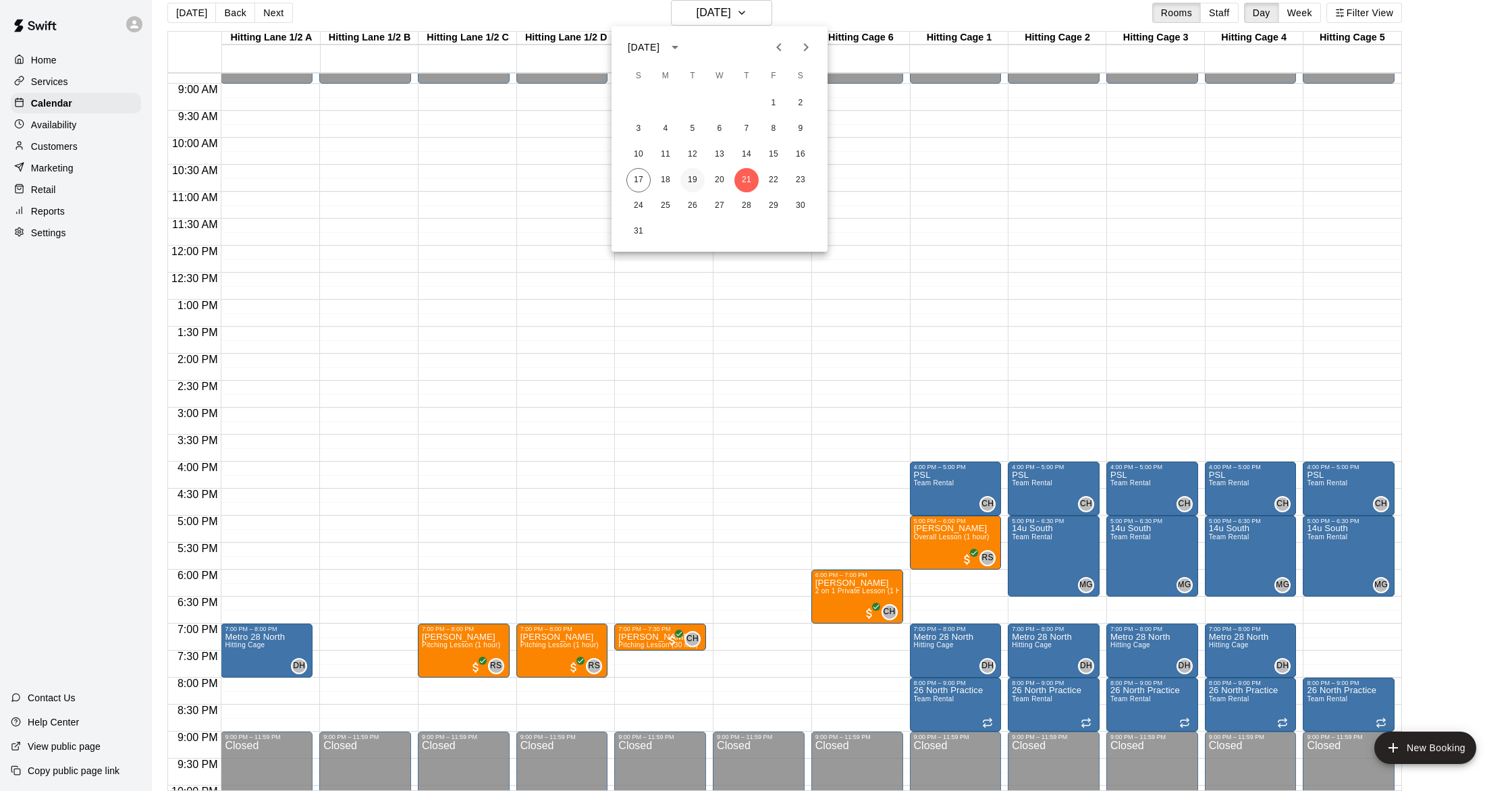
click at [700, 177] on button "19" at bounding box center [692, 180] width 24 height 24
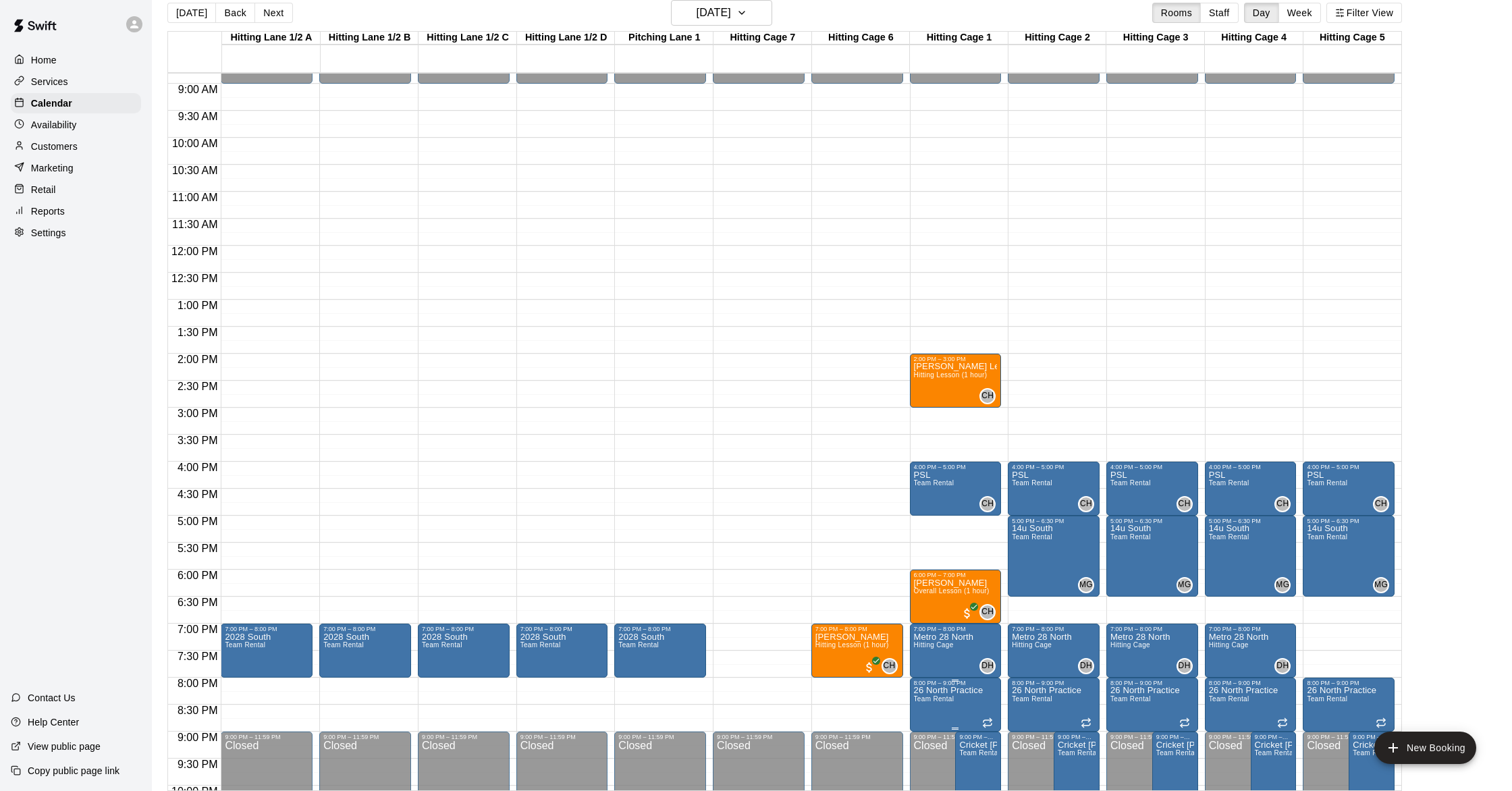
click at [760, 707] on button "edit" at bounding box center [927, 701] width 27 height 27
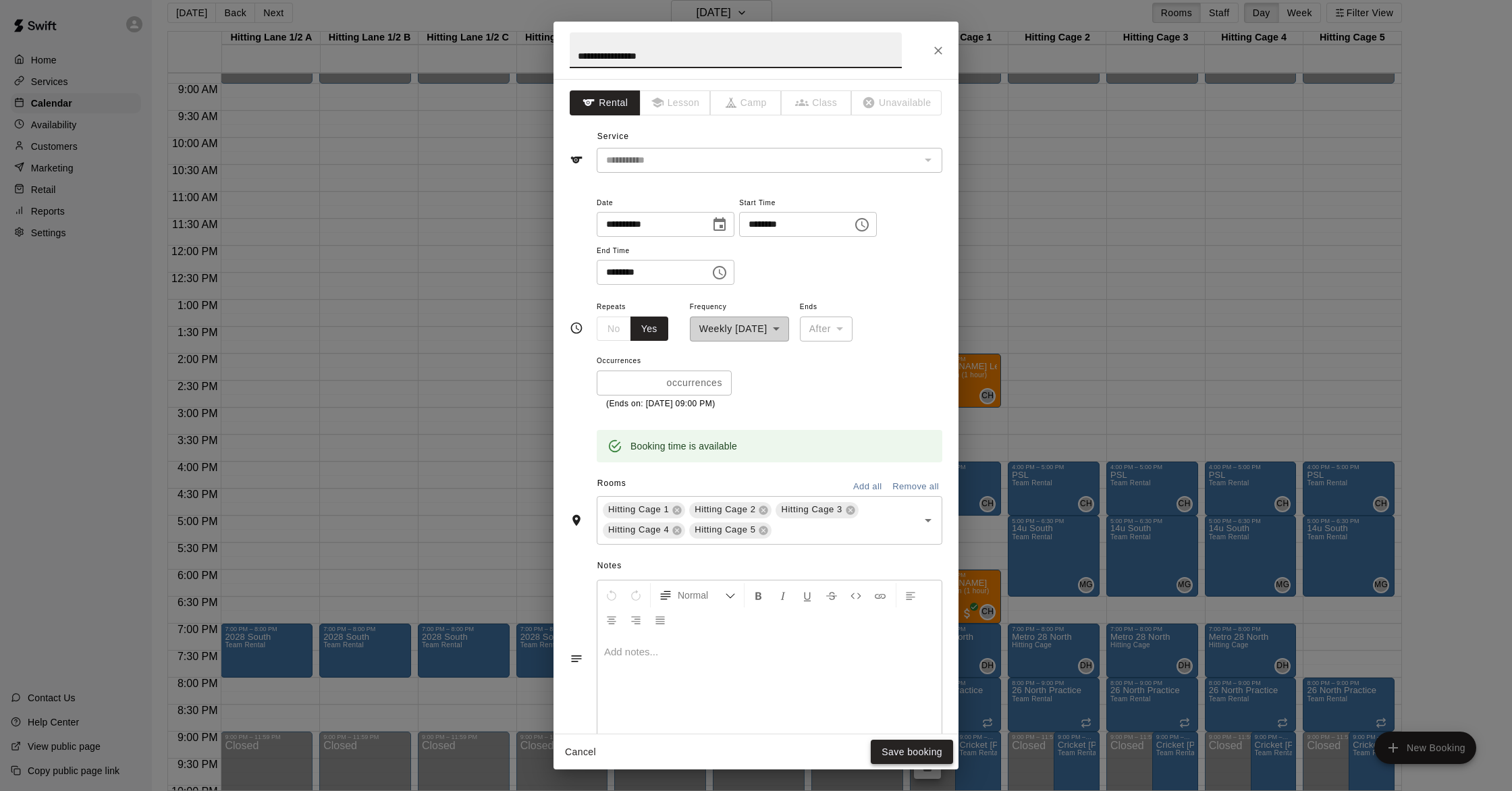
click at [760, 717] on div "Cancel Save booking" at bounding box center [756, 752] width 405 height 36
click at [760, 717] on button "Save booking" at bounding box center [912, 752] width 83 height 25
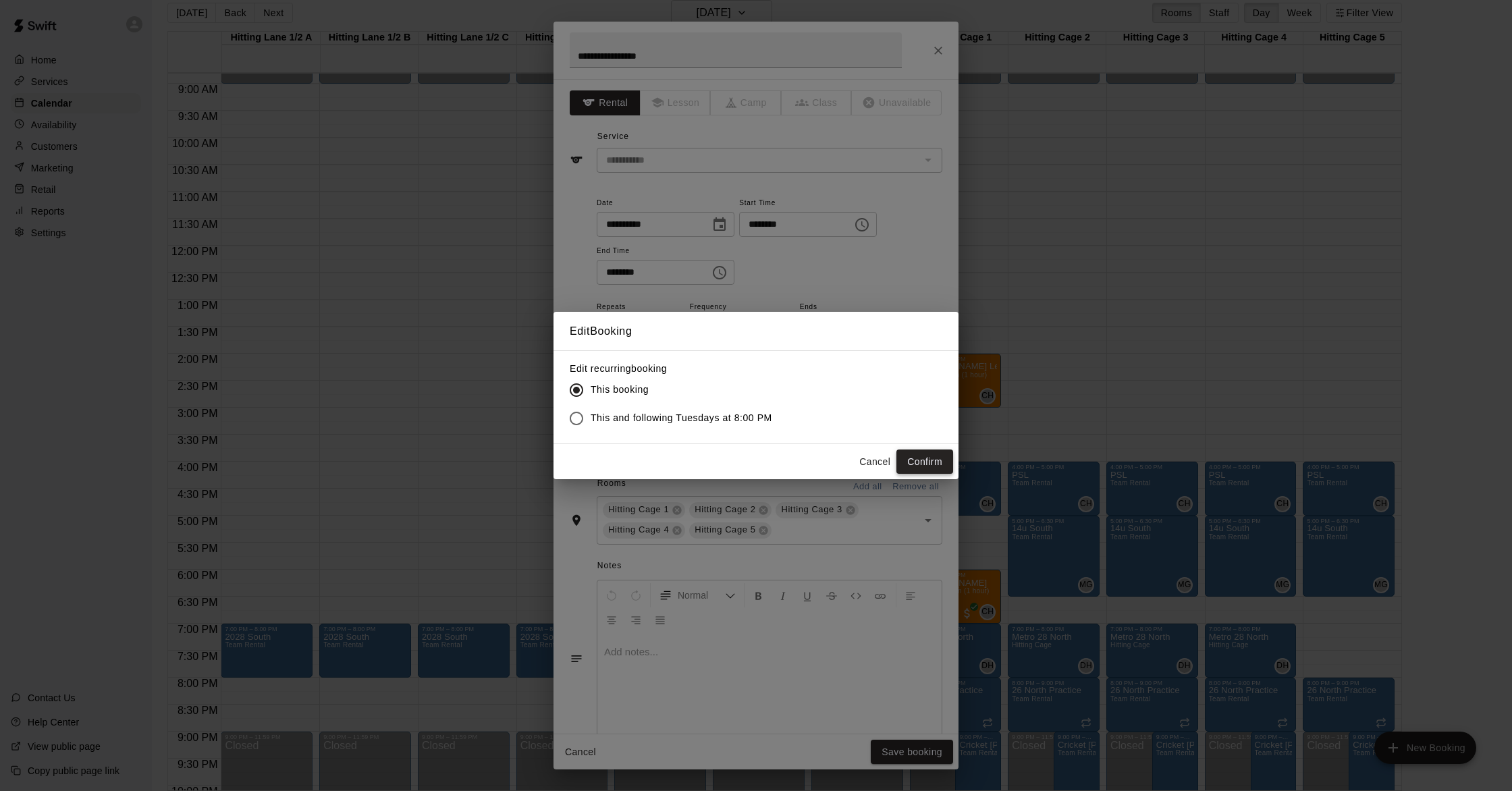
click at [760, 457] on button "Confirm" at bounding box center [925, 462] width 56 height 25
